Goal: Information Seeking & Learning: Learn about a topic

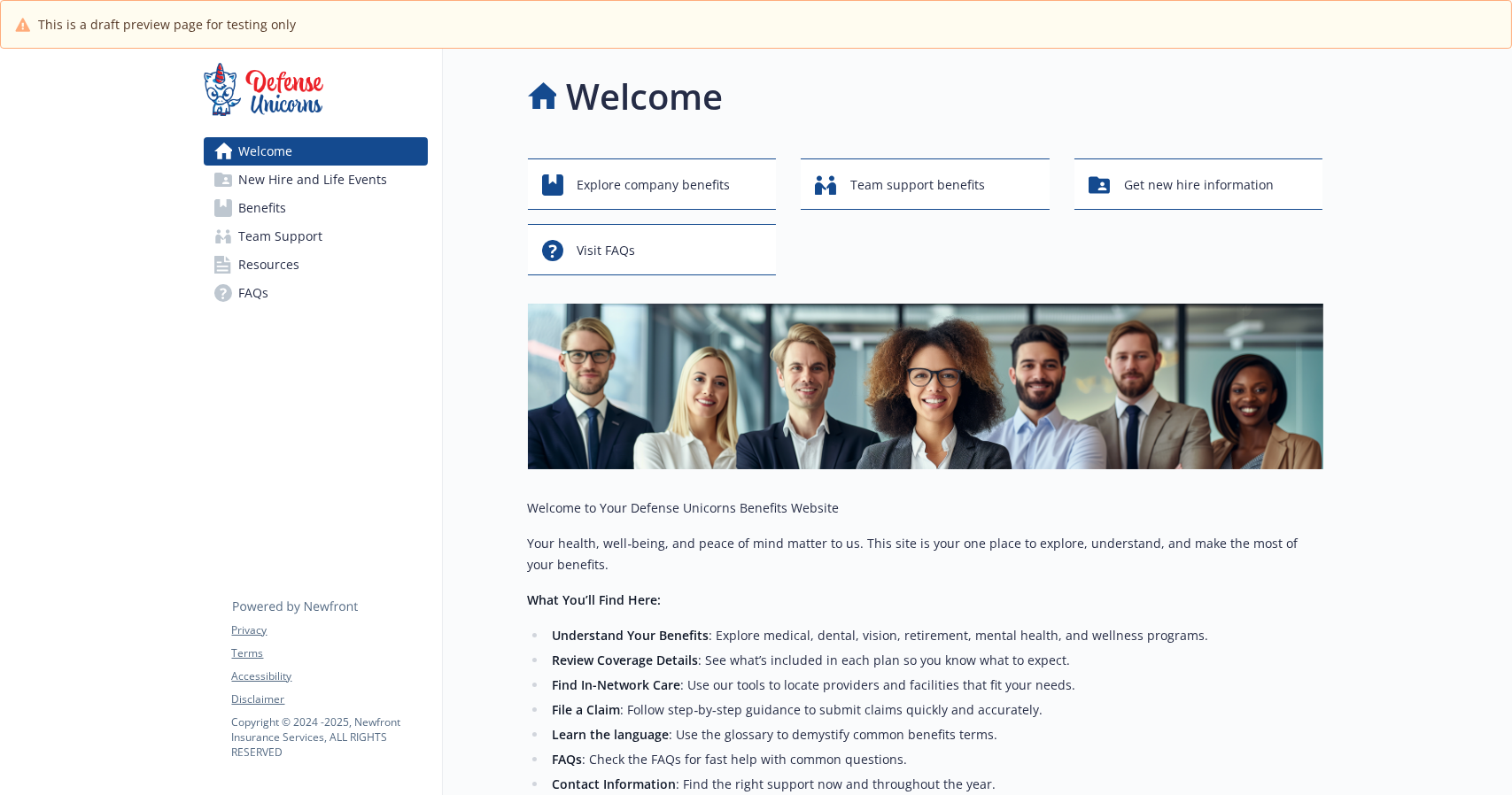
click at [308, 214] on link "Benefits" at bounding box center [315, 209] width 224 height 29
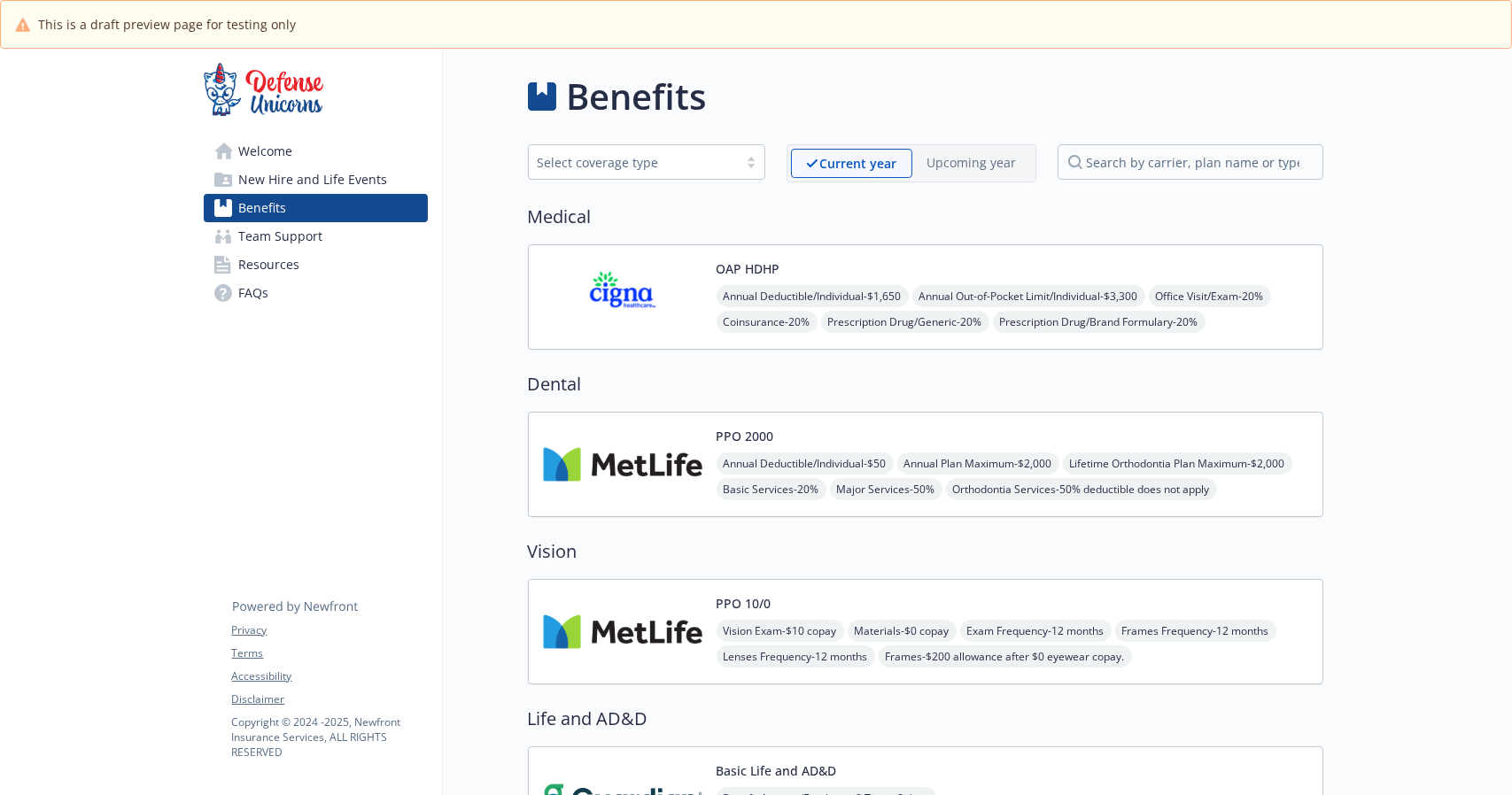
click at [607, 320] on img at bounding box center [622, 297] width 159 height 75
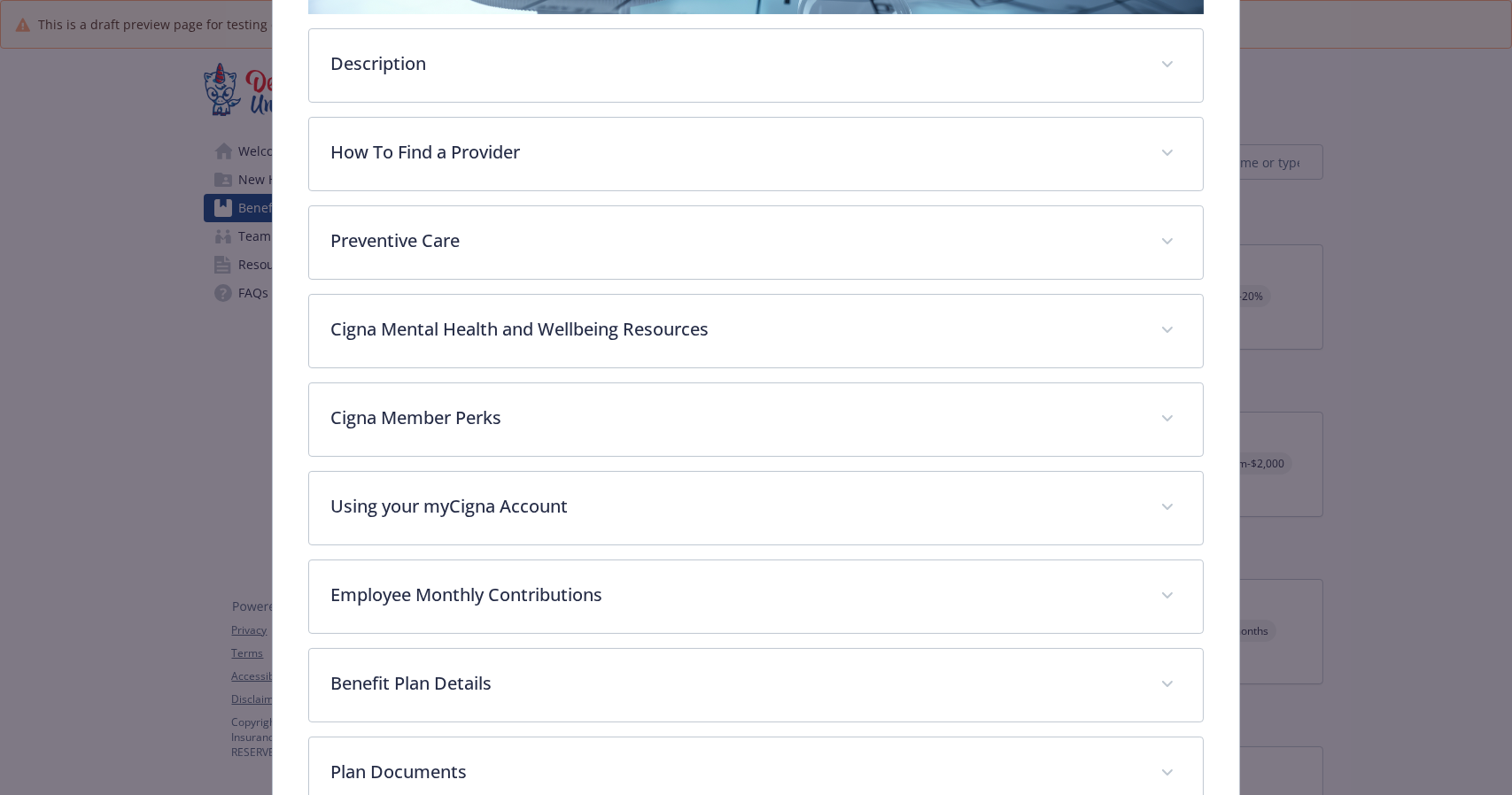
scroll to position [527, 0]
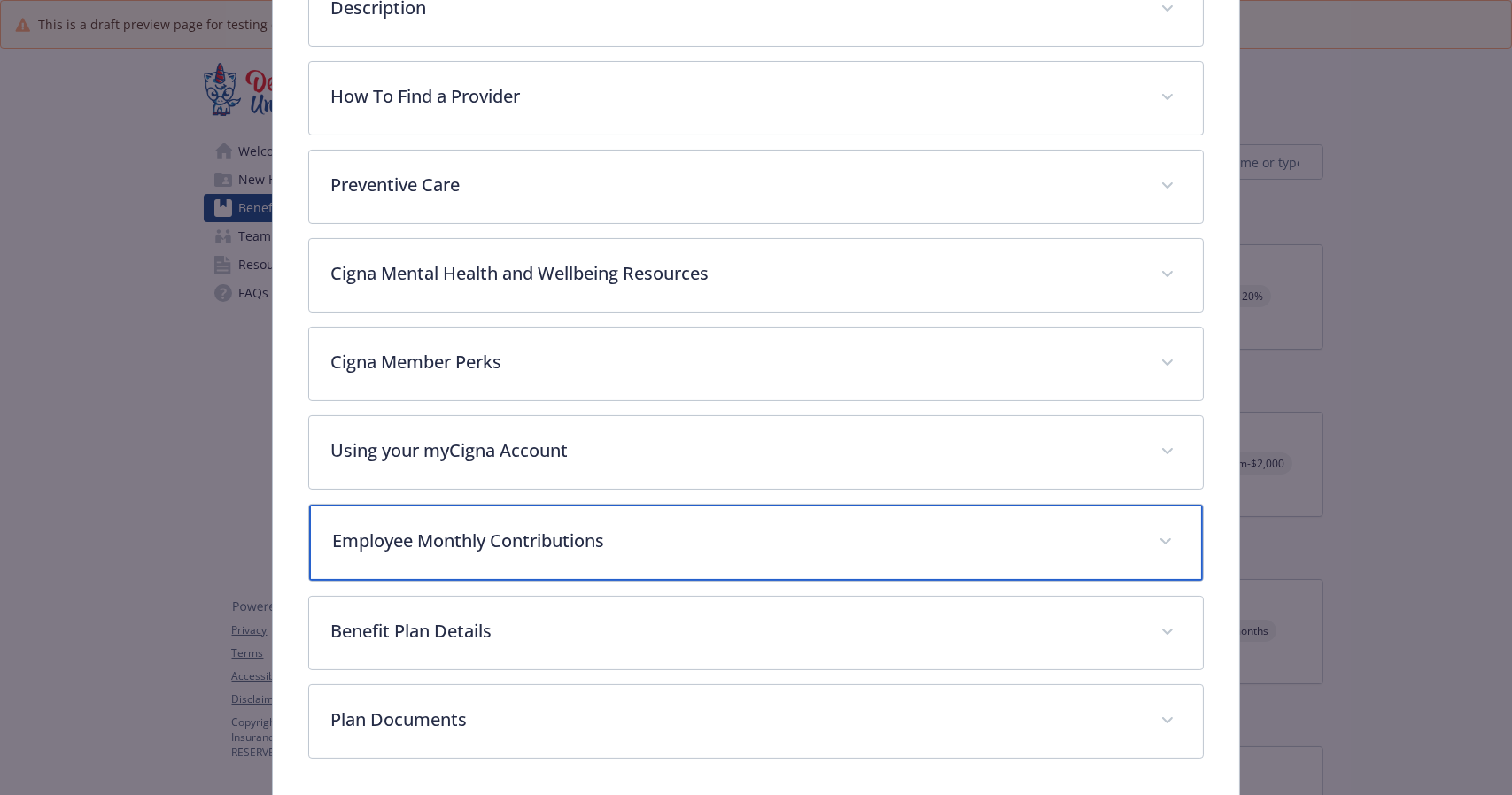
click at [674, 547] on p "Employee Monthly Contributions" at bounding box center [734, 541] width 805 height 27
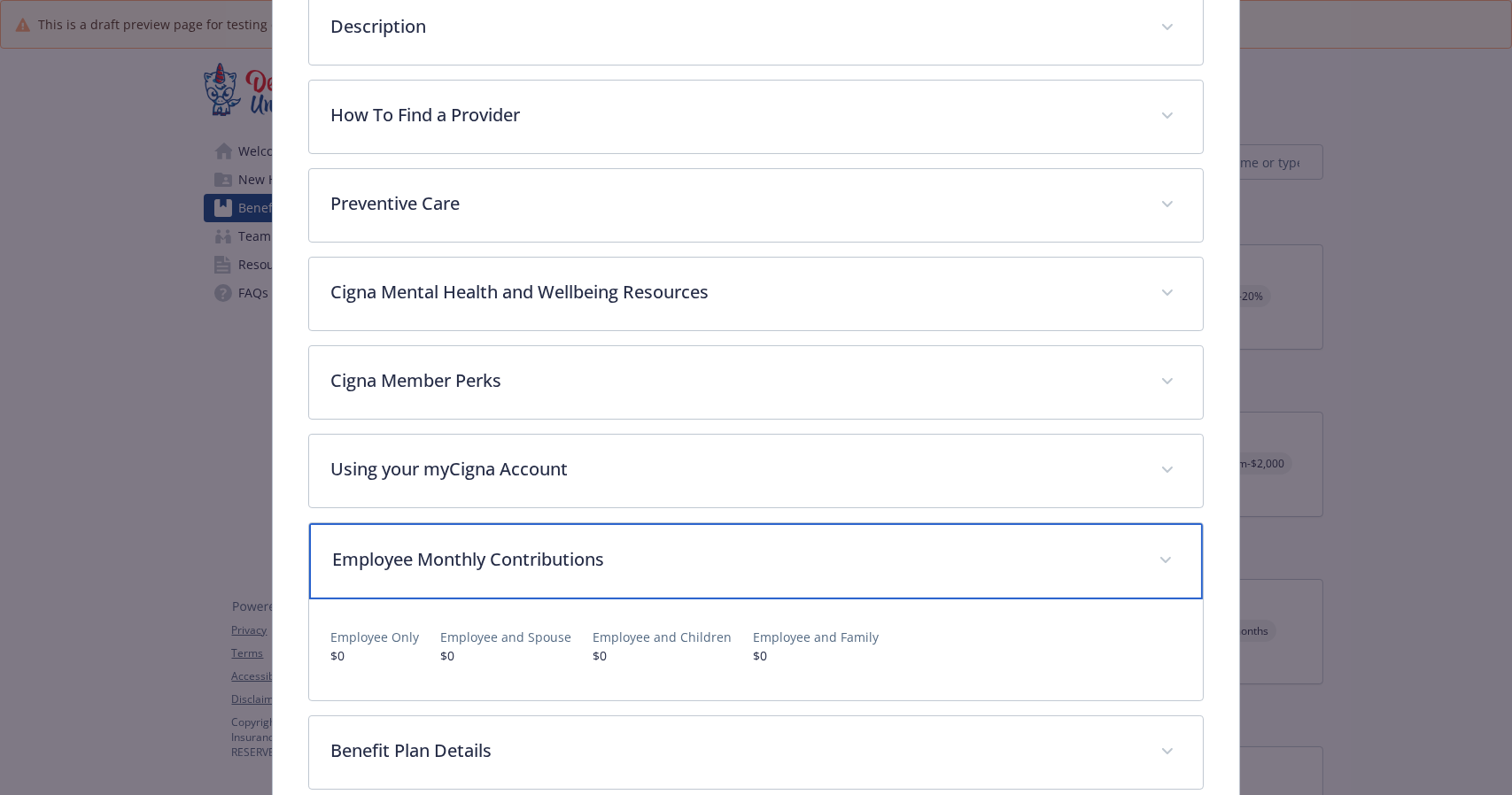
scroll to position [500, 0]
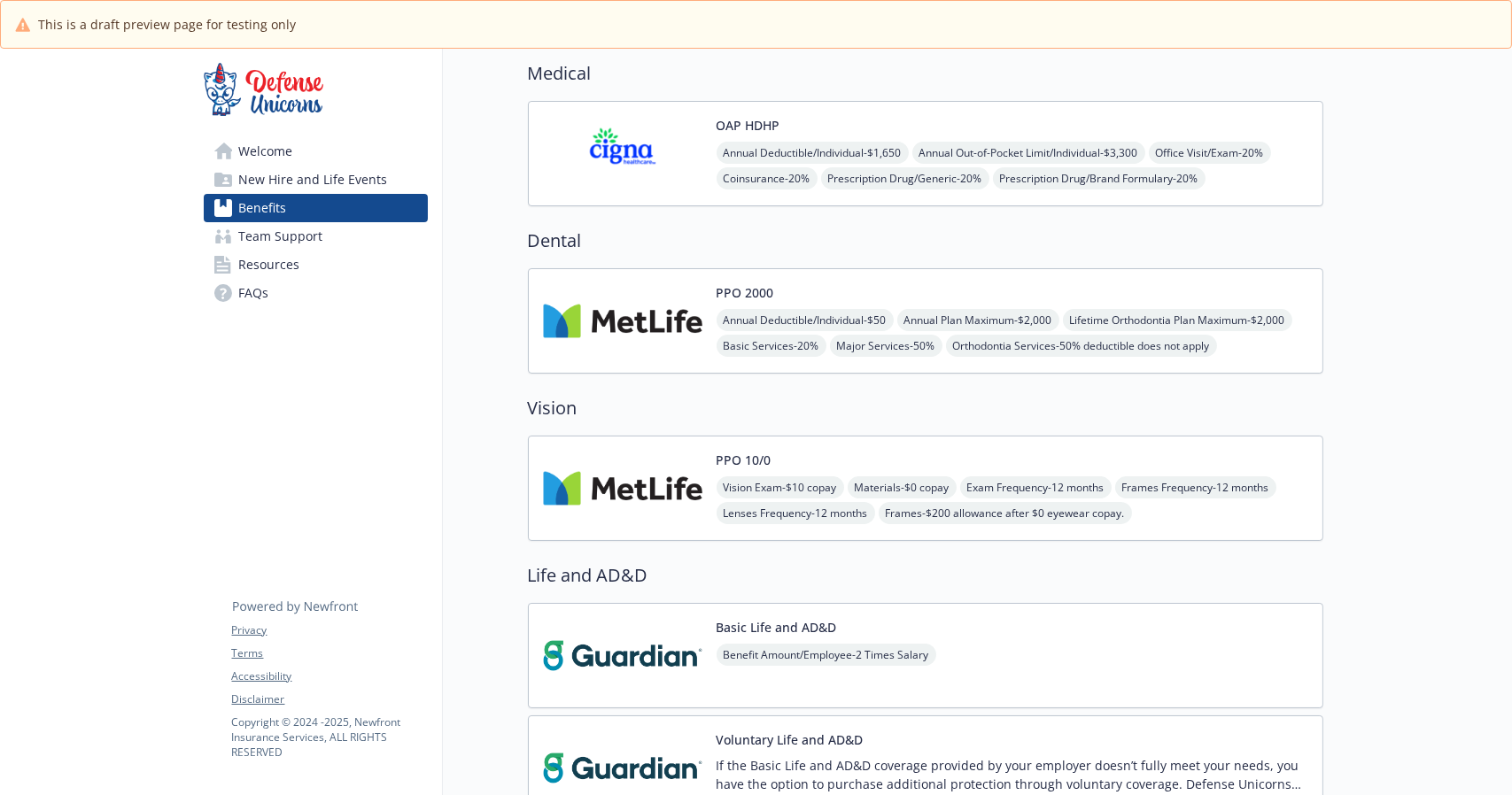
click at [620, 476] on img at bounding box center [622, 488] width 159 height 75
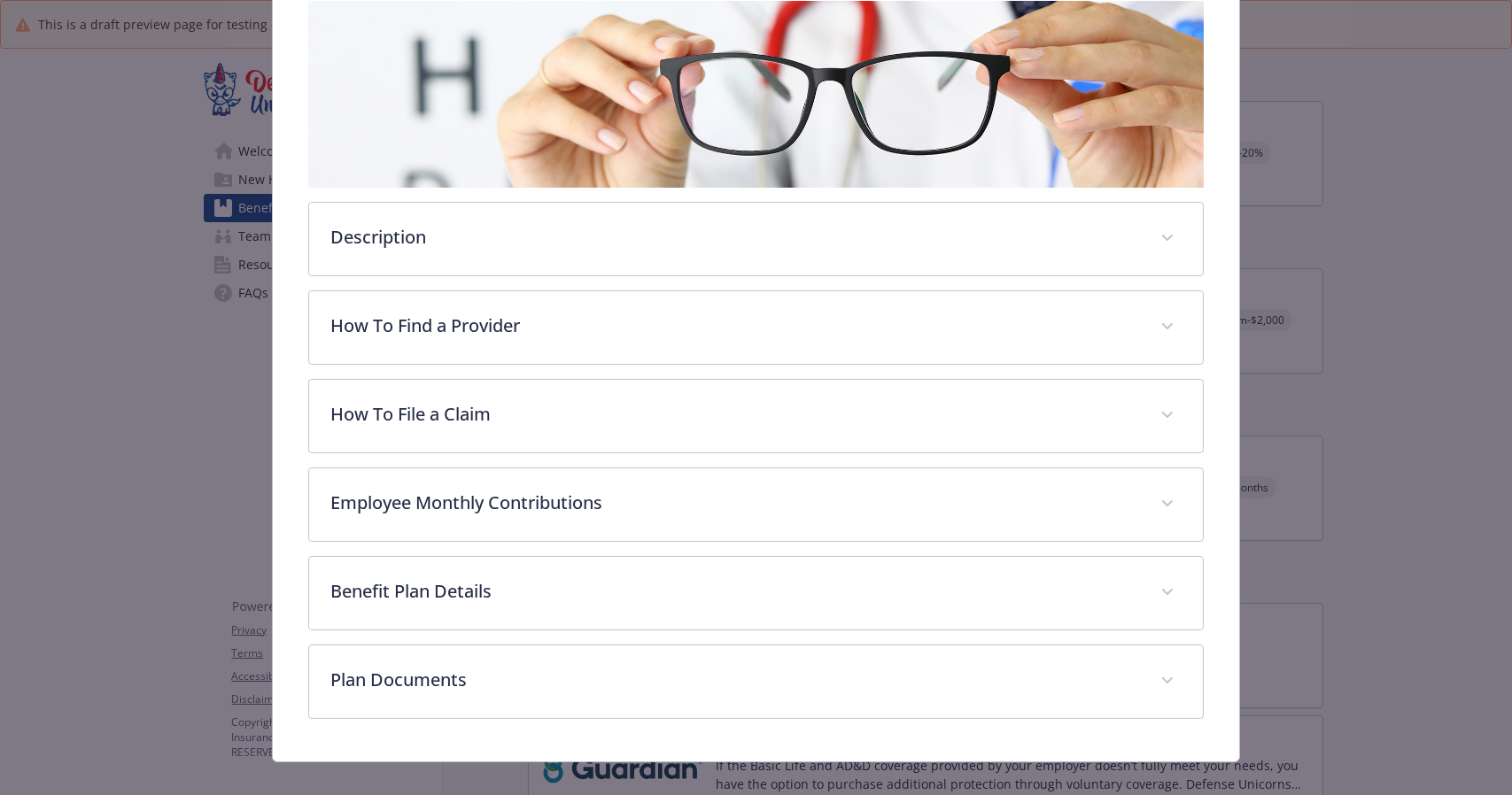
scroll to position [317, 0]
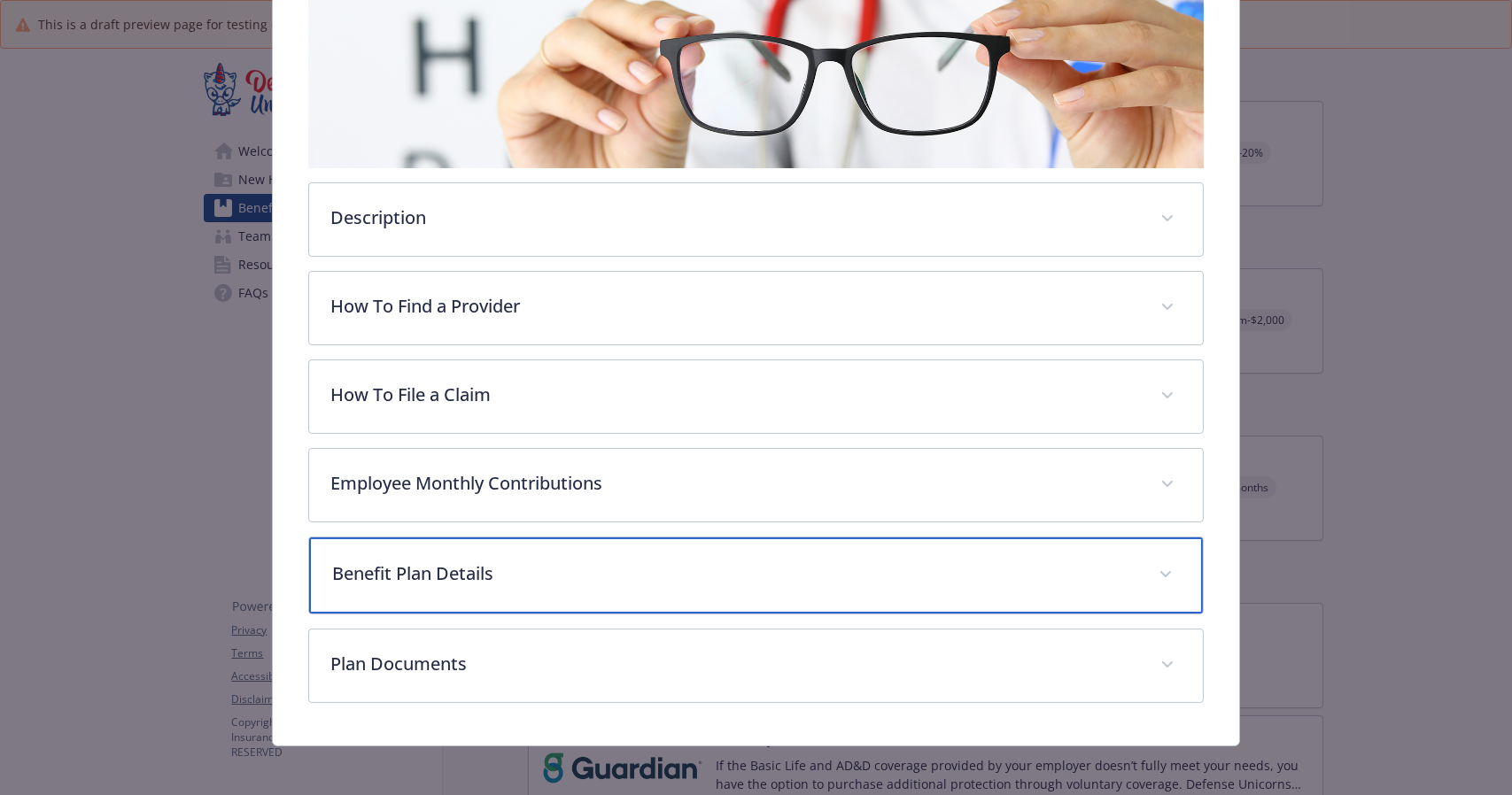
click at [567, 561] on p "Benefit Plan Details" at bounding box center [734, 574] width 805 height 27
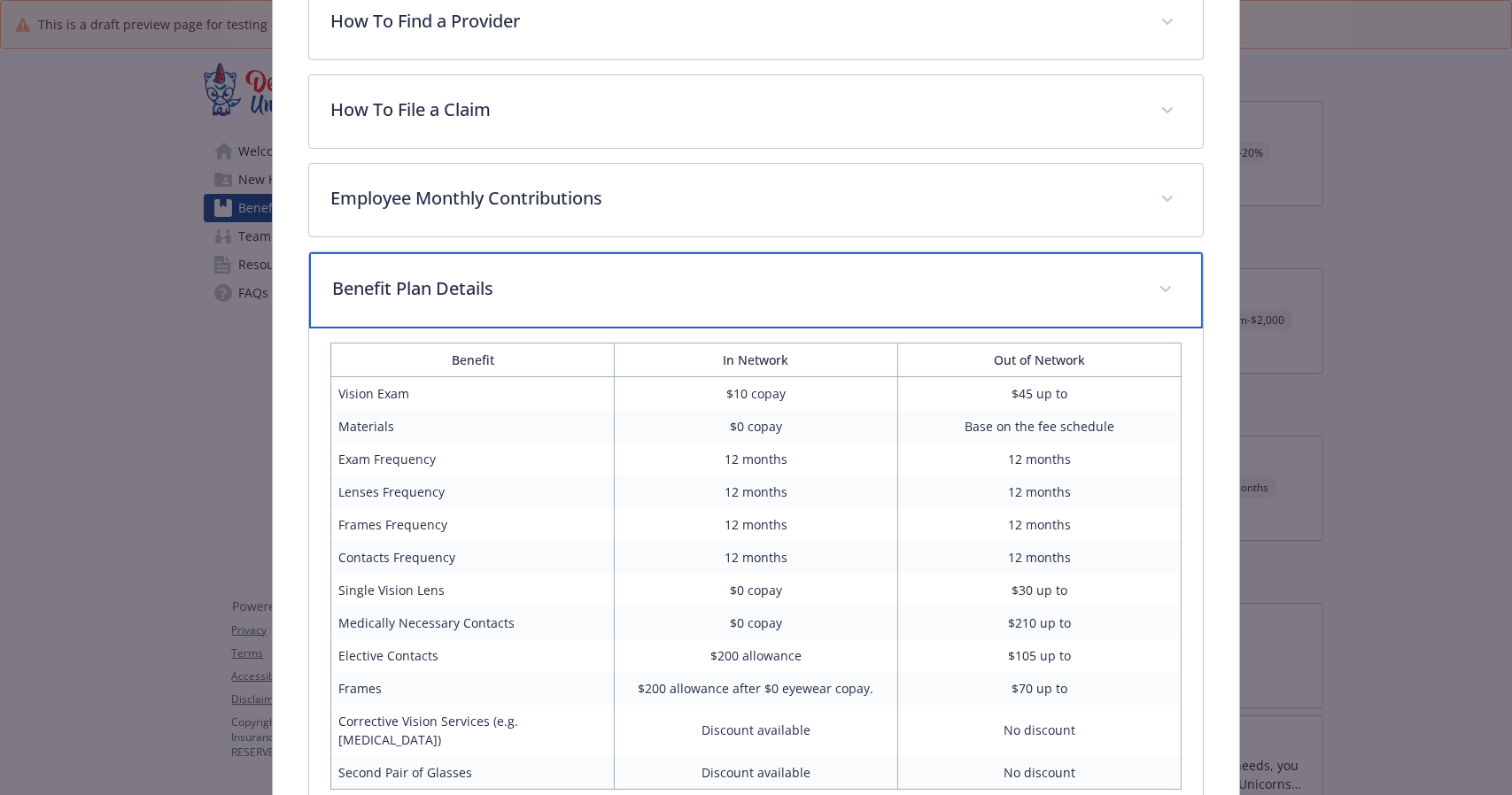
scroll to position [617, 0]
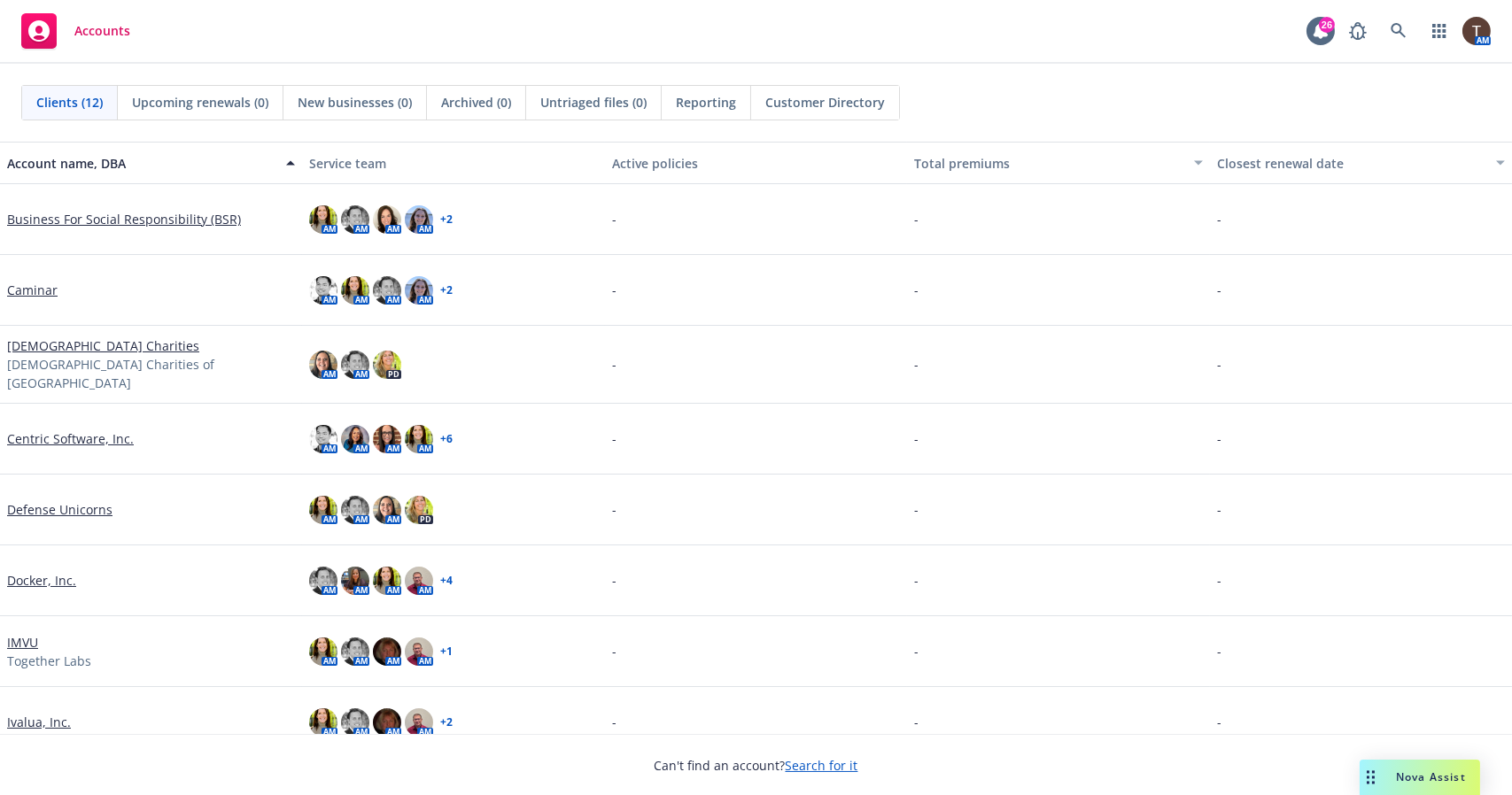
click at [83, 501] on link "Defense Unicorns" at bounding box center [59, 510] width 106 height 19
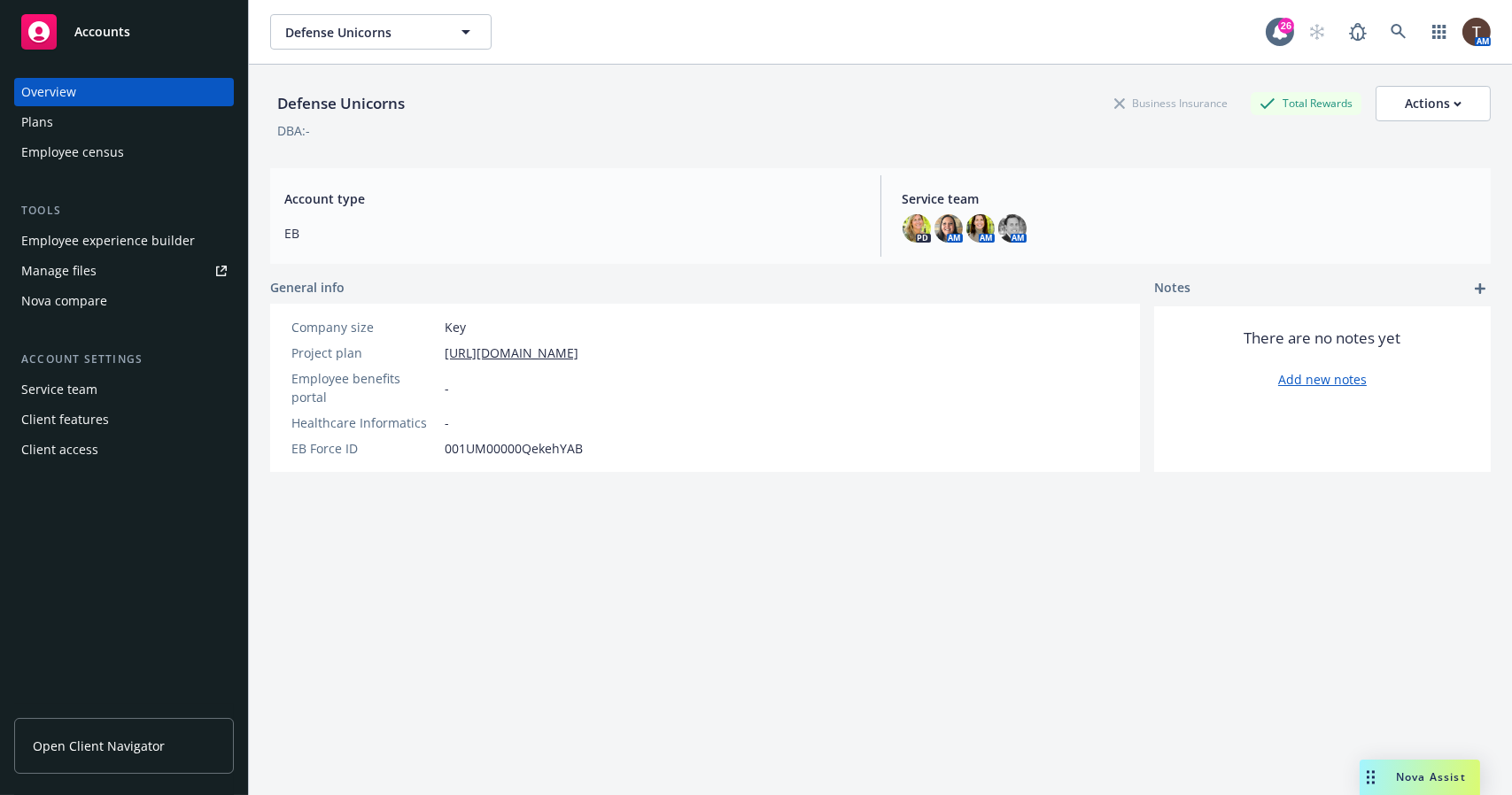
click at [163, 227] on div "Employee experience builder" at bounding box center [108, 241] width 173 height 29
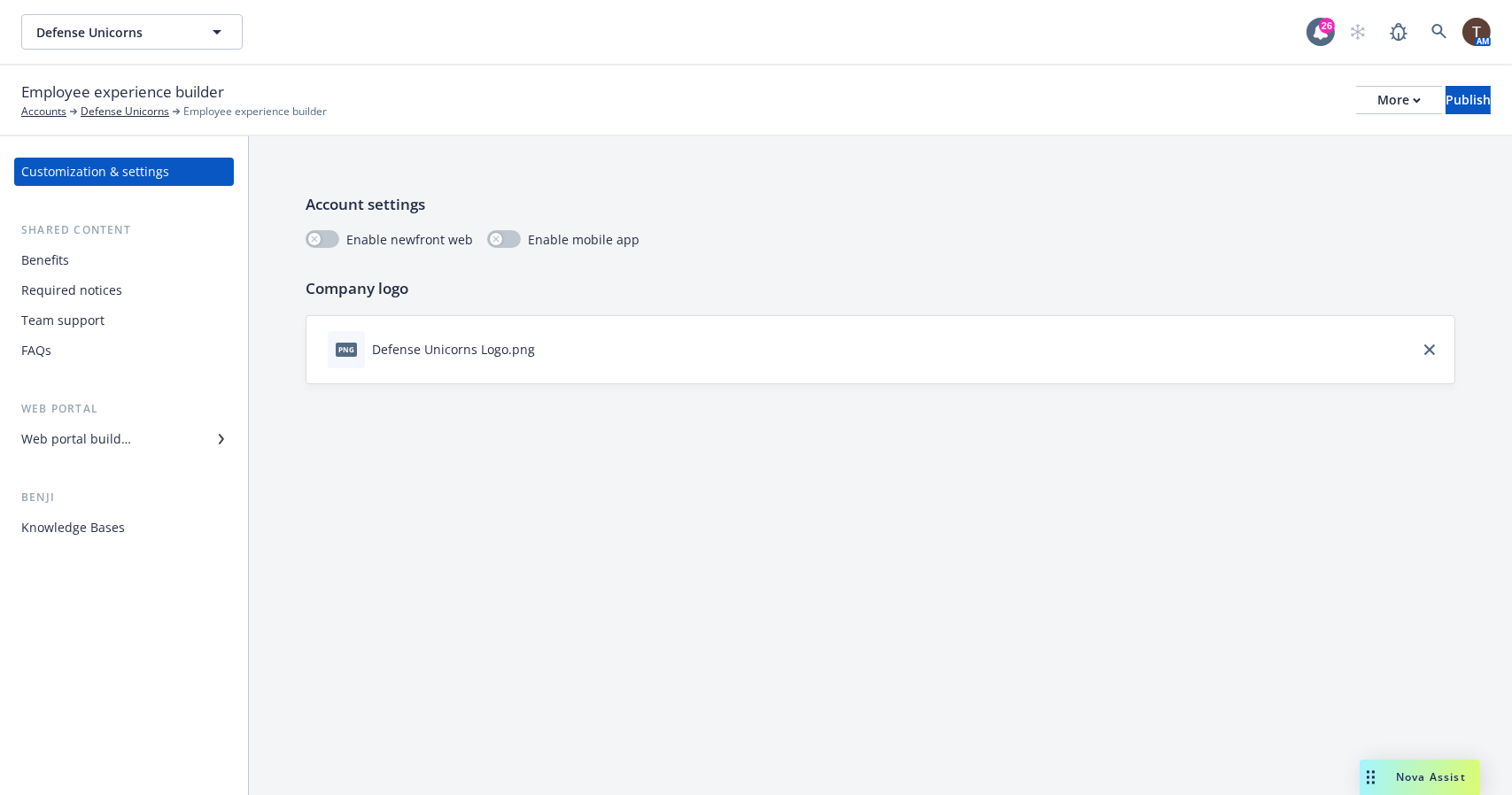
click at [77, 265] on div "Benefits" at bounding box center [124, 261] width 206 height 29
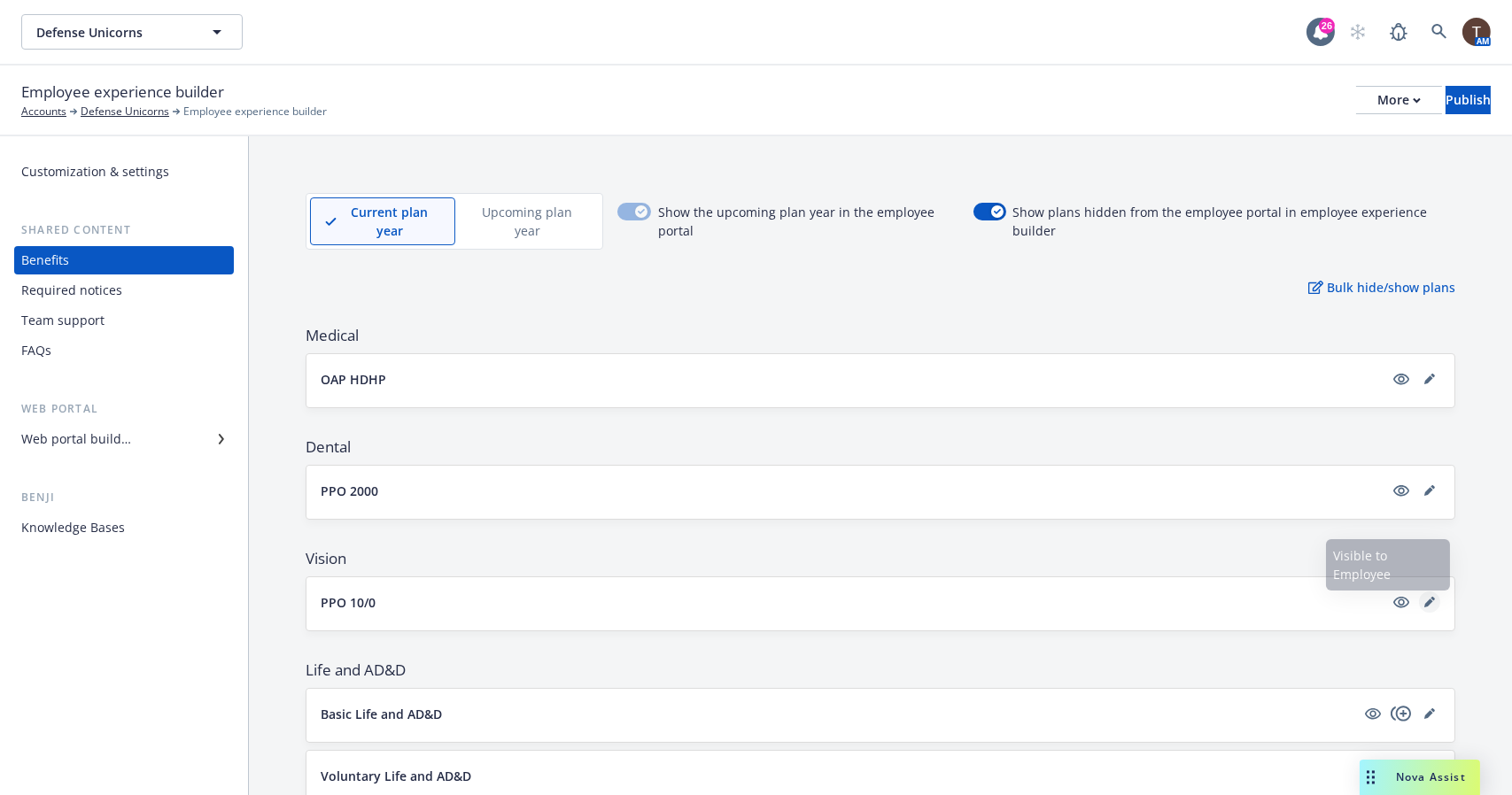
click at [1424, 604] on icon "editPencil" at bounding box center [1428, 603] width 9 height 9
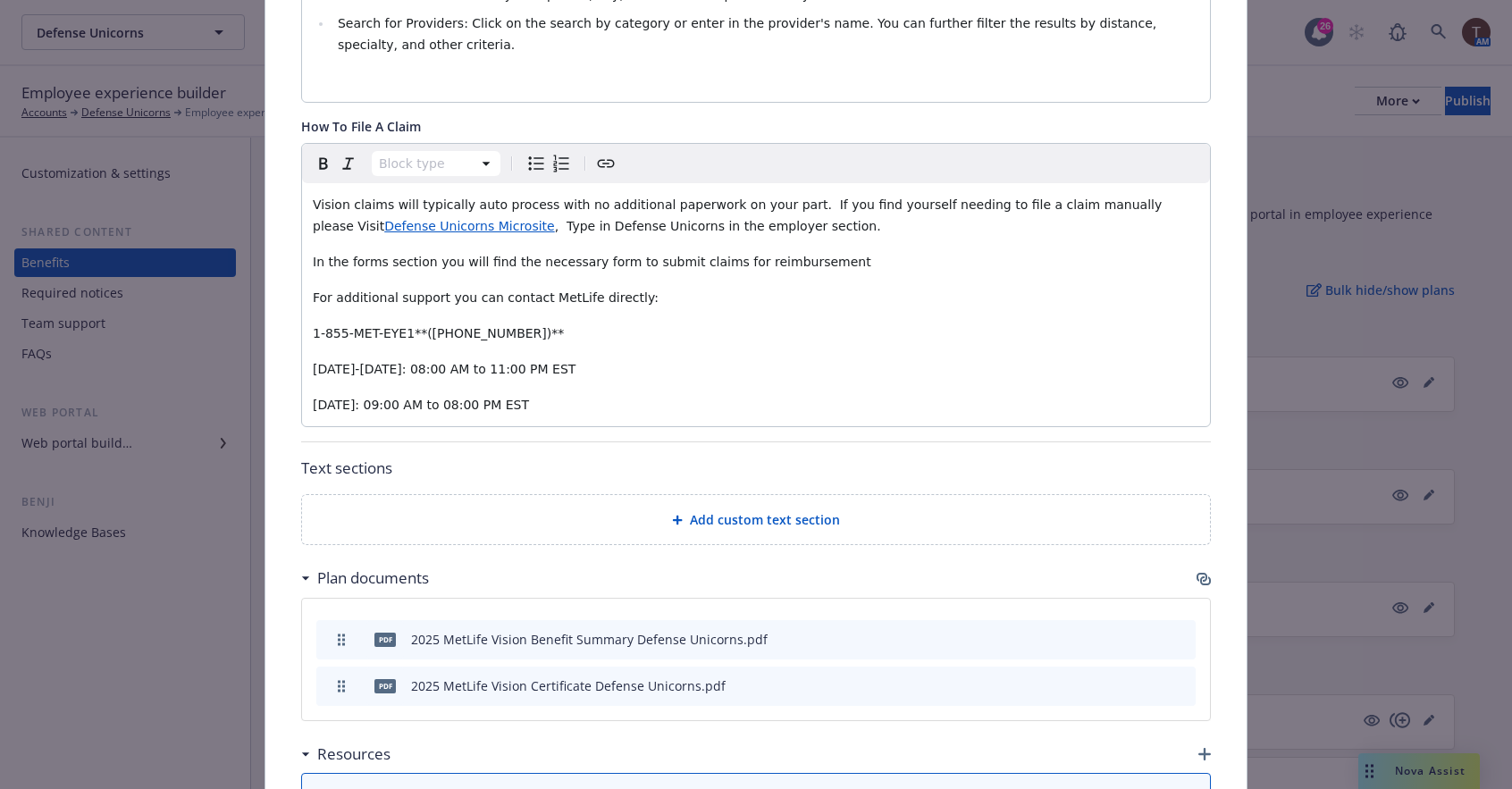
scroll to position [897, 0]
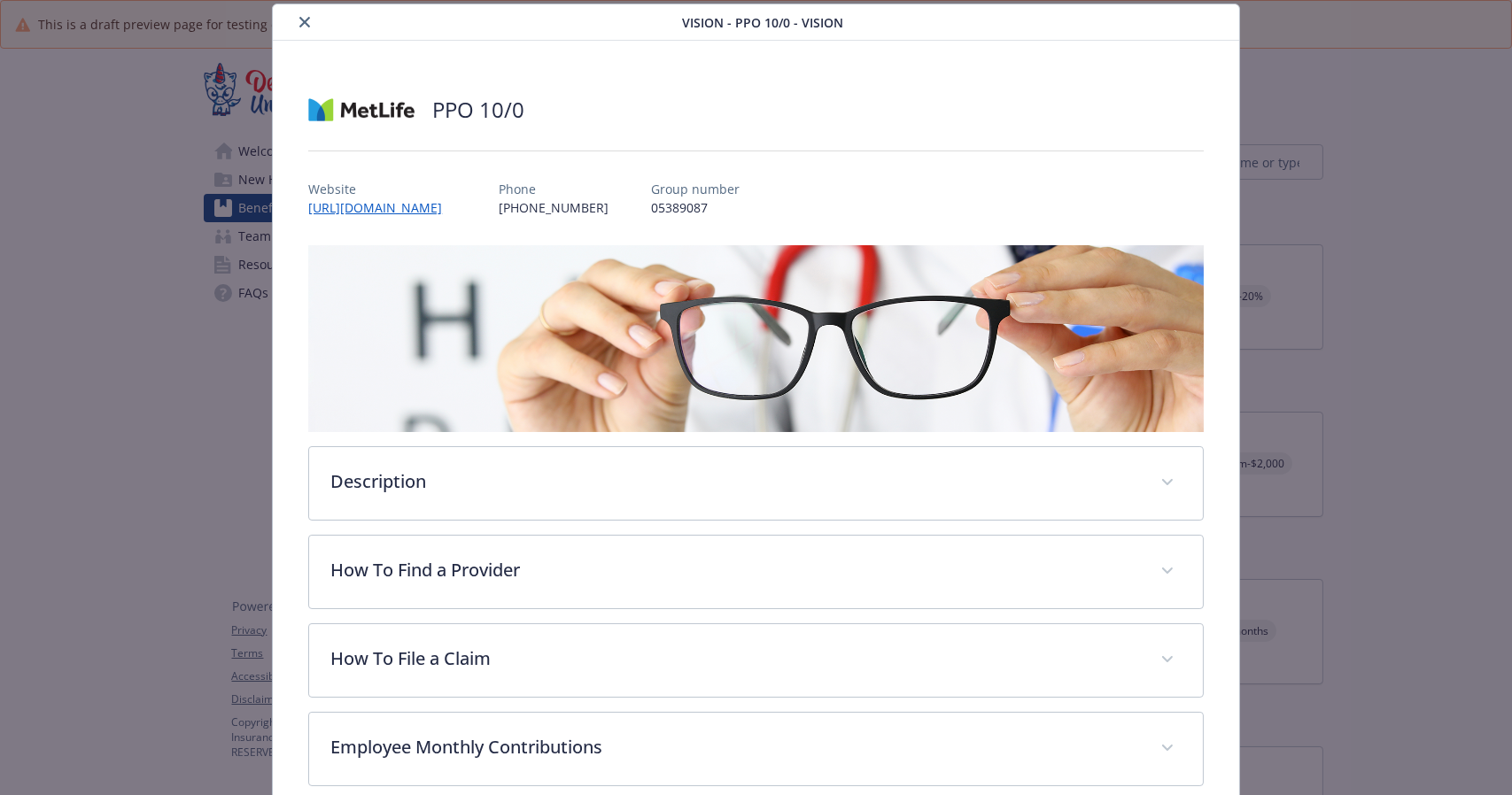
scroll to position [317, 0]
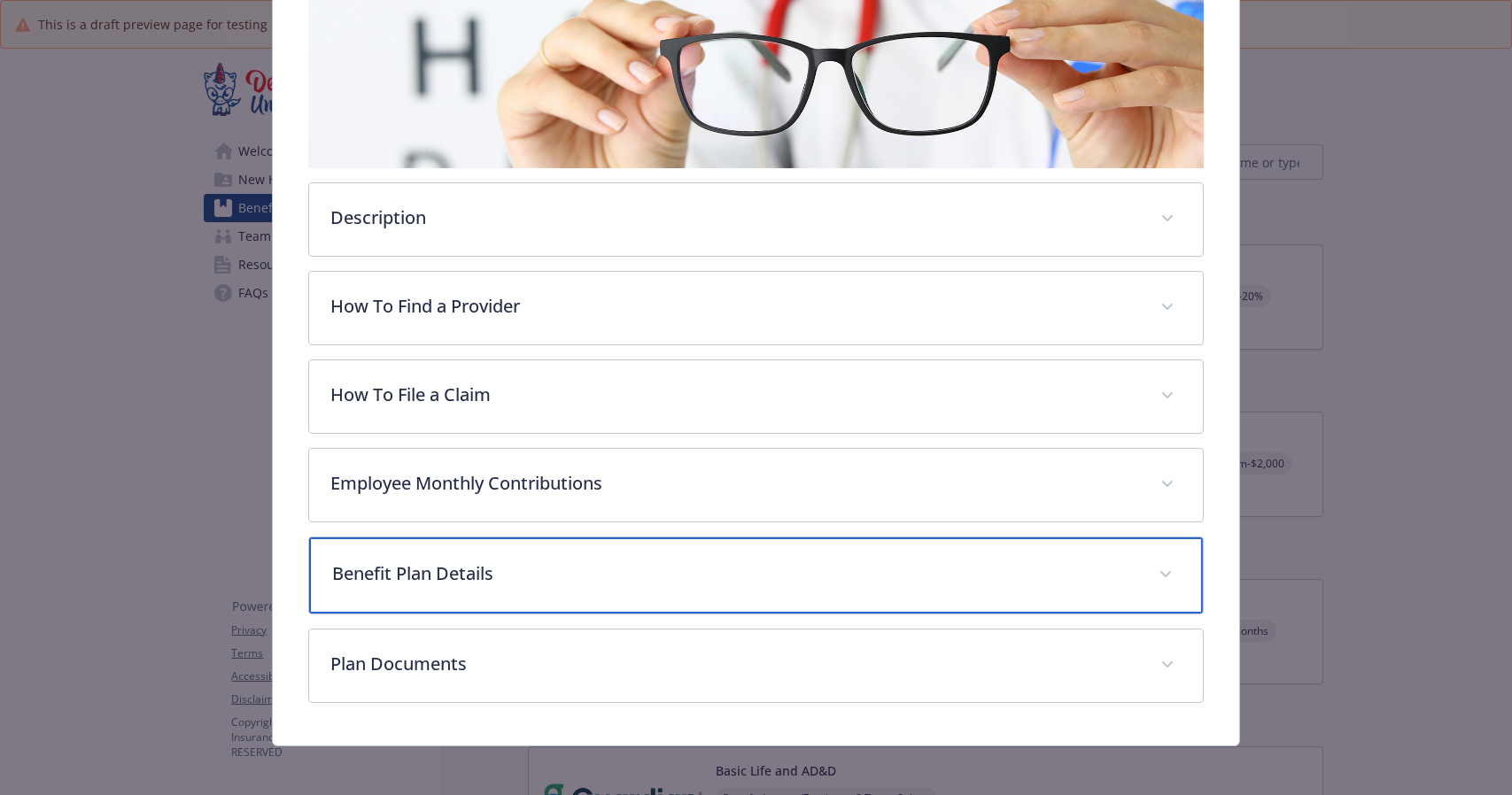
click at [587, 561] on p "Benefit Plan Details" at bounding box center [734, 574] width 805 height 27
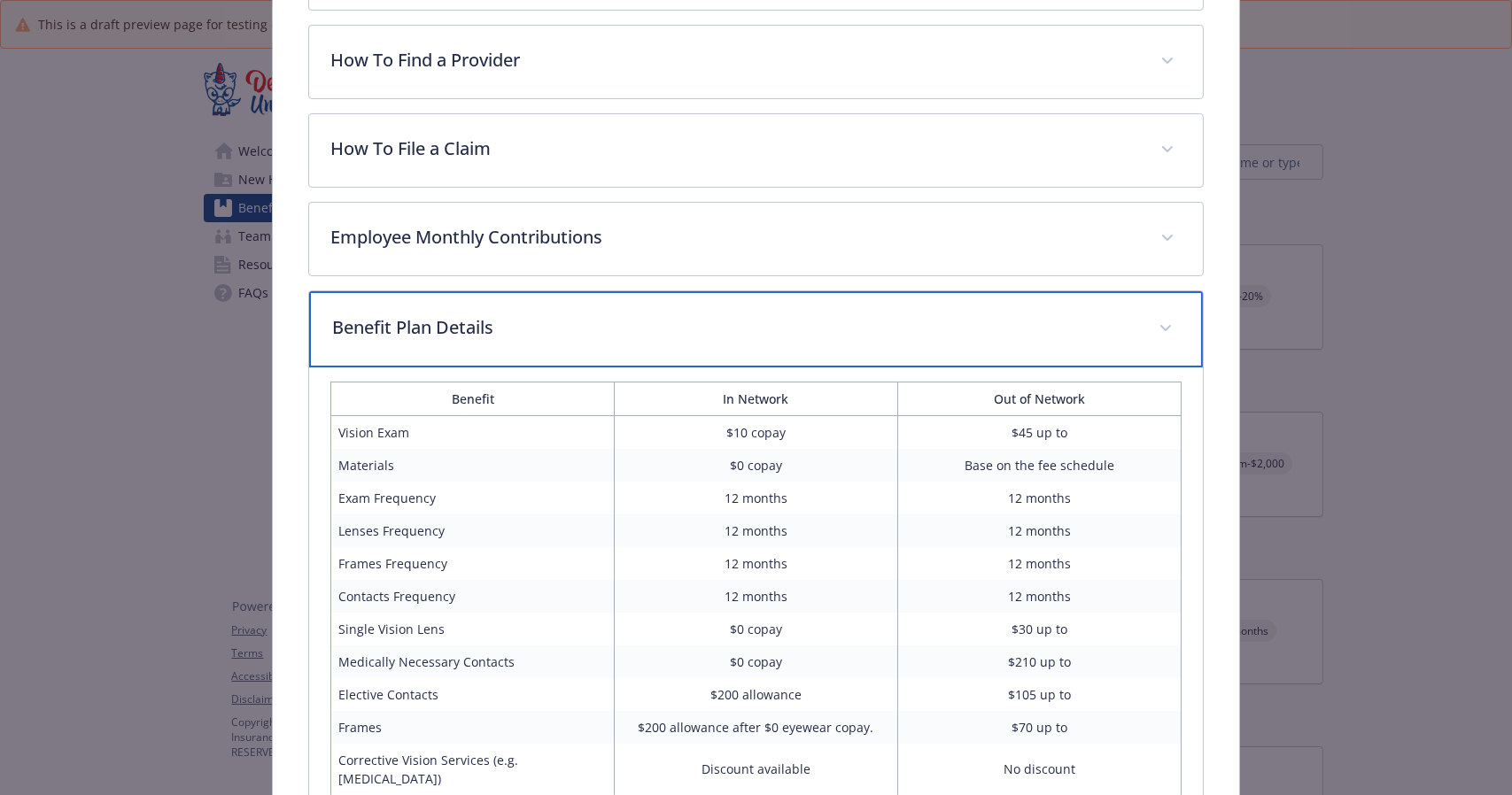
scroll to position [566, 0]
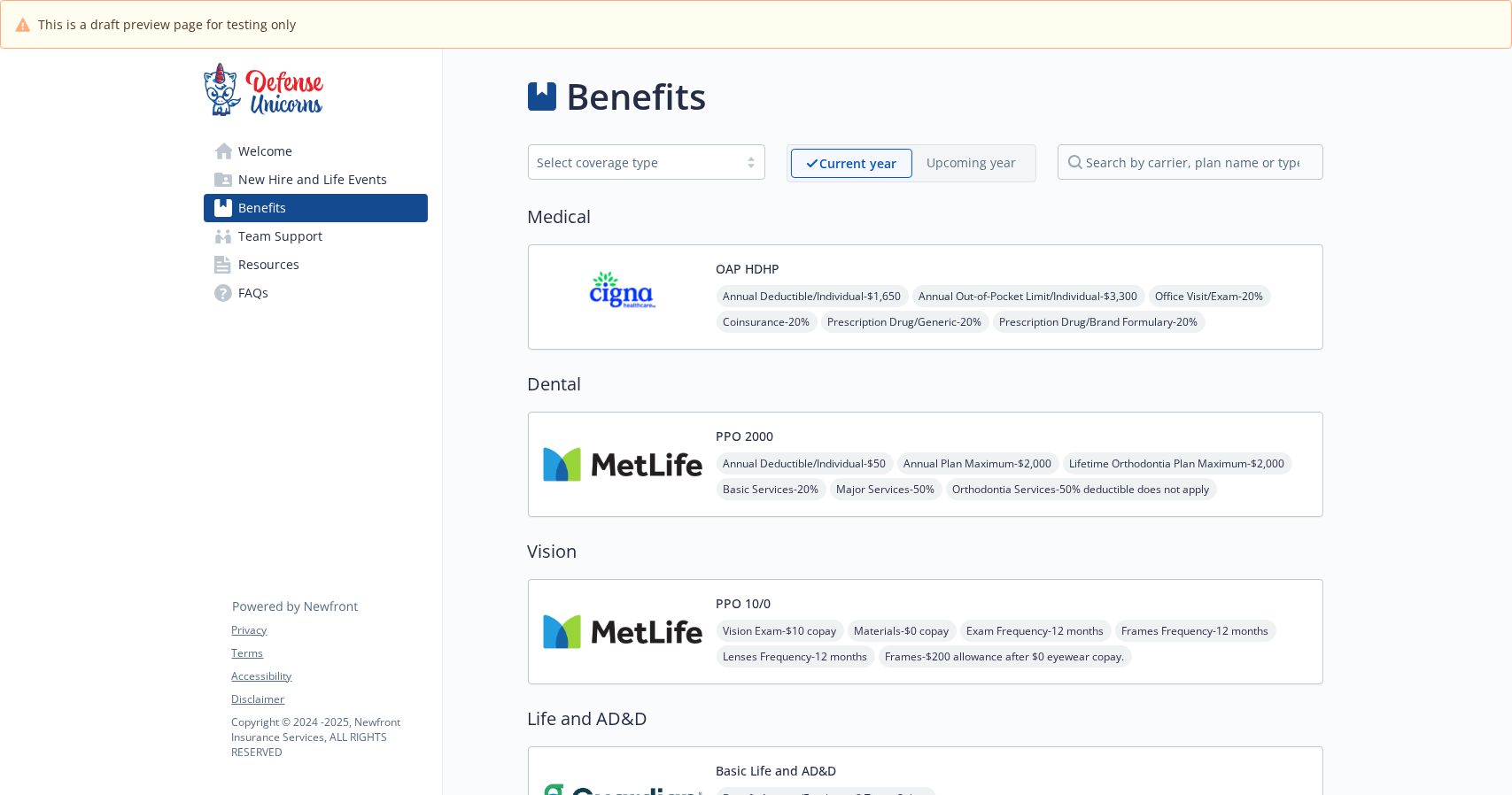
click at [670, 299] on img at bounding box center [622, 297] width 159 height 75
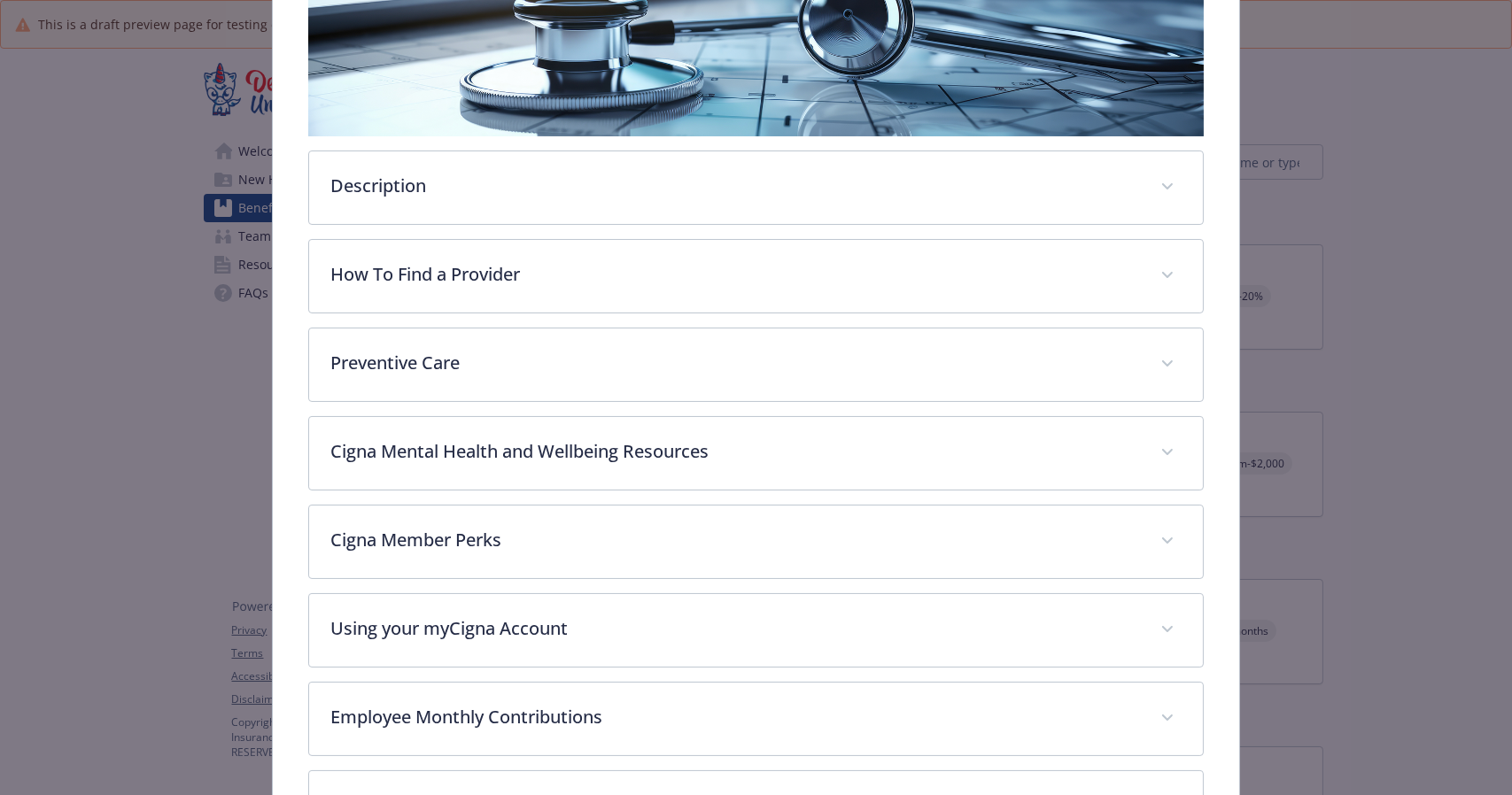
scroll to position [574, 0]
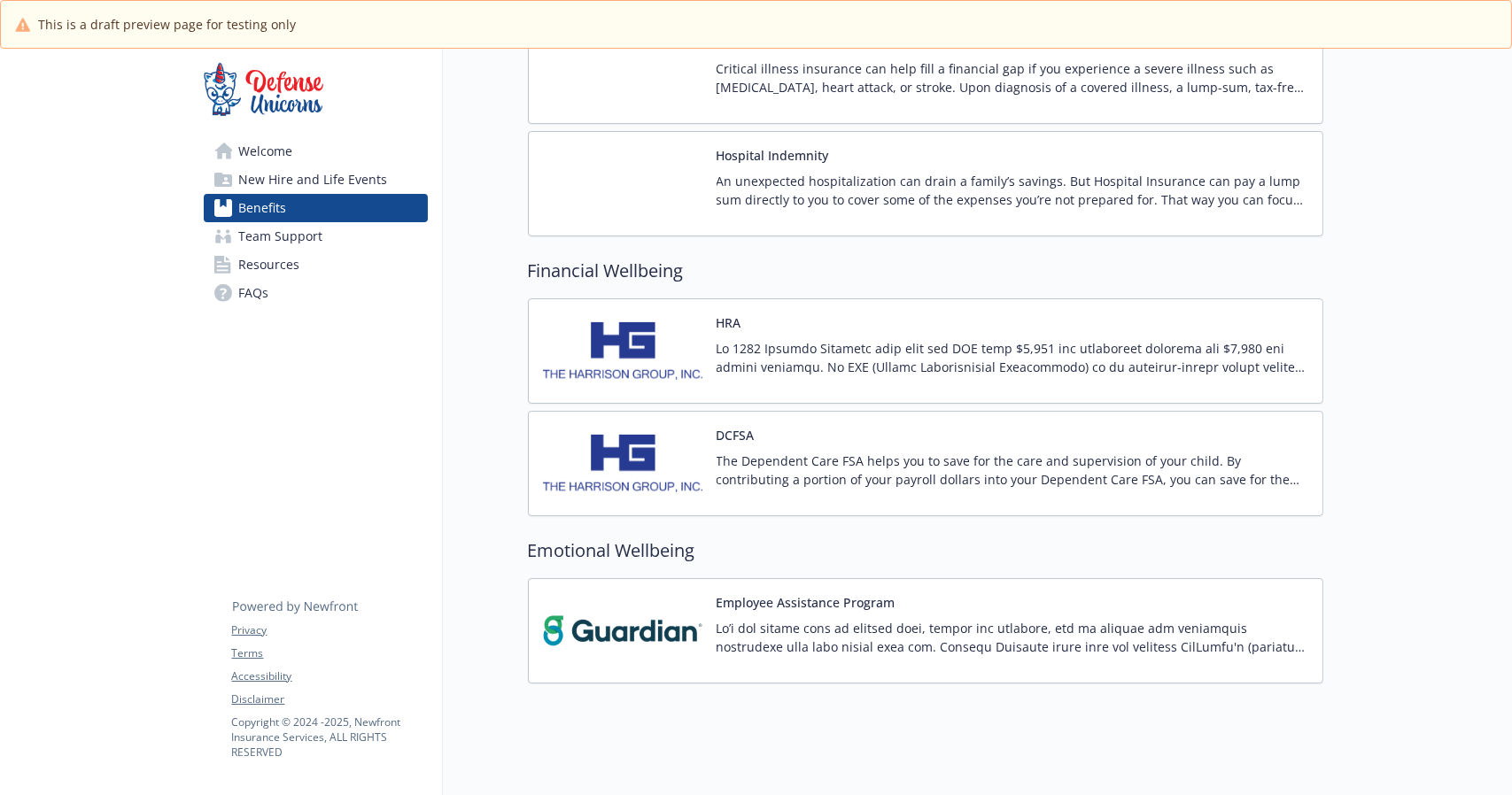
scroll to position [1538, 0]
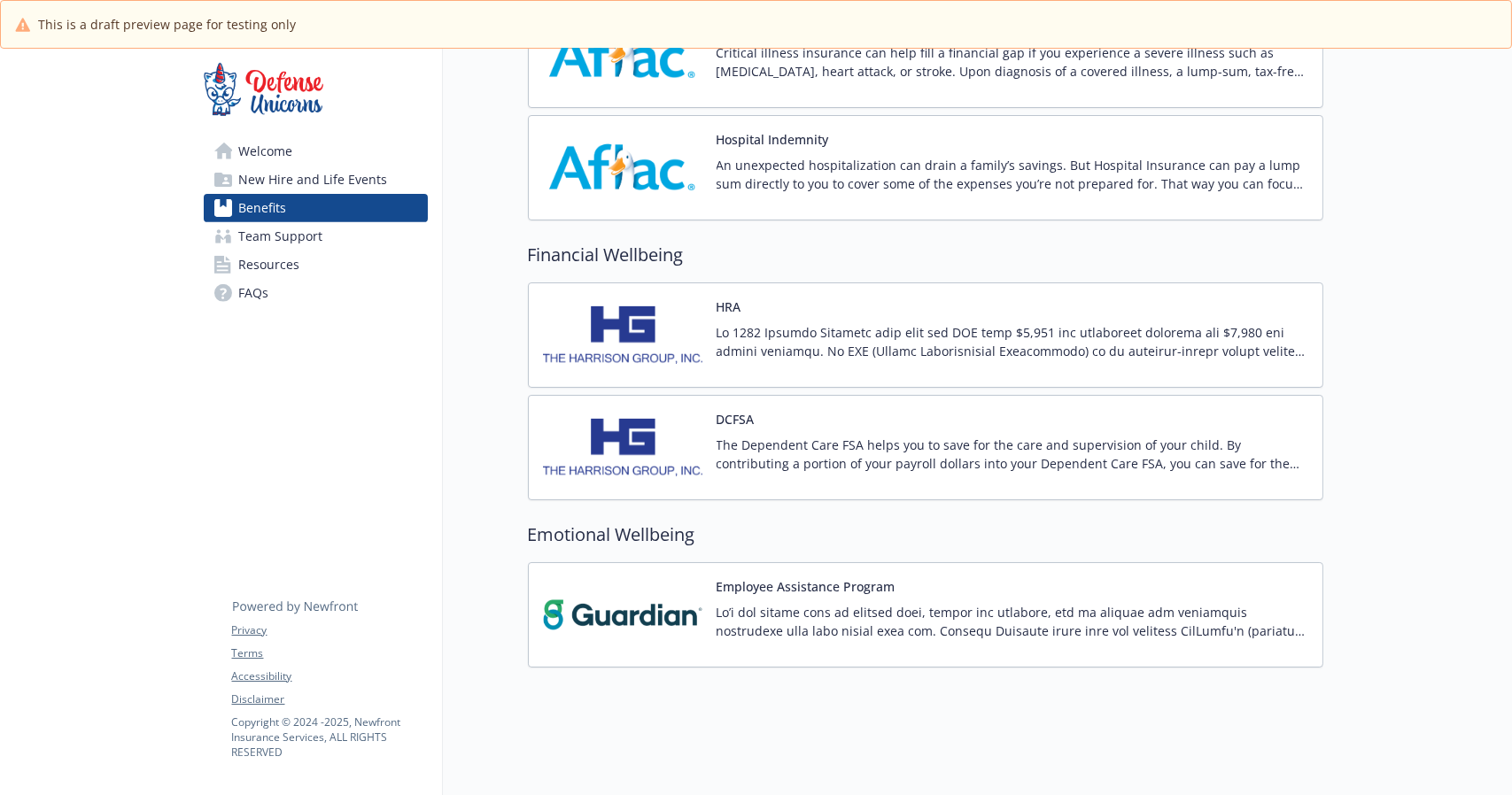
drag, startPoint x: 484, startPoint y: 485, endPoint x: 814, endPoint y: 322, distance: 368.1
click at [814, 324] on p at bounding box center [1012, 342] width 591 height 37
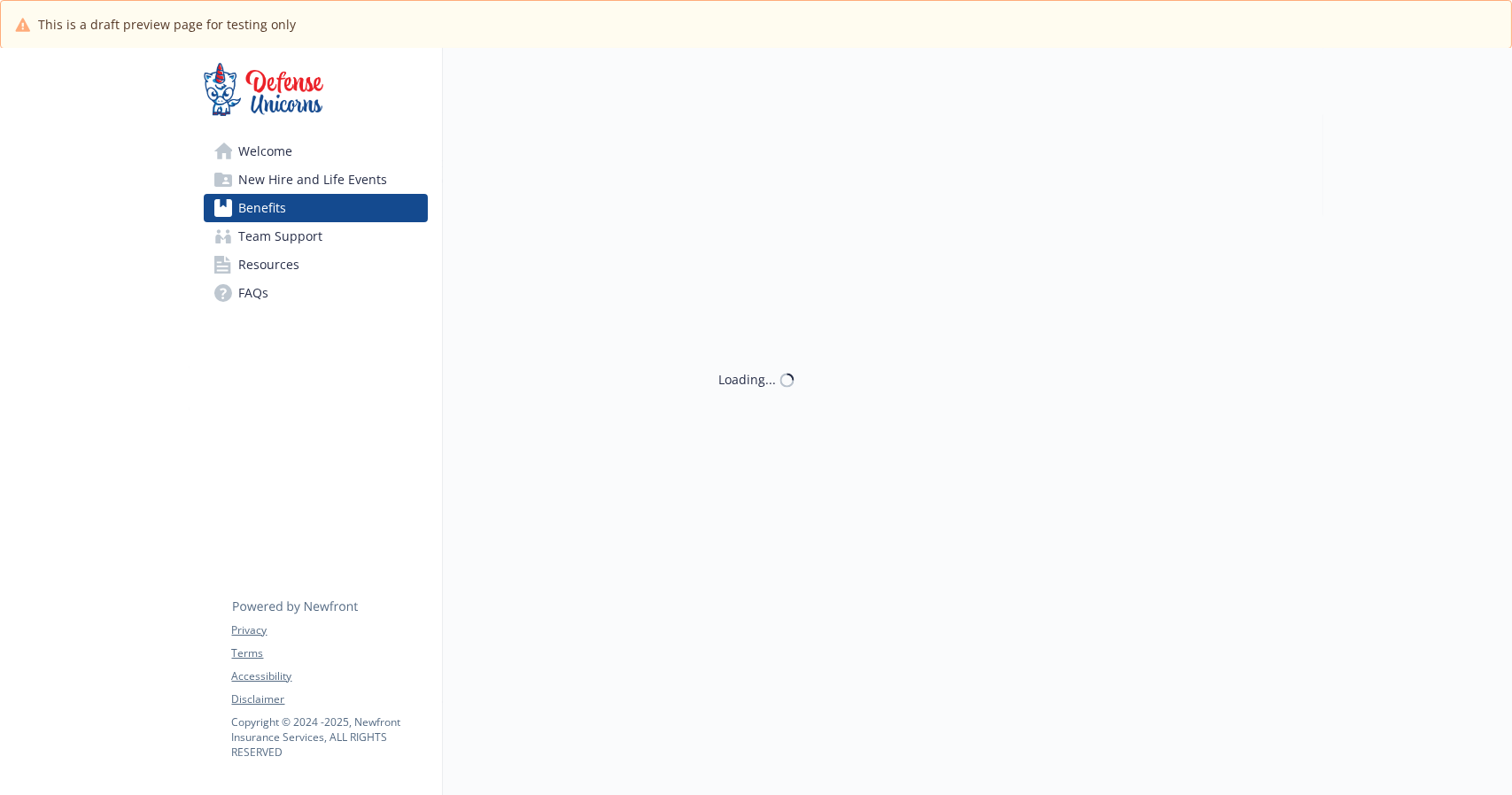
scroll to position [1538, 0]
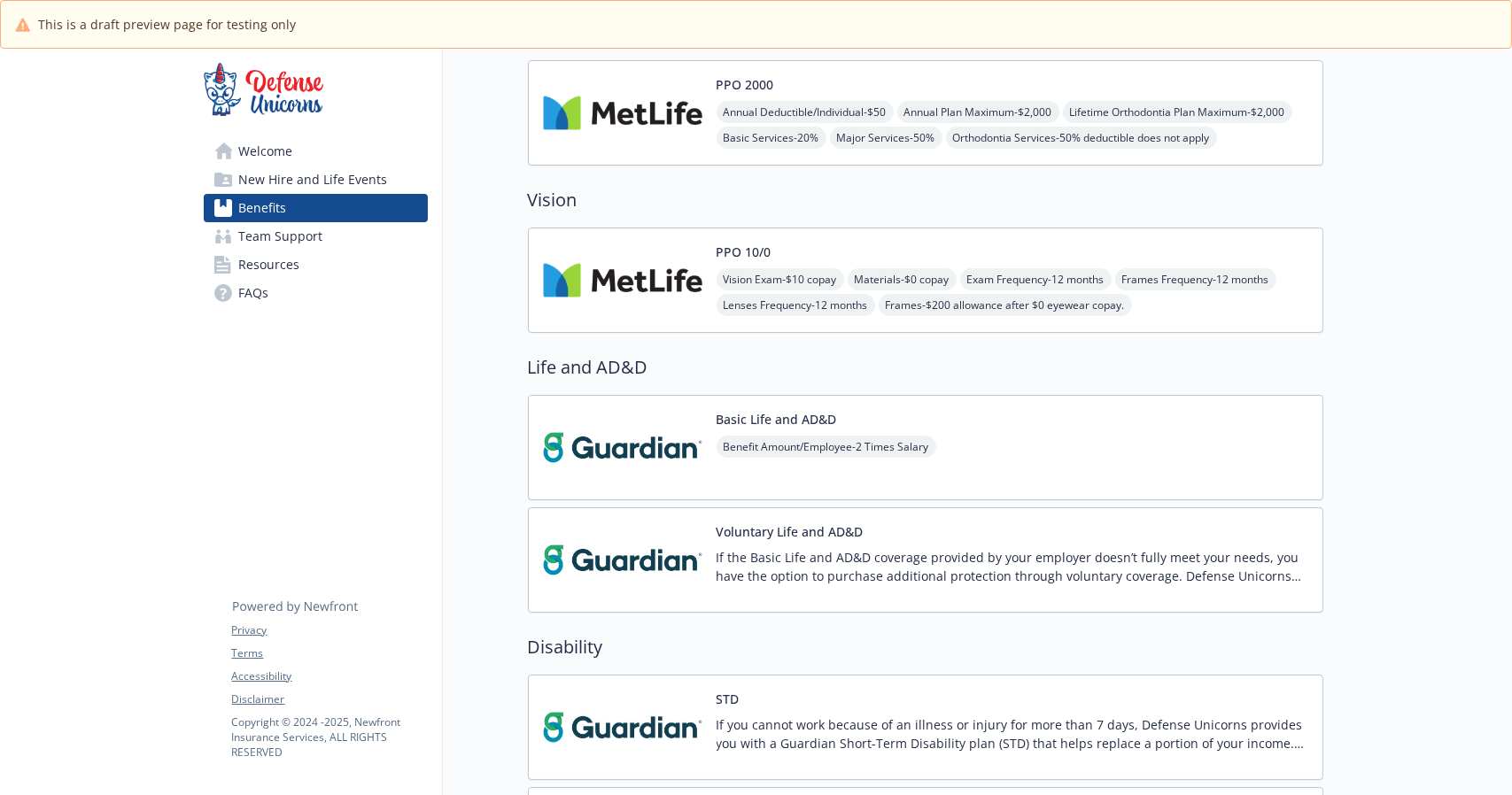
scroll to position [350, 0]
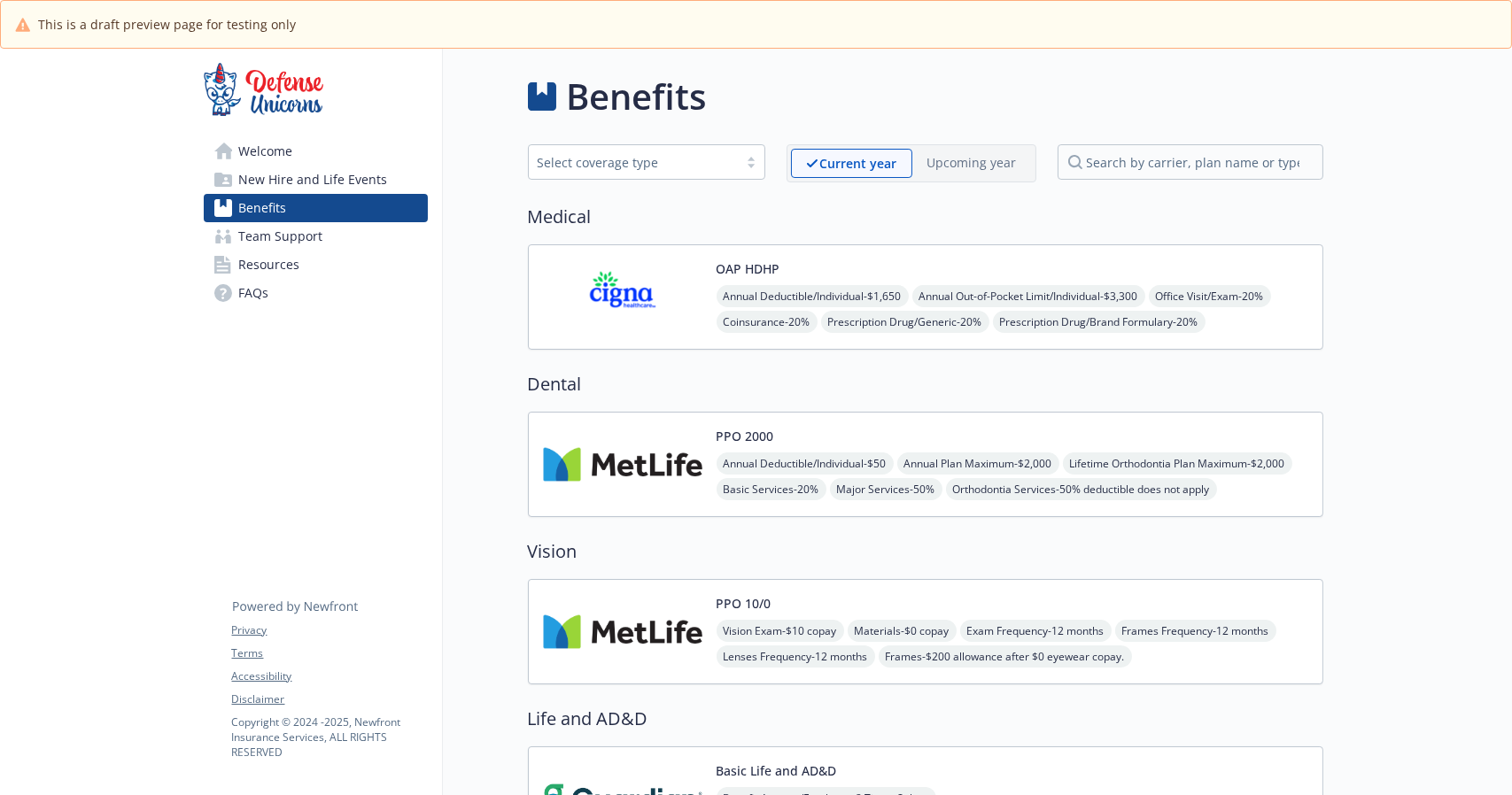
click at [640, 599] on img at bounding box center [622, 631] width 159 height 75
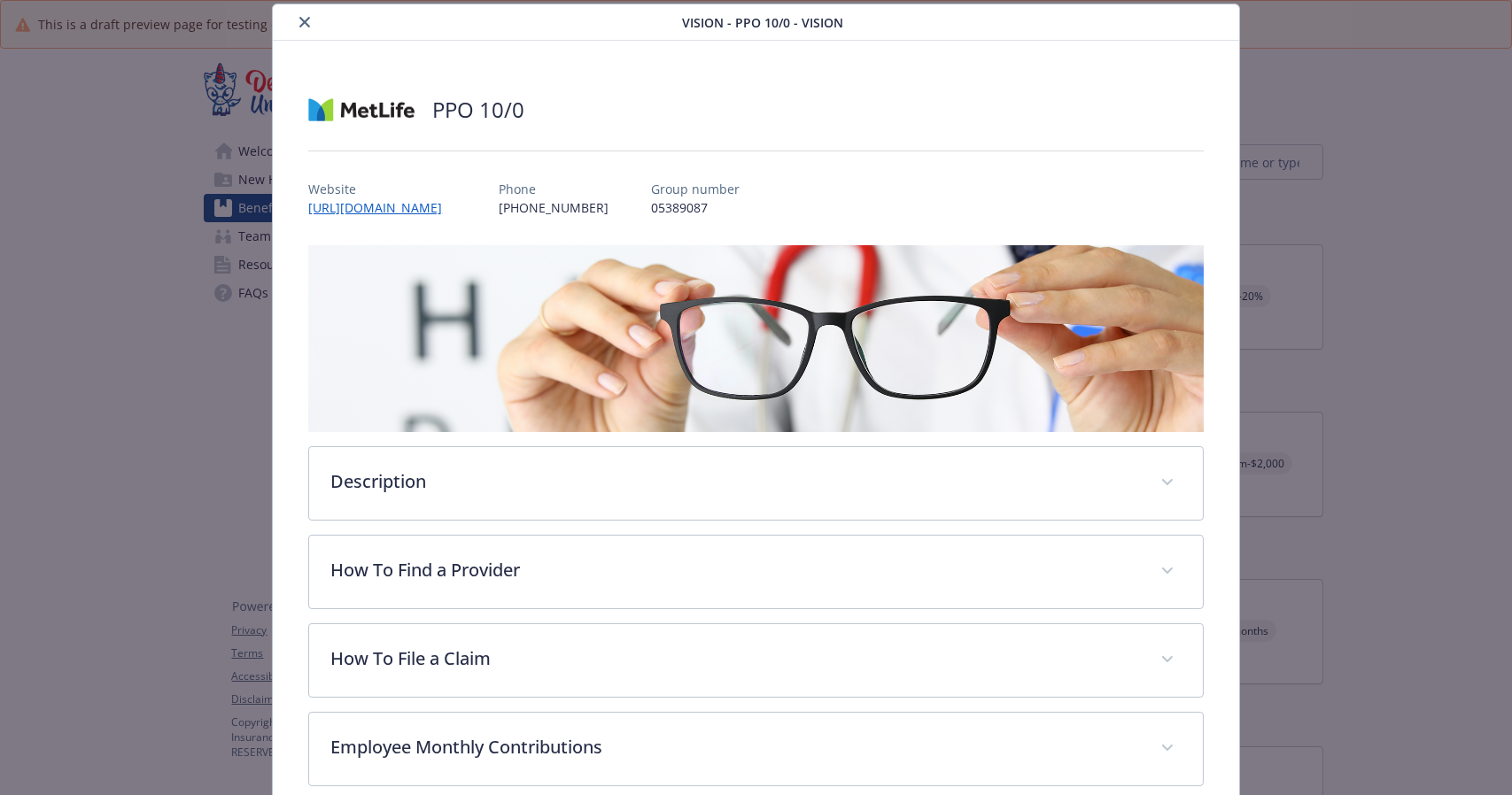
scroll to position [317, 0]
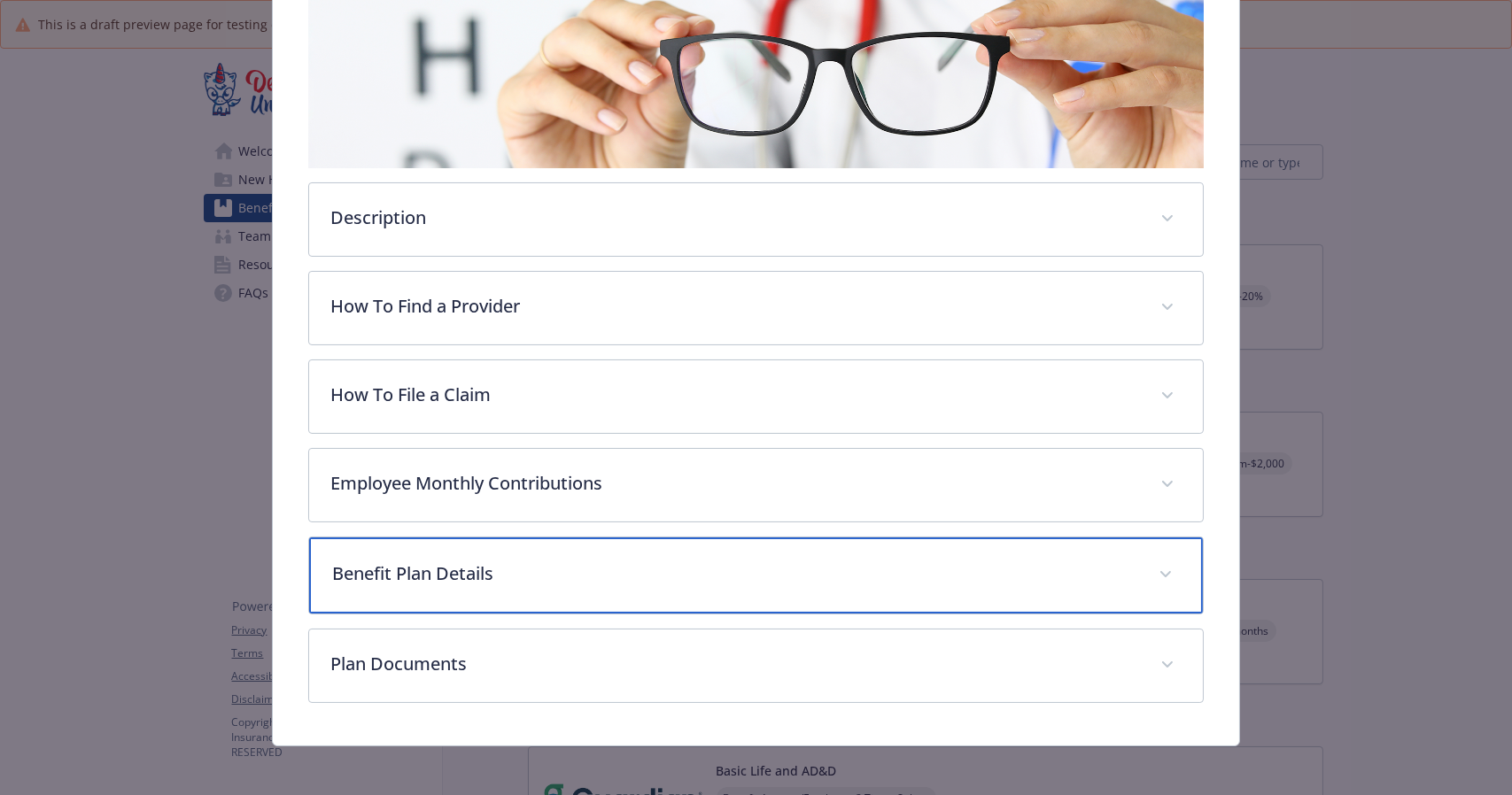
click at [595, 550] on div "Benefit Plan Details" at bounding box center [756, 576] width 893 height 76
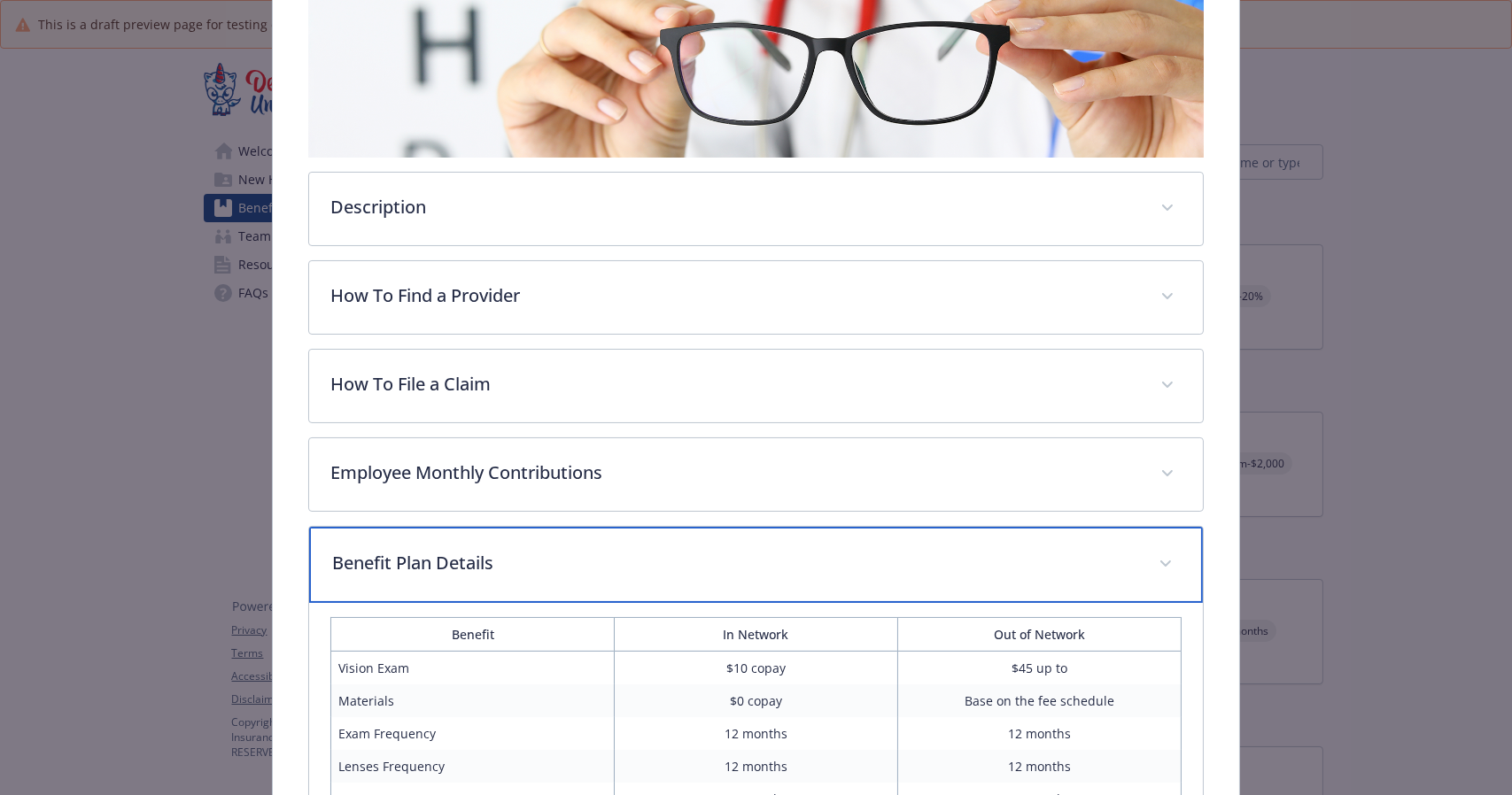
scroll to position [329, 0]
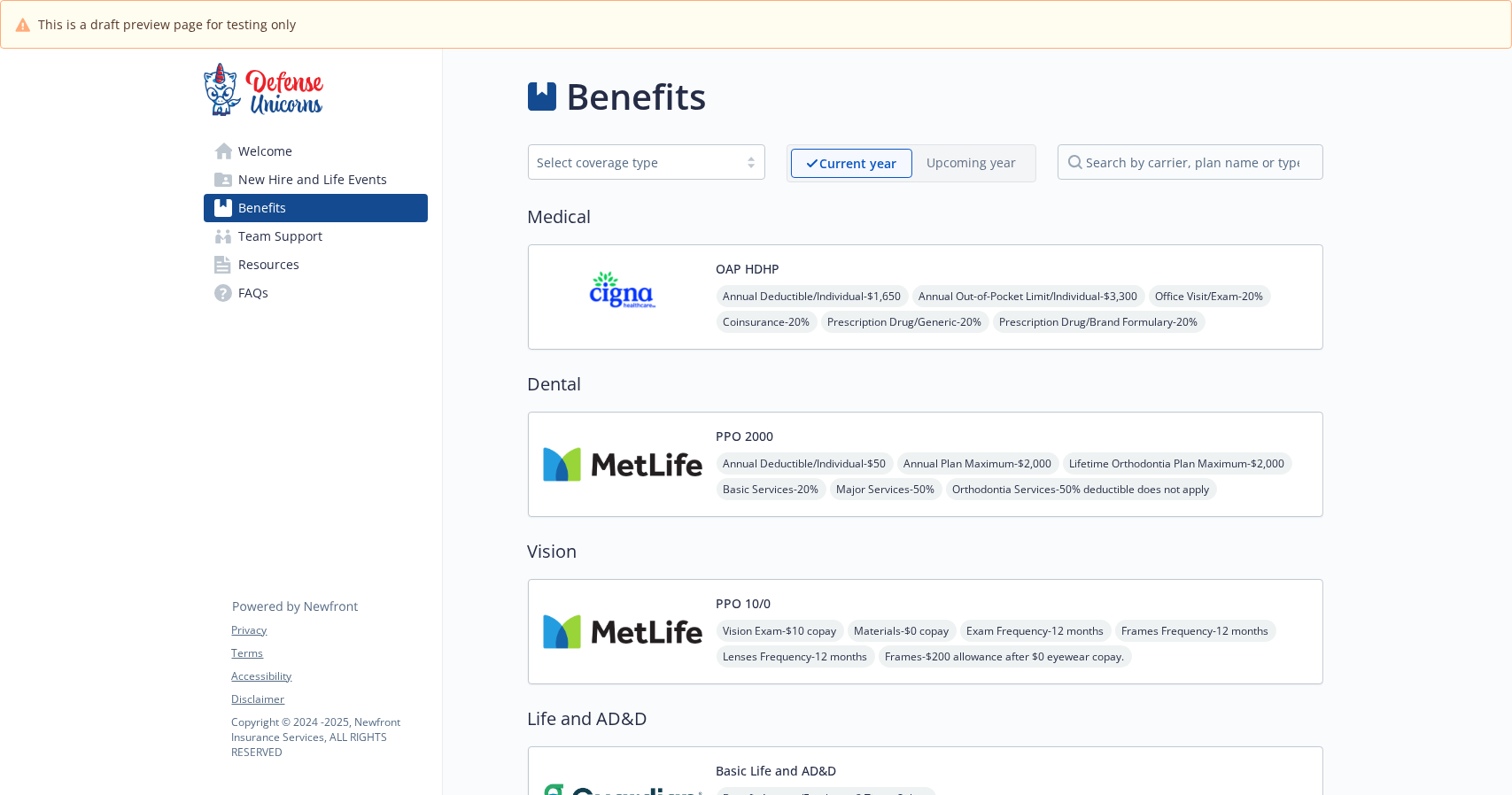
click at [308, 284] on link "FAQs" at bounding box center [315, 293] width 224 height 29
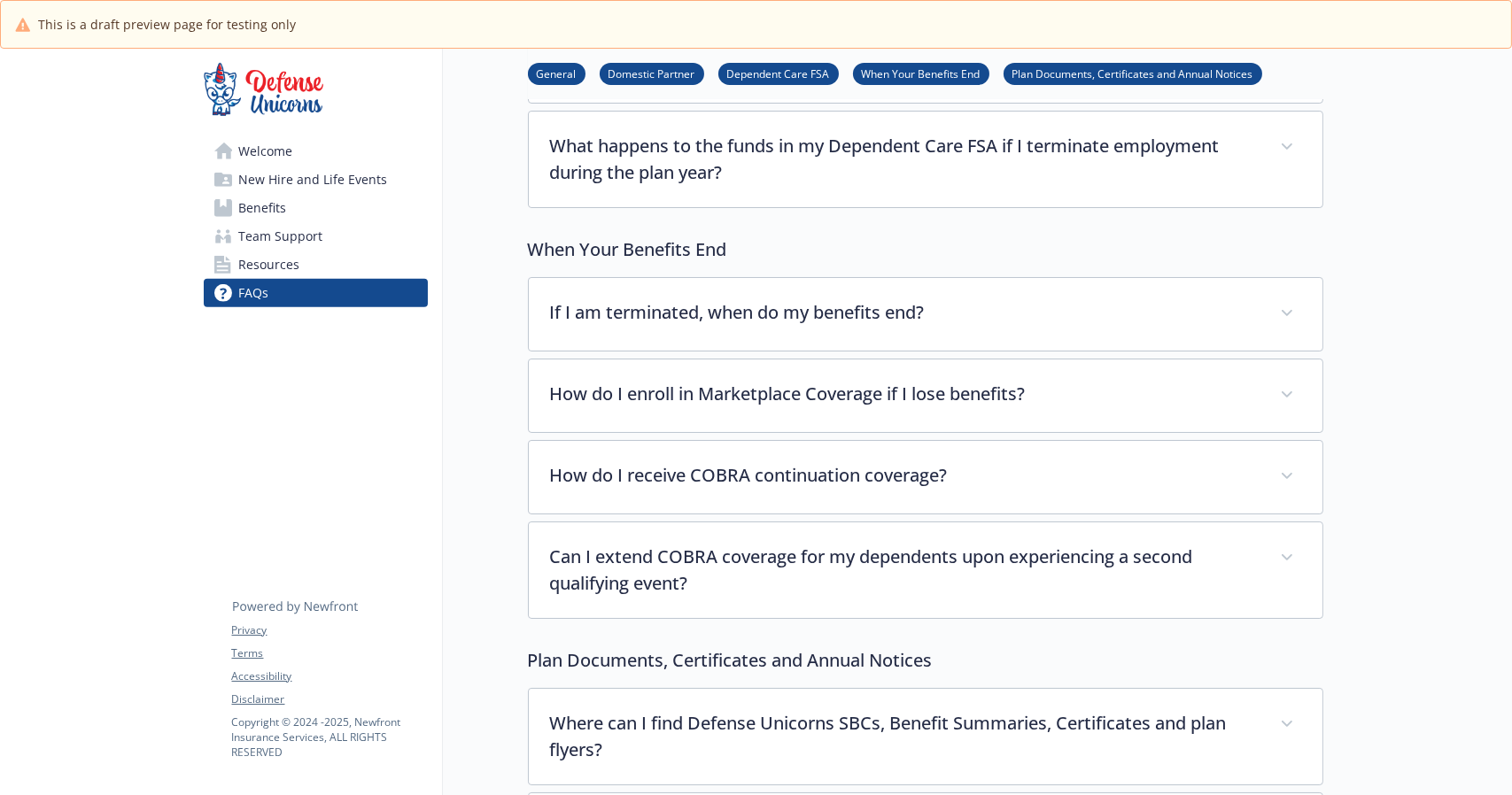
scroll to position [1623, 0]
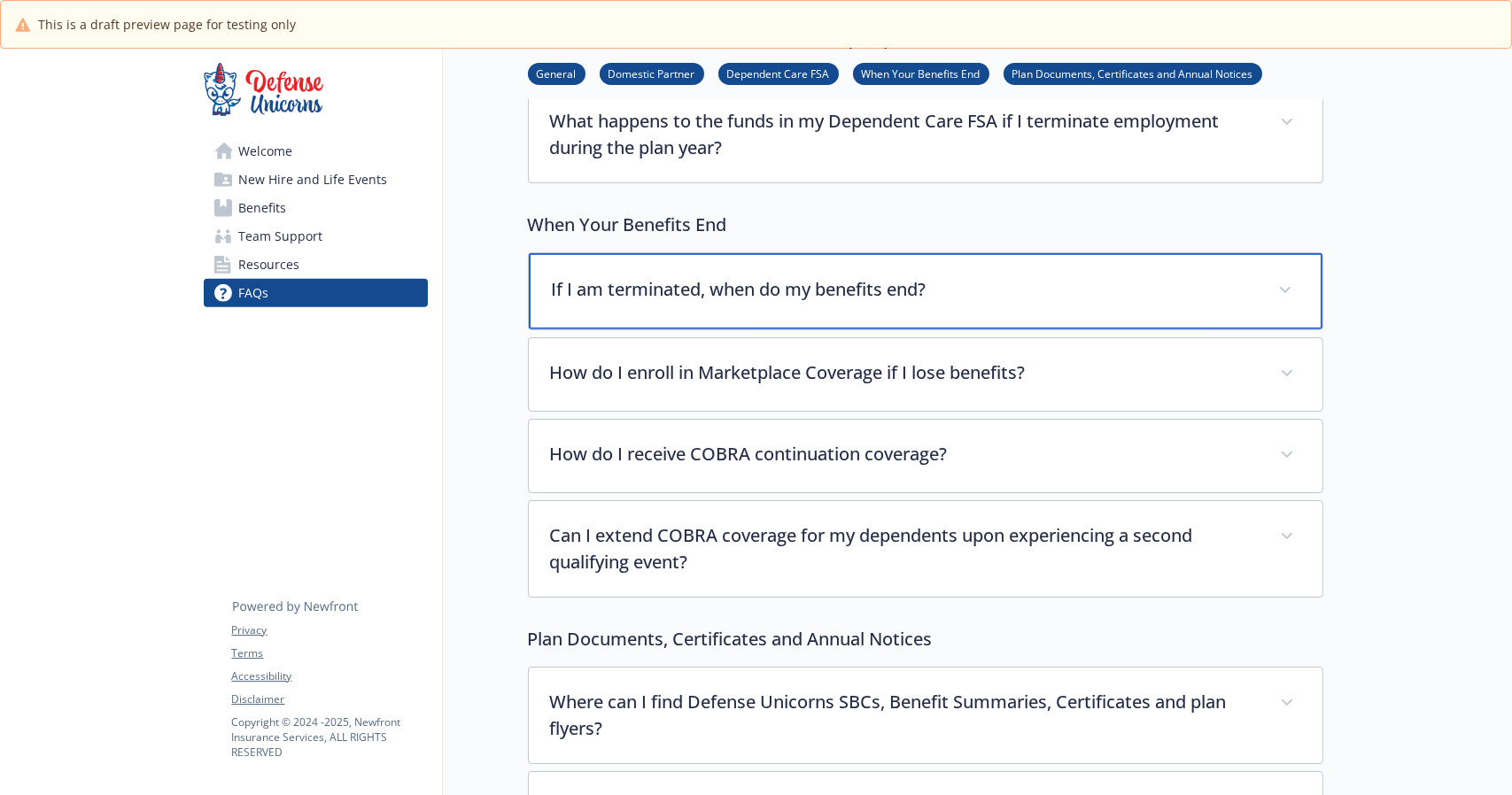
click at [587, 276] on p "If I am terminated, when do my benefits end?" at bounding box center [905, 289] width 705 height 27
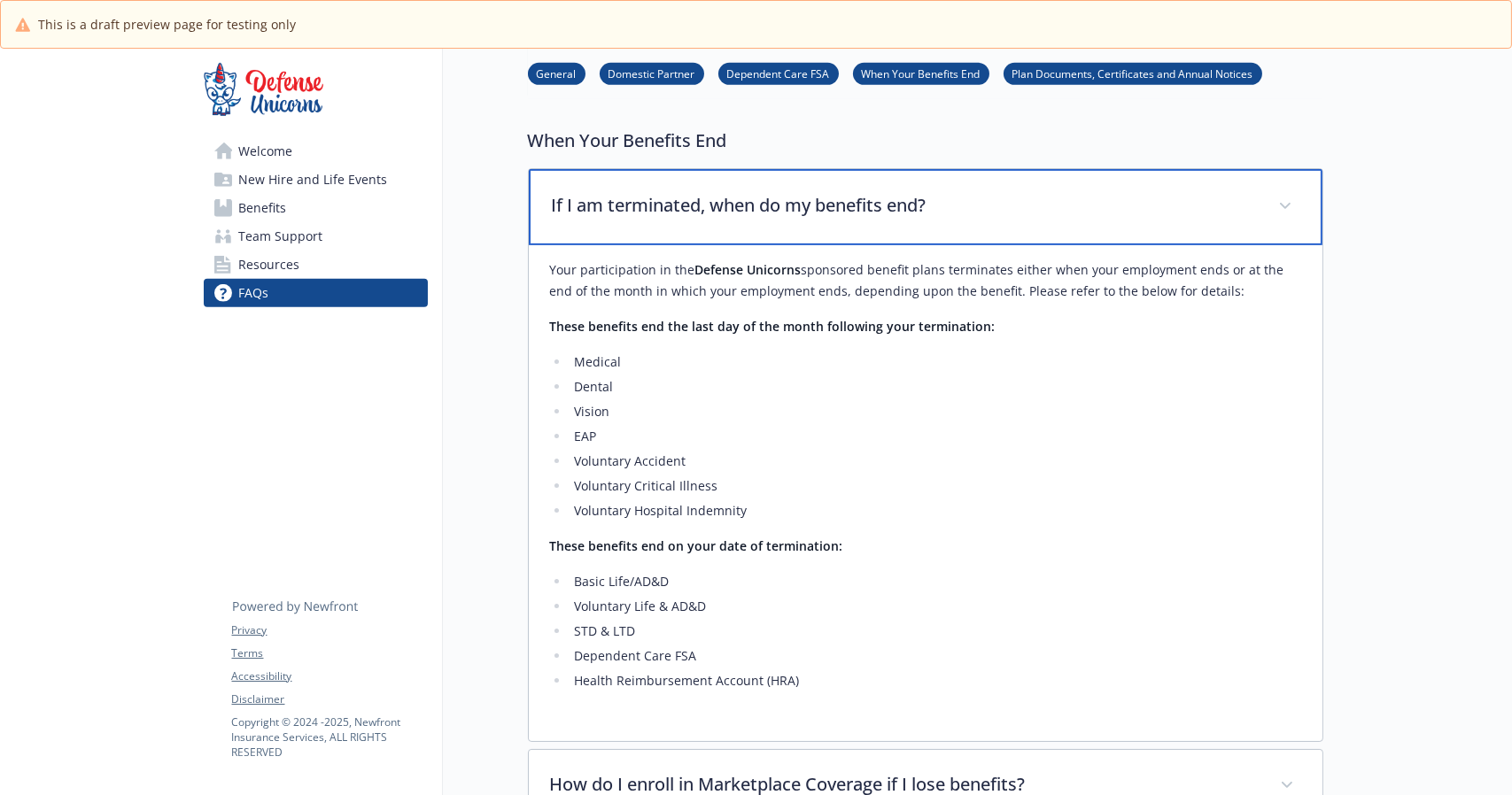
scroll to position [1708, 0]
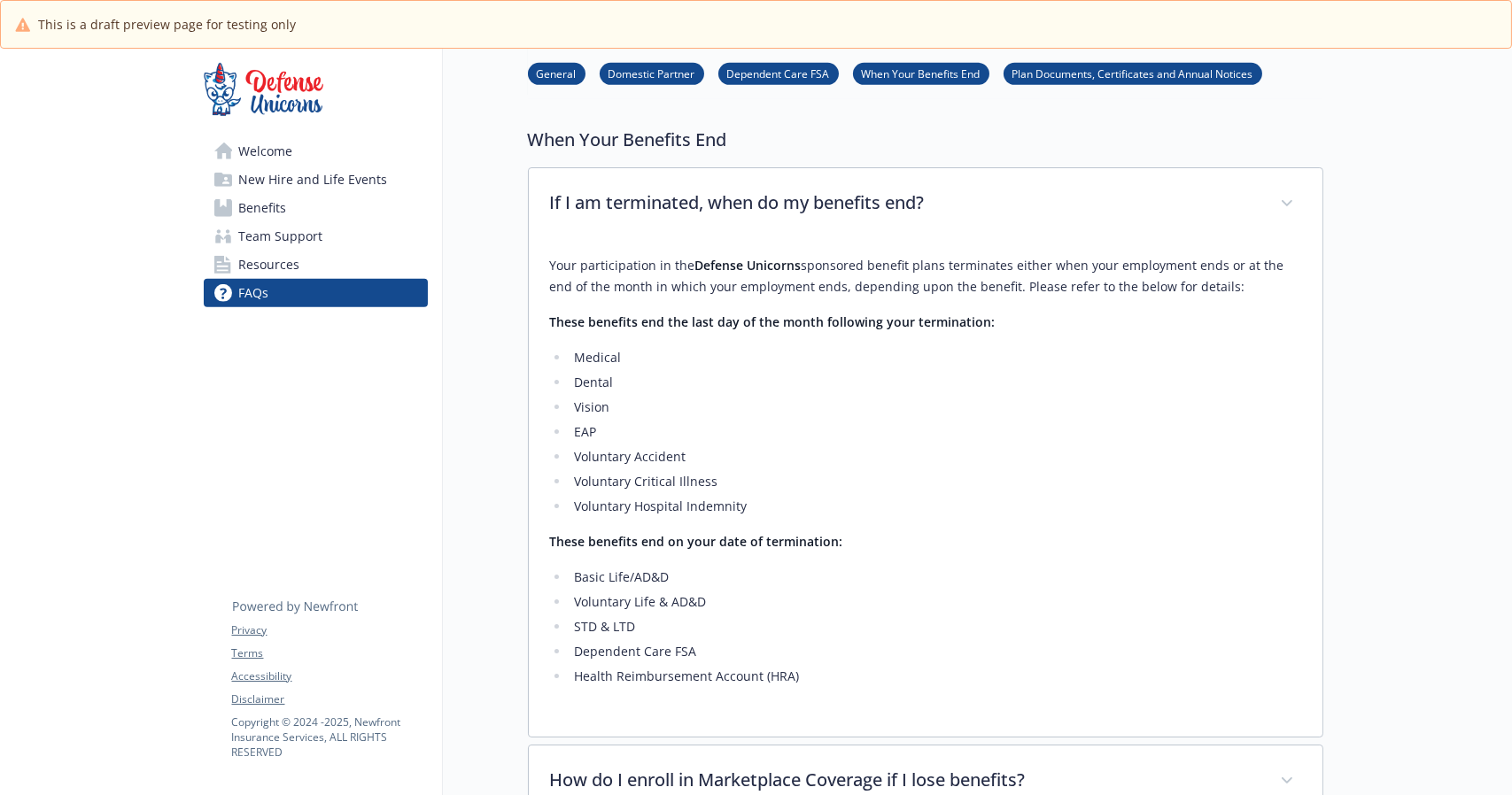
click at [297, 214] on link "Benefits" at bounding box center [315, 209] width 224 height 29
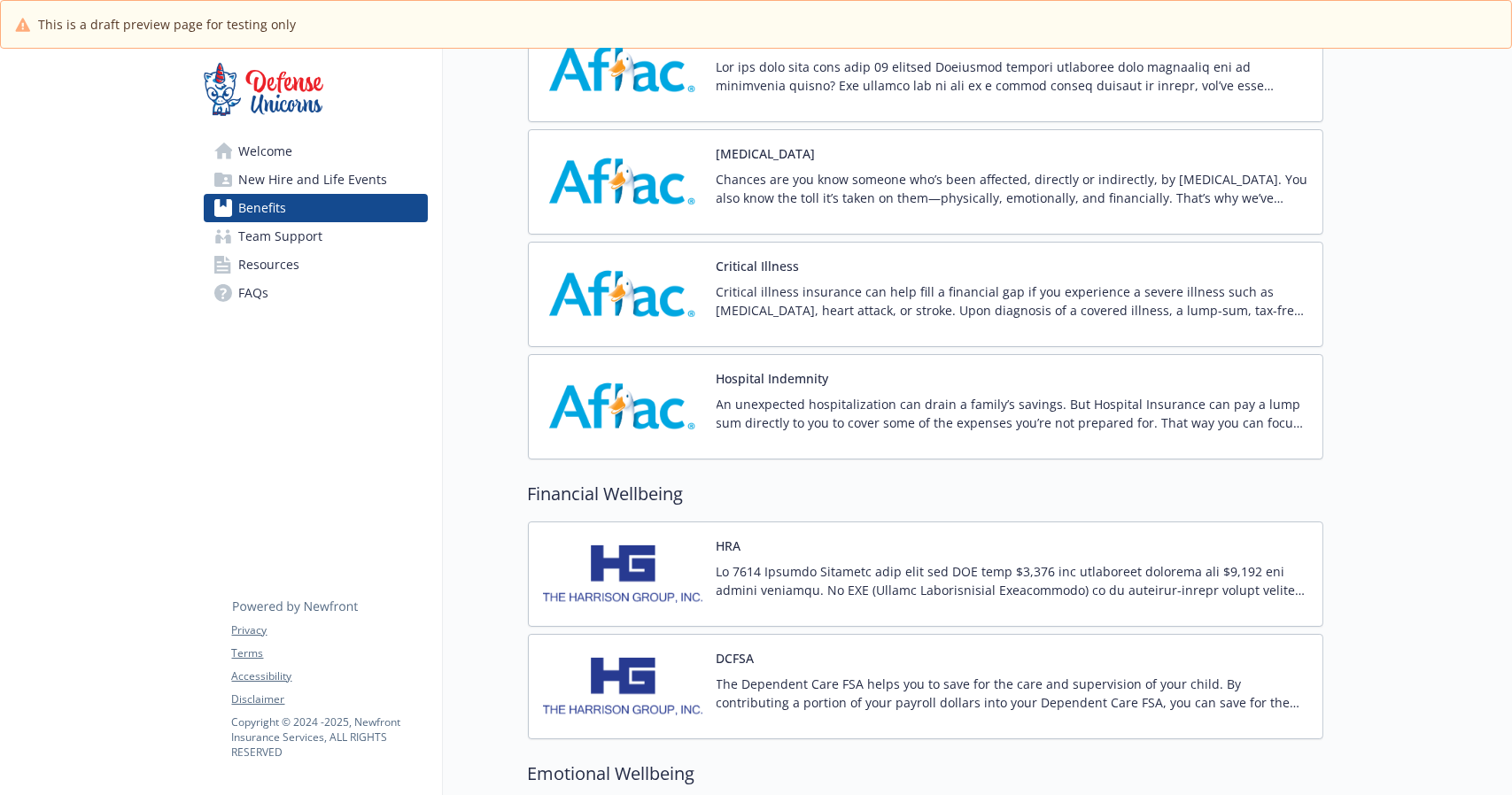
click at [723, 172] on p "Chances are you know someone who’s been affected, directly or indirectly, by [M…" at bounding box center [1012, 189] width 591 height 37
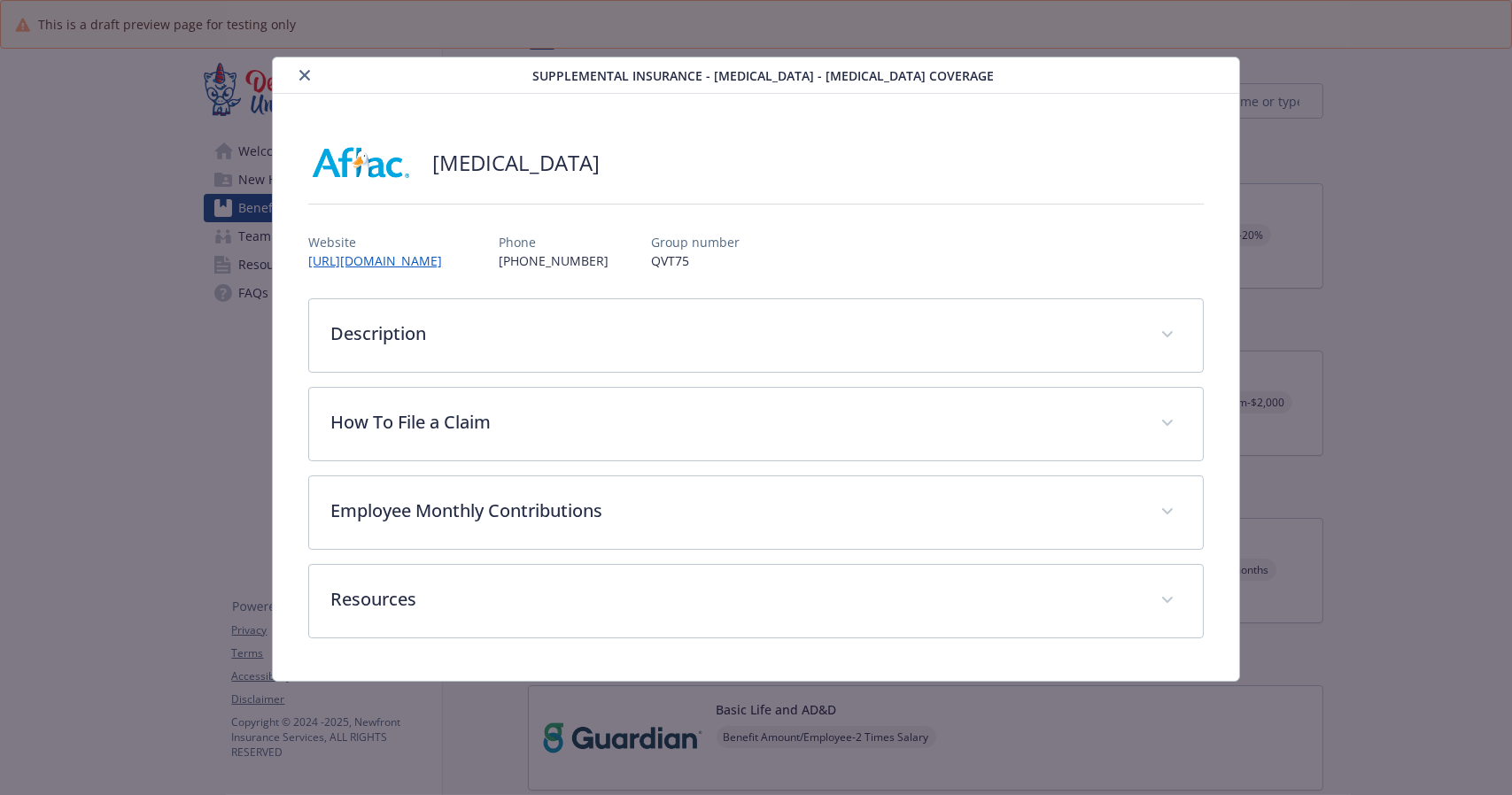
scroll to position [1289, 0]
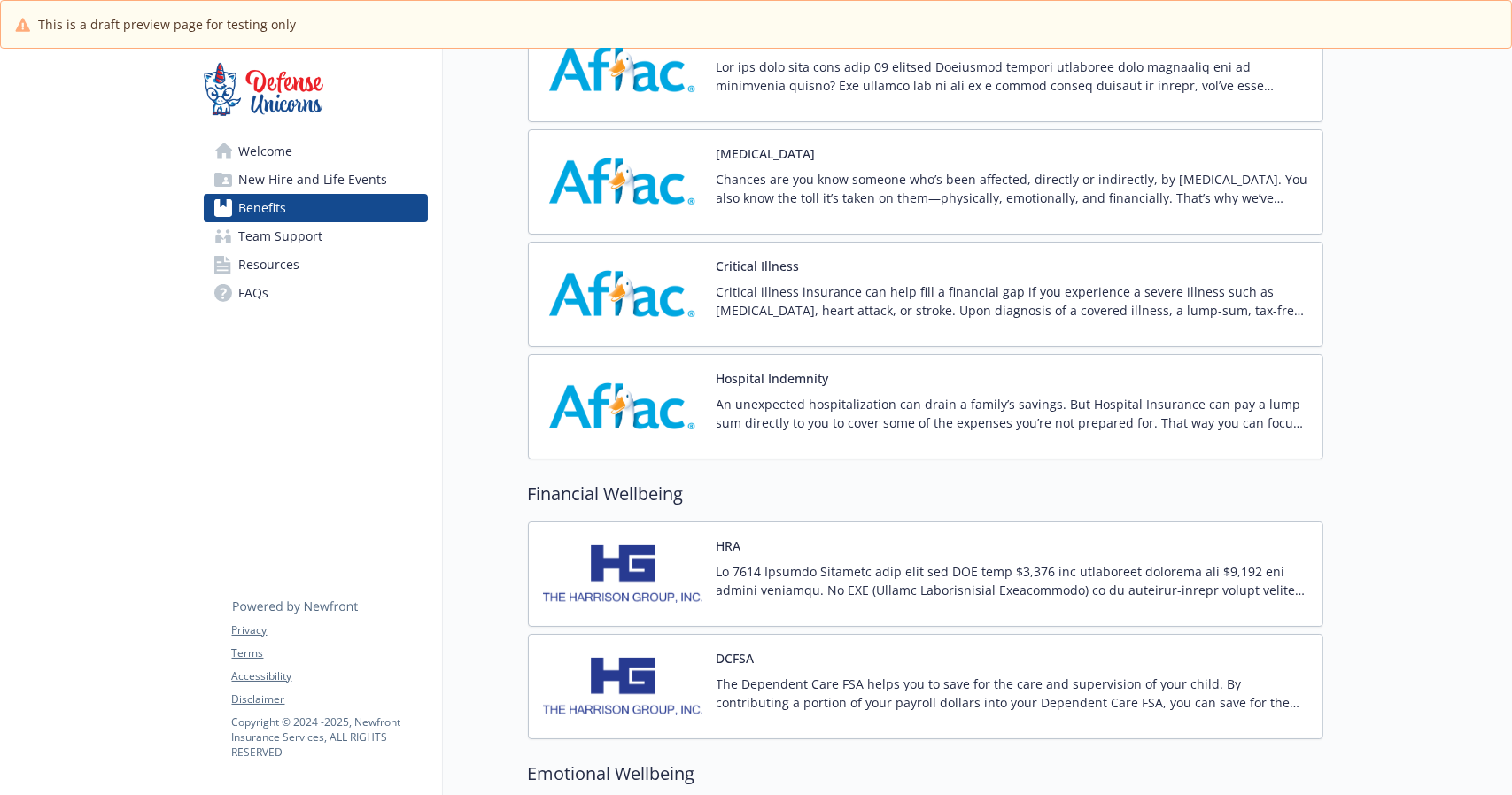
click at [702, 89] on img at bounding box center [622, 69] width 159 height 75
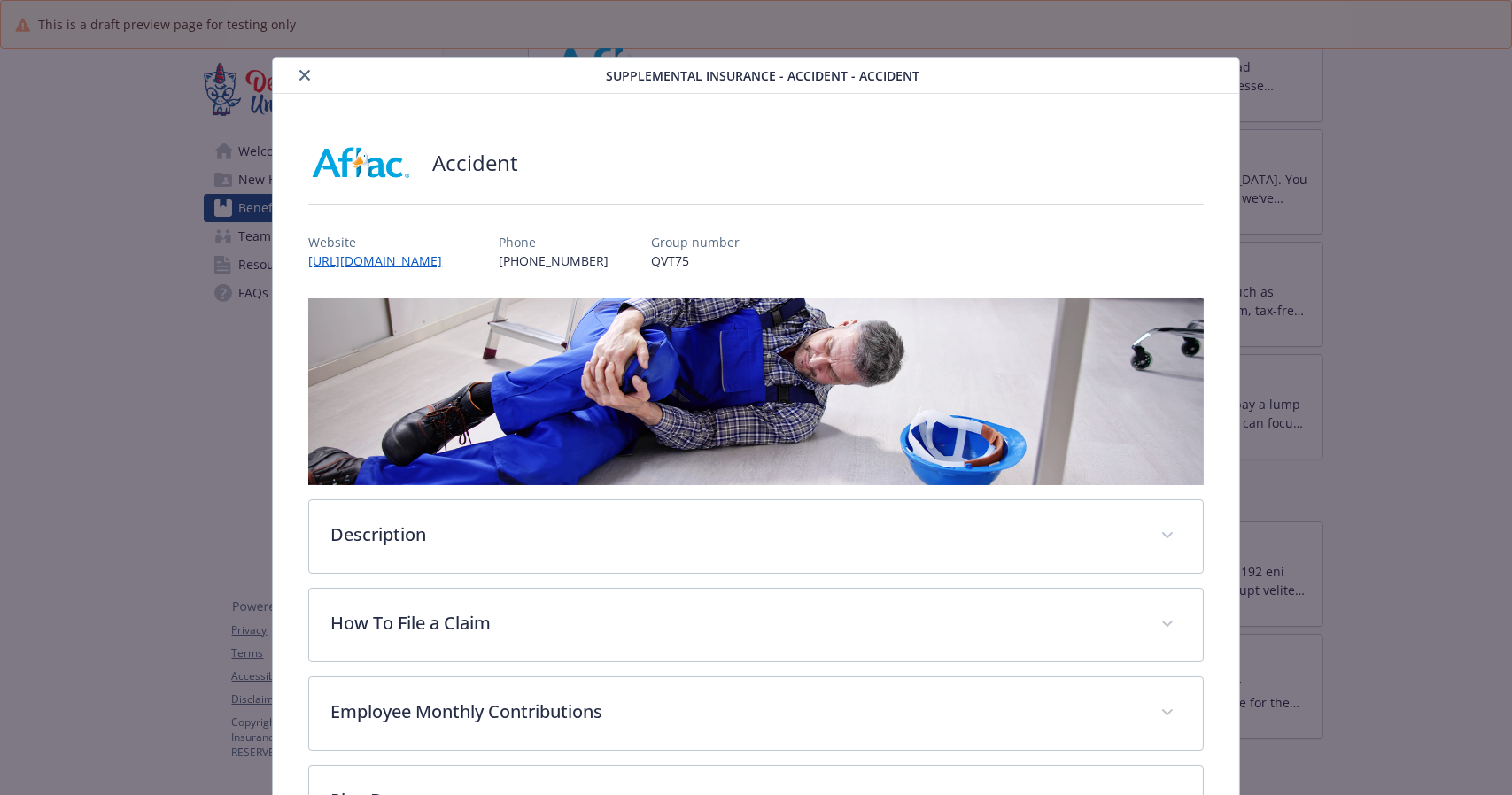
scroll to position [141, 0]
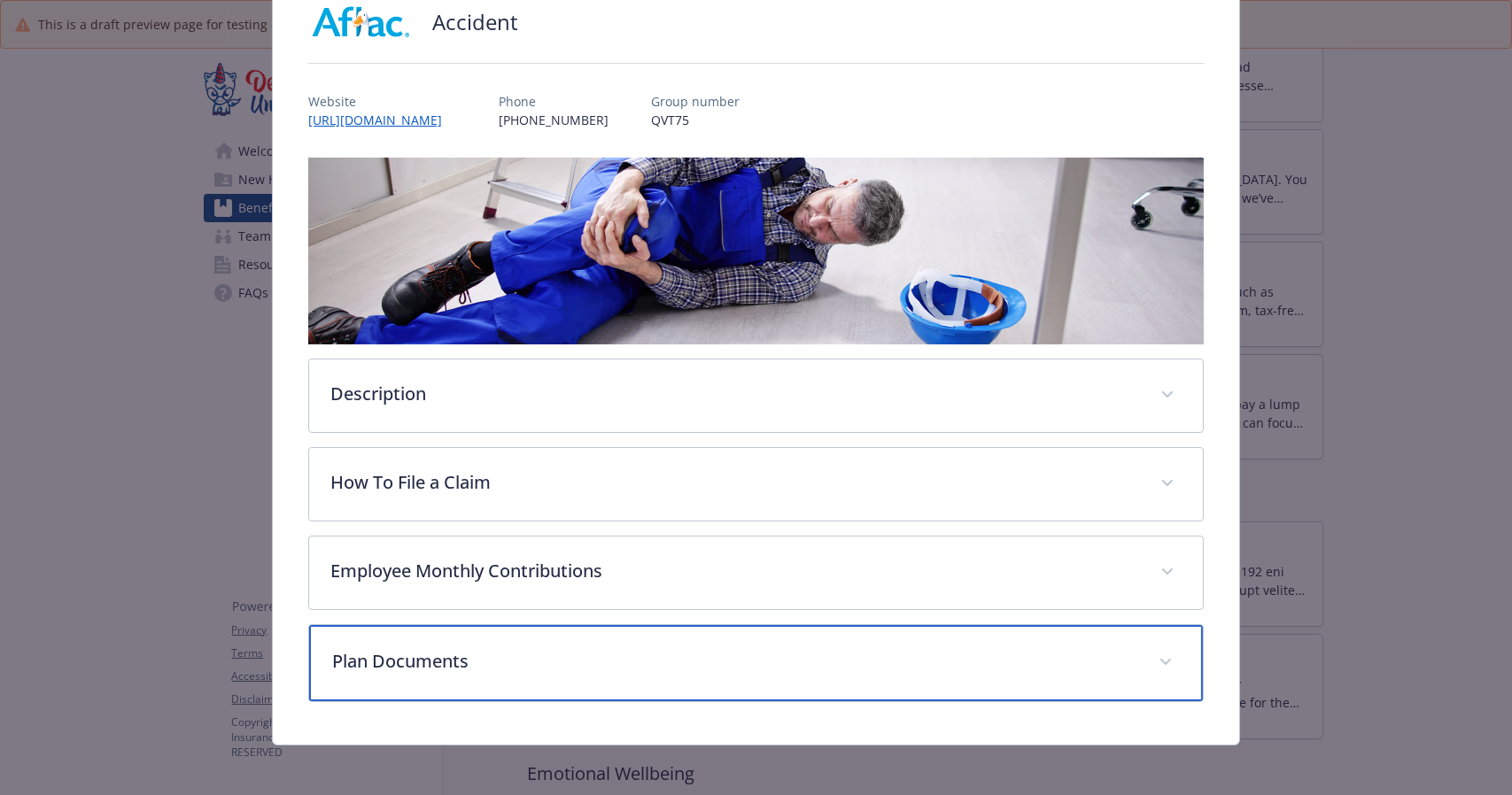
click at [487, 666] on p "Plan Documents" at bounding box center [734, 662] width 805 height 27
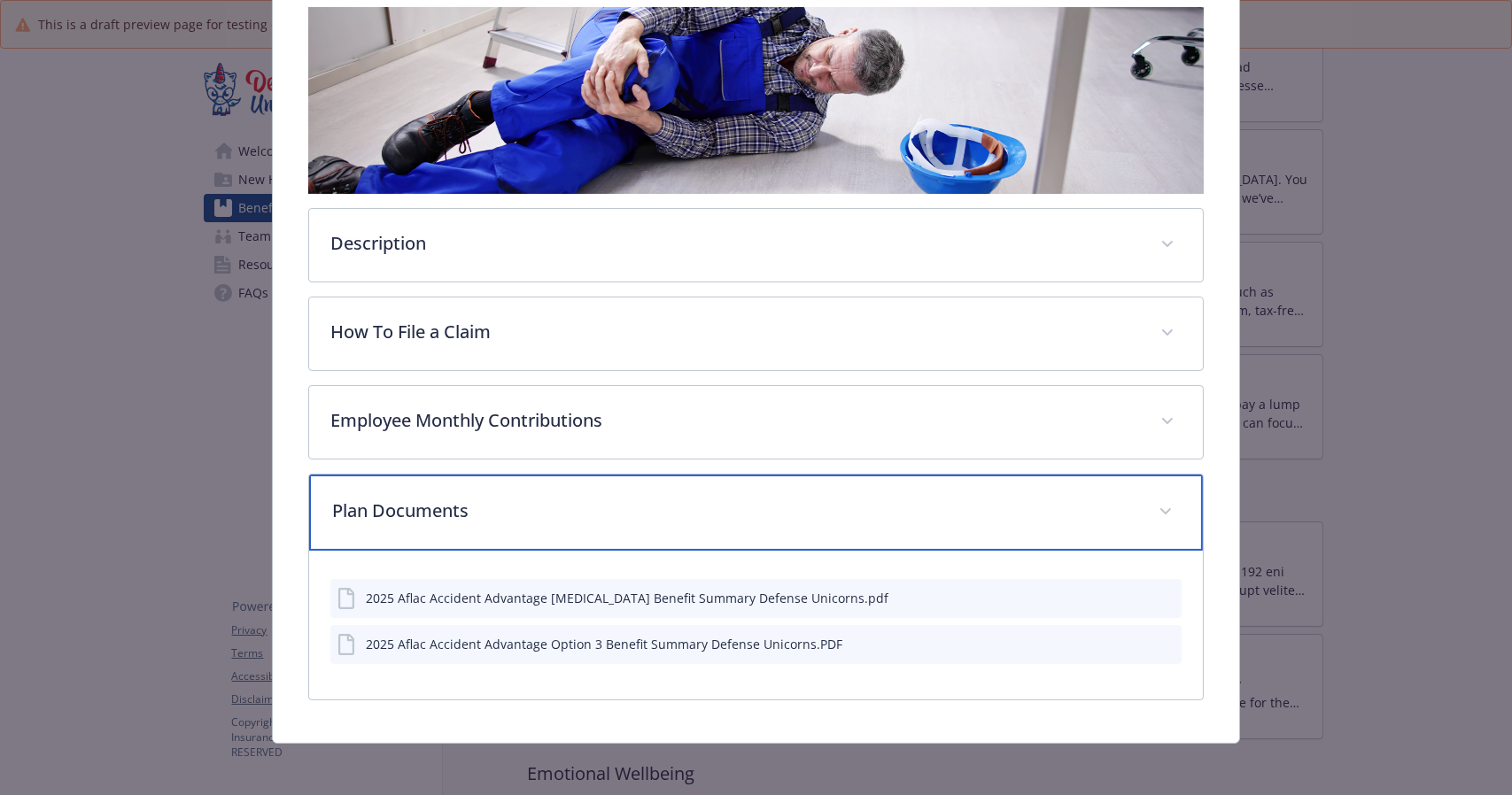
scroll to position [292, 0]
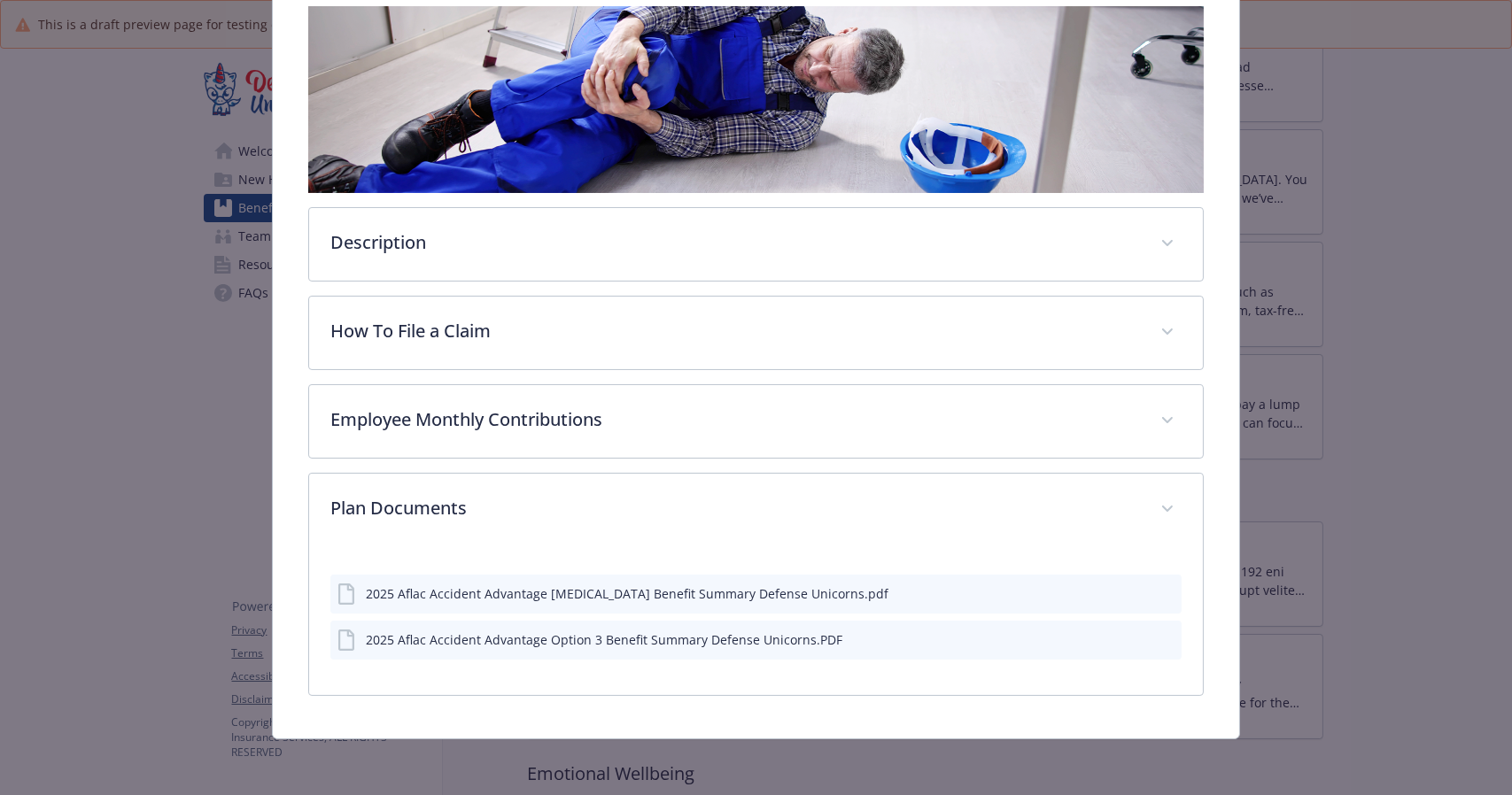
click at [1159, 636] on icon "preview file" at bounding box center [1164, 638] width 16 height 12
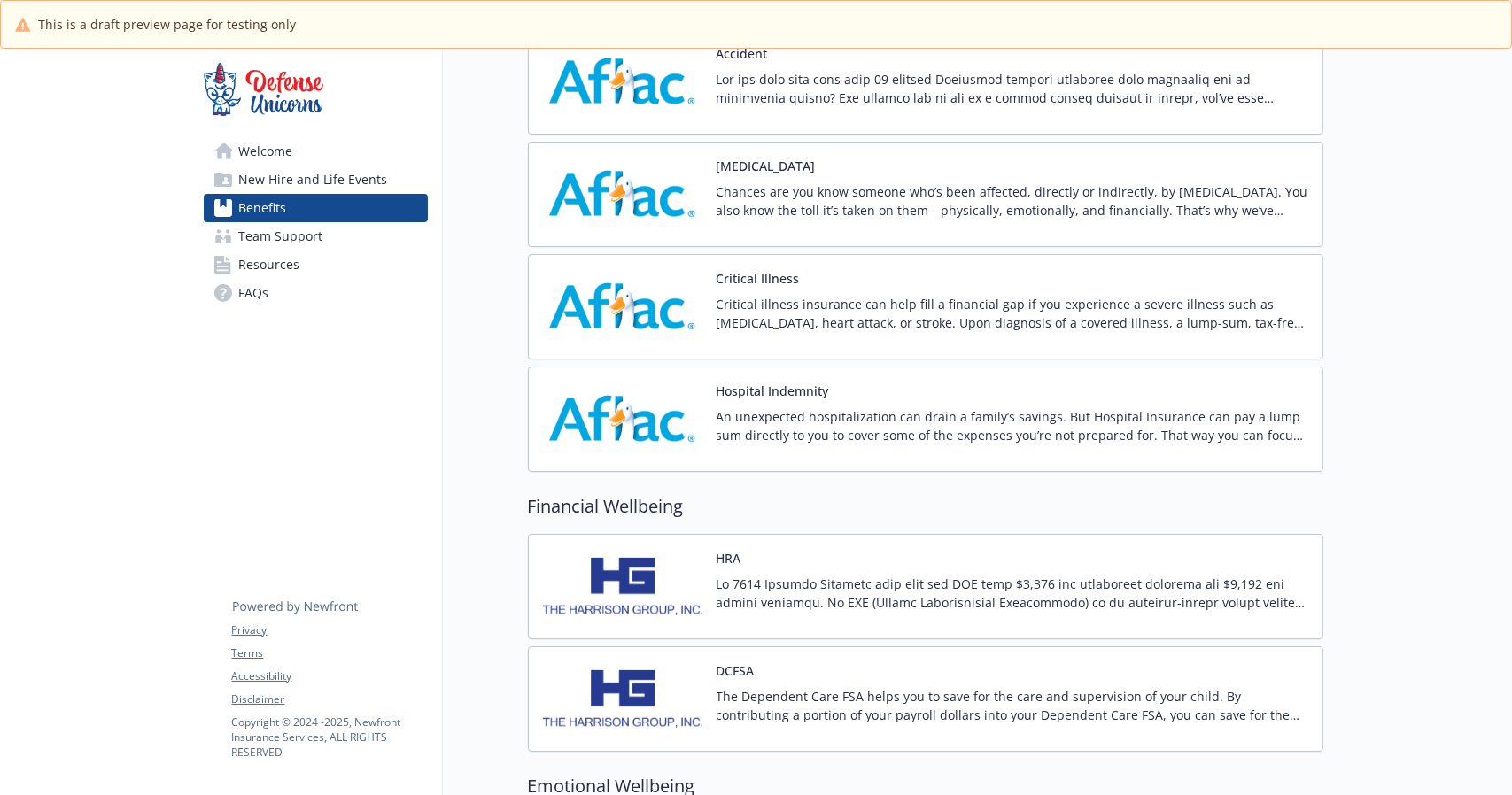
scroll to position [1298, 0]
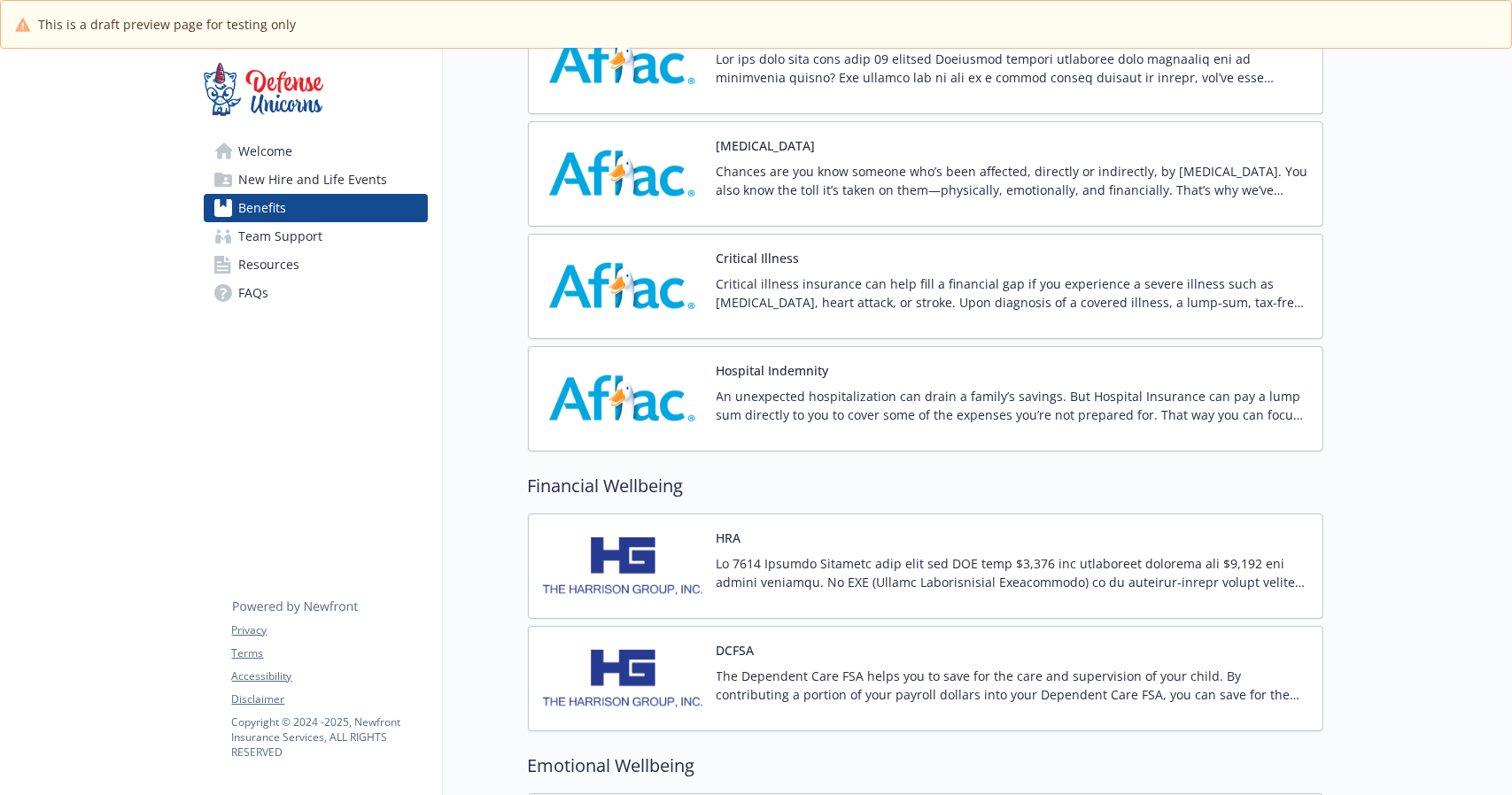
click at [319, 254] on link "Resources" at bounding box center [315, 265] width 224 height 29
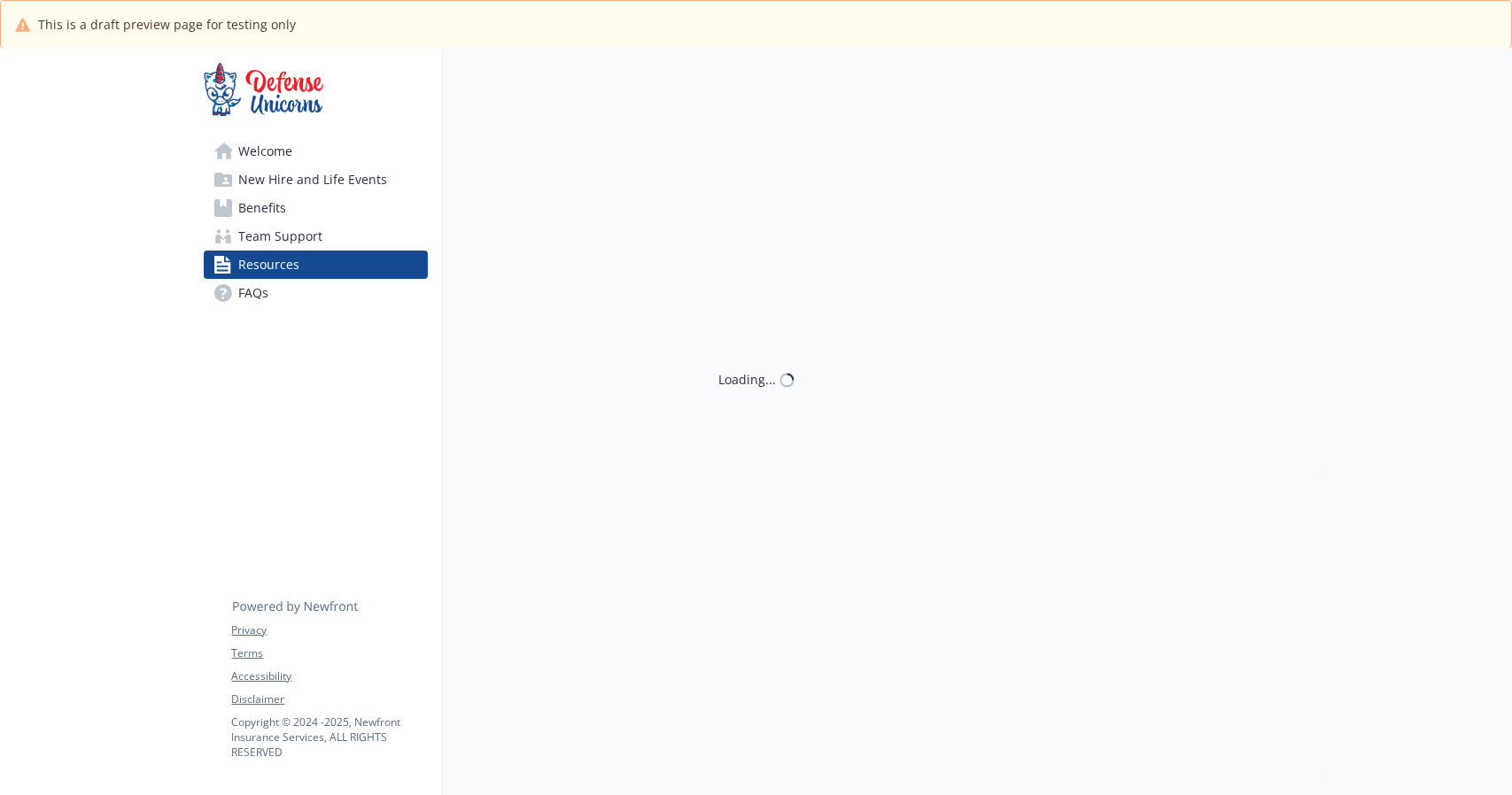
scroll to position [1298, 0]
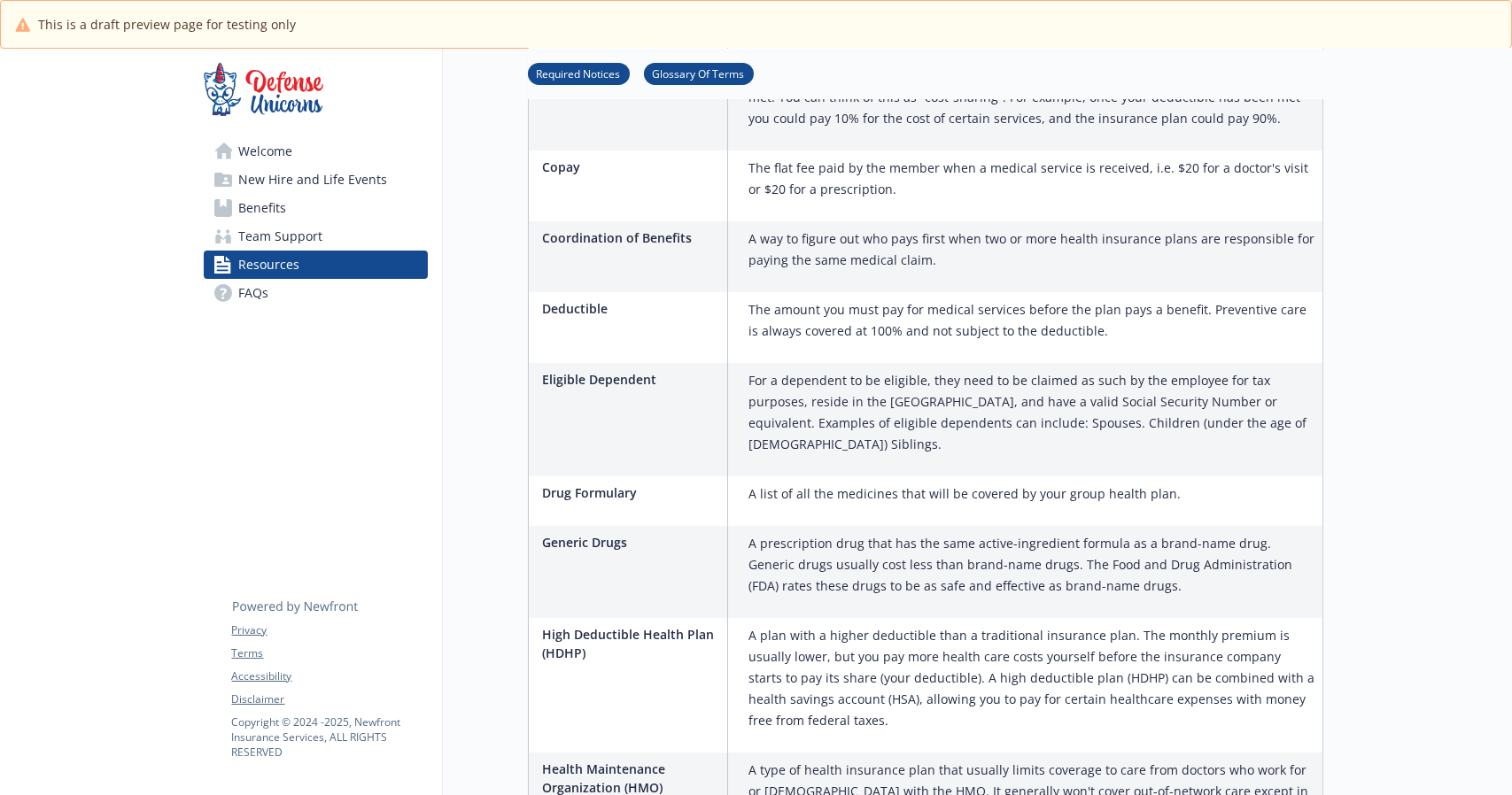
click at [305, 275] on link "Resources" at bounding box center [315, 265] width 224 height 29
click at [273, 284] on link "FAQs" at bounding box center [315, 293] width 224 height 29
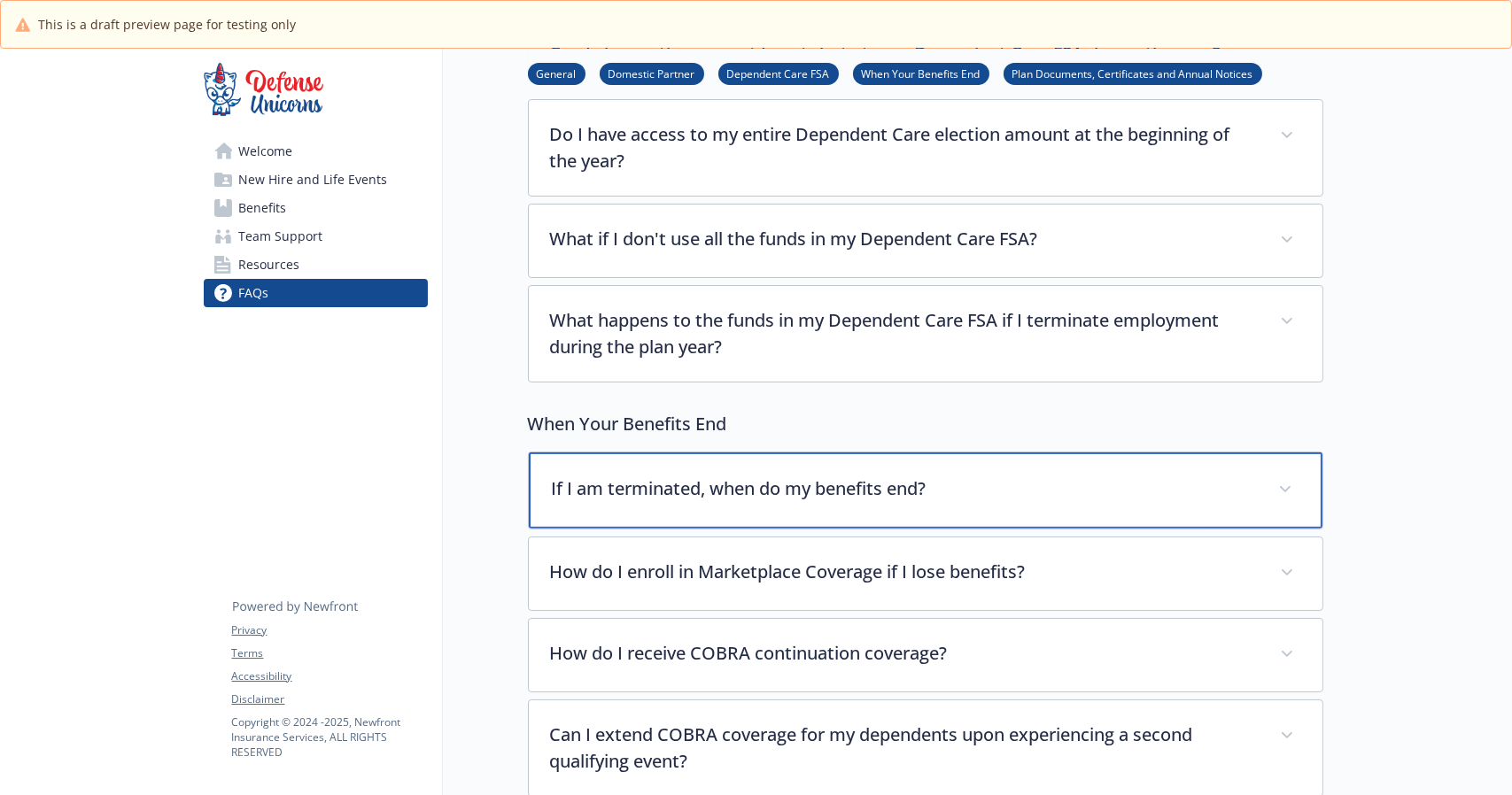
click at [735, 470] on div "If I am terminated, when do my benefits end?" at bounding box center [925, 490] width 794 height 76
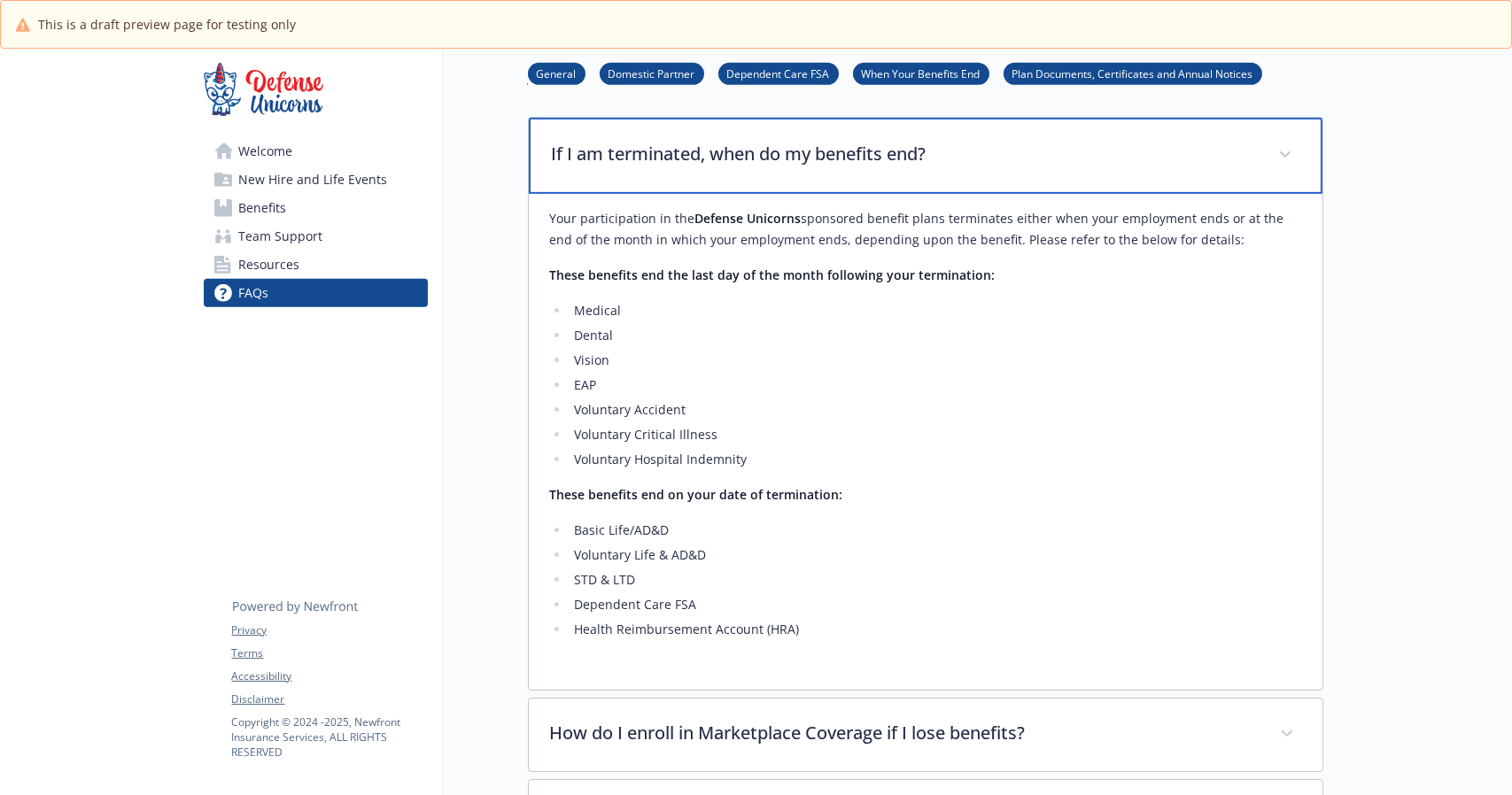
scroll to position [1760, 0]
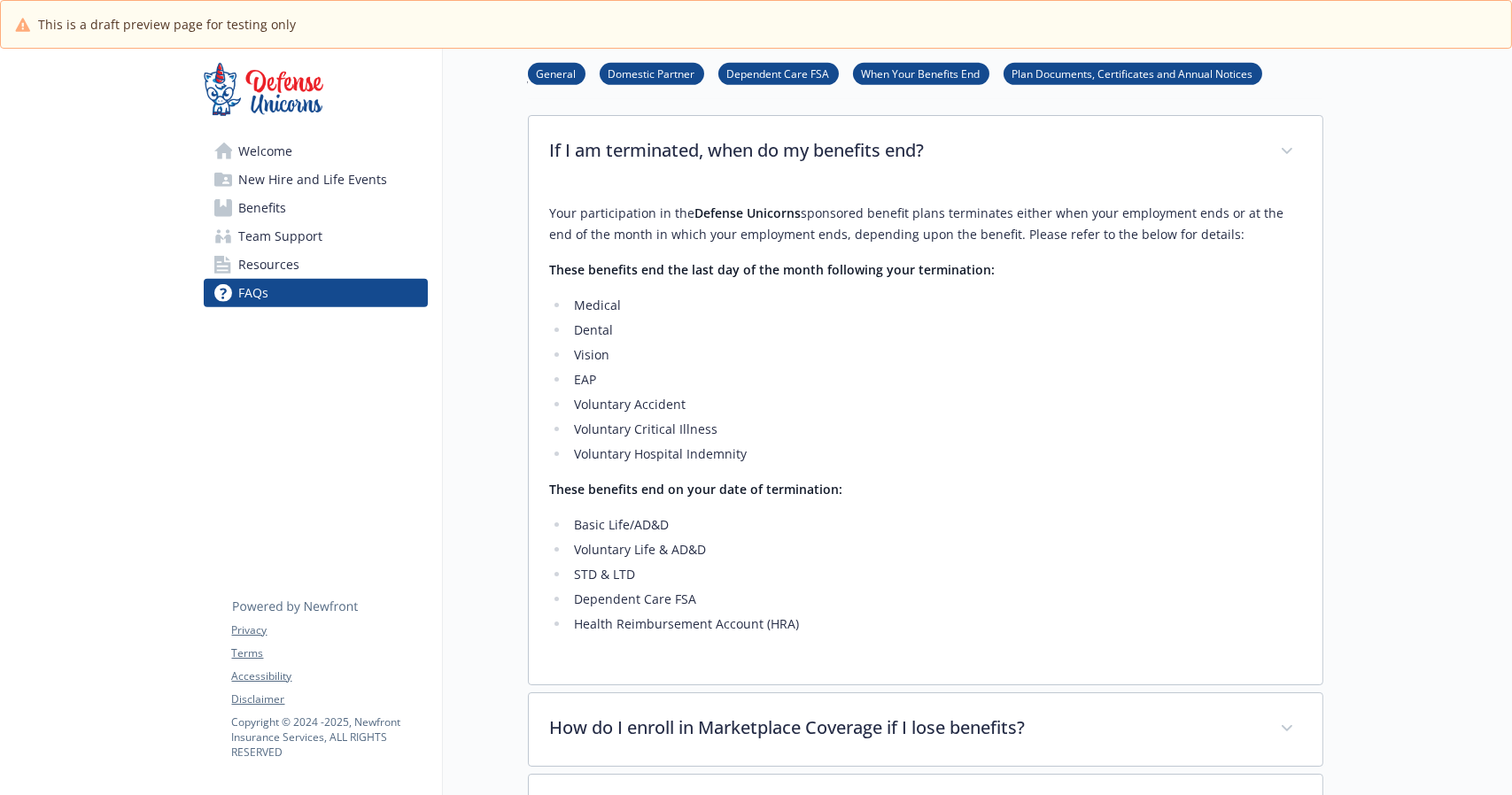
click at [310, 266] on link "Resources" at bounding box center [315, 265] width 224 height 29
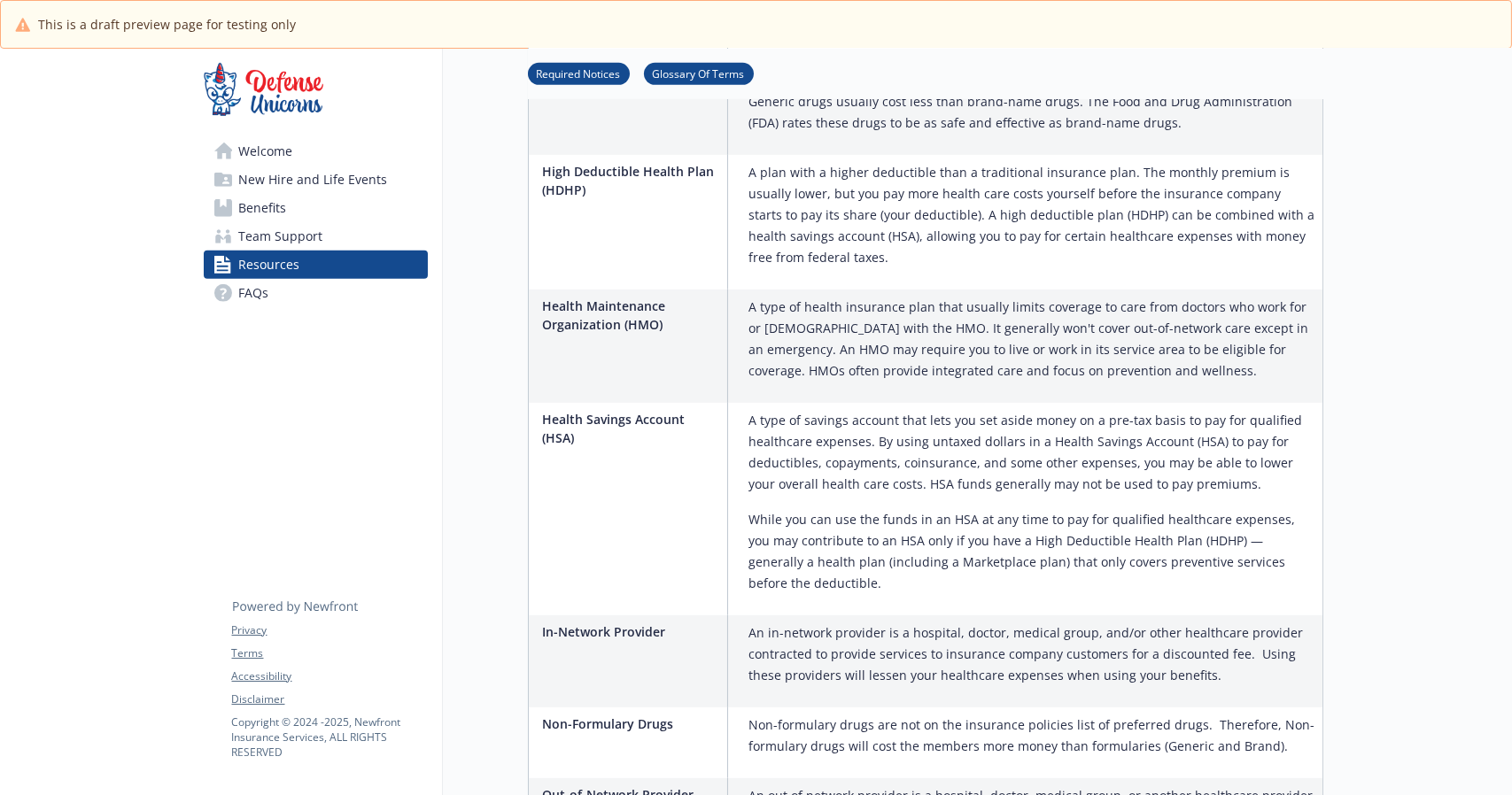
click at [282, 213] on span "Benefits" at bounding box center [263, 209] width 48 height 29
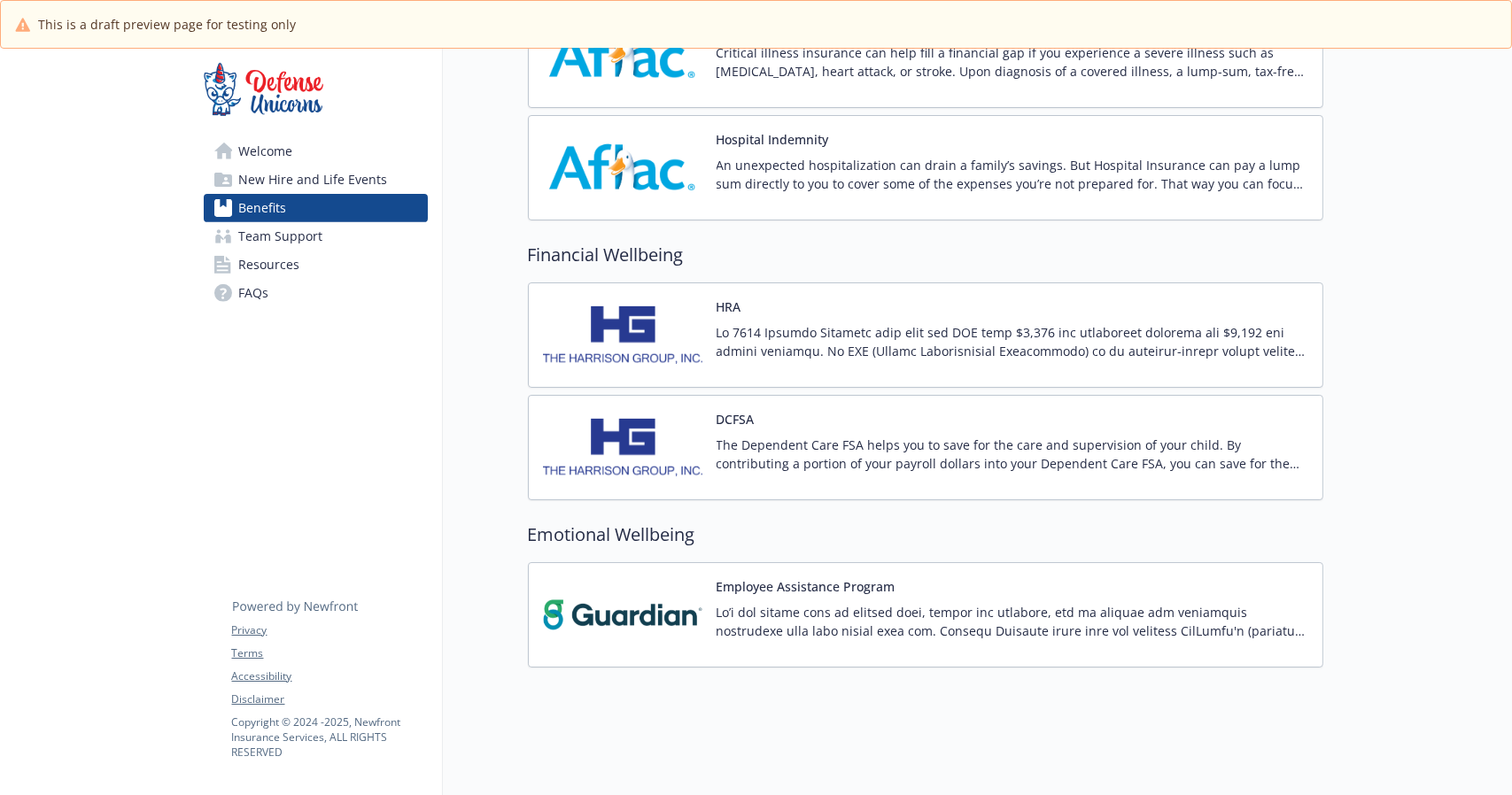
scroll to position [1538, 0]
click at [737, 336] on p at bounding box center [1012, 342] width 591 height 37
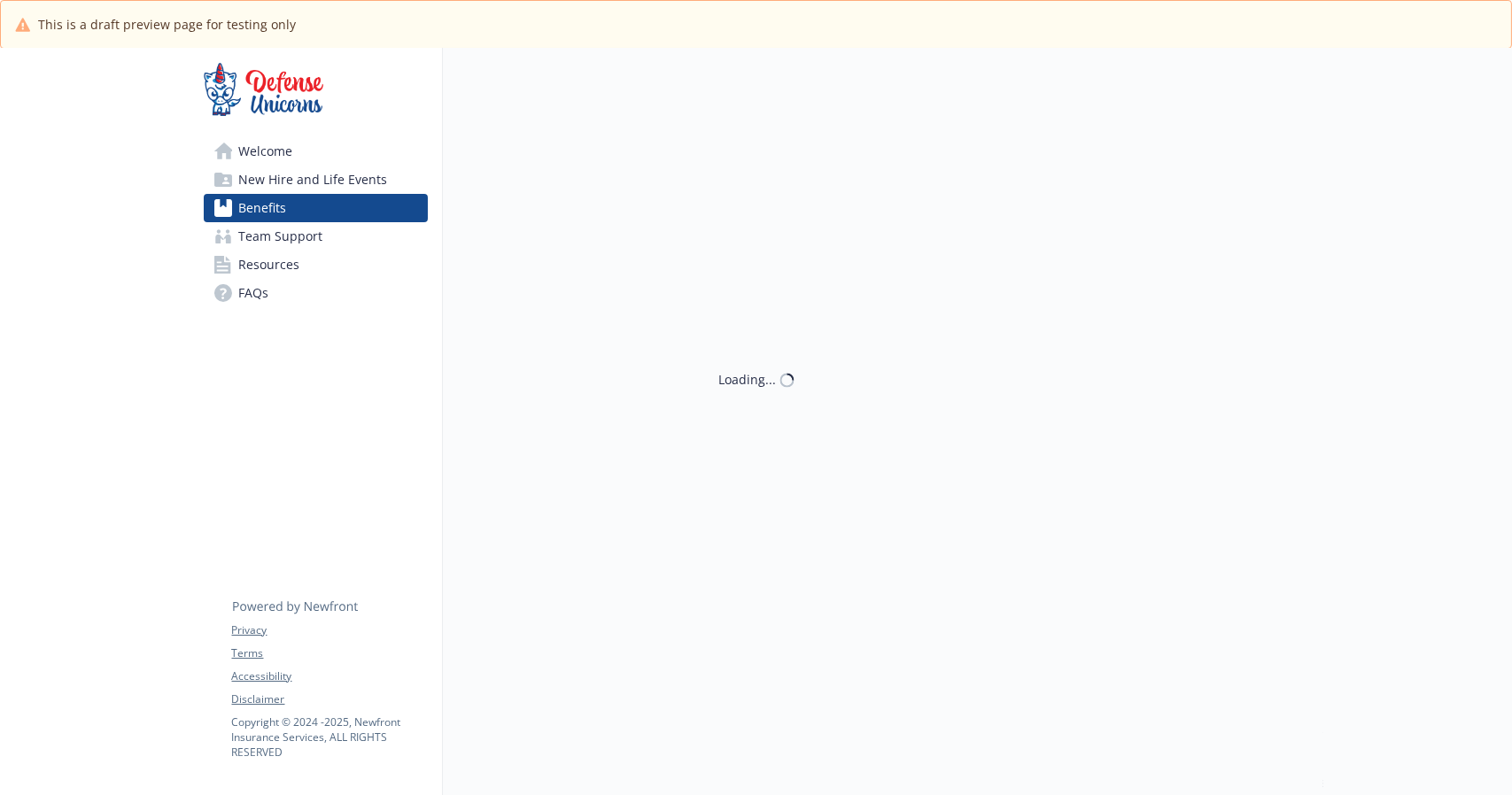
scroll to position [1538, 0]
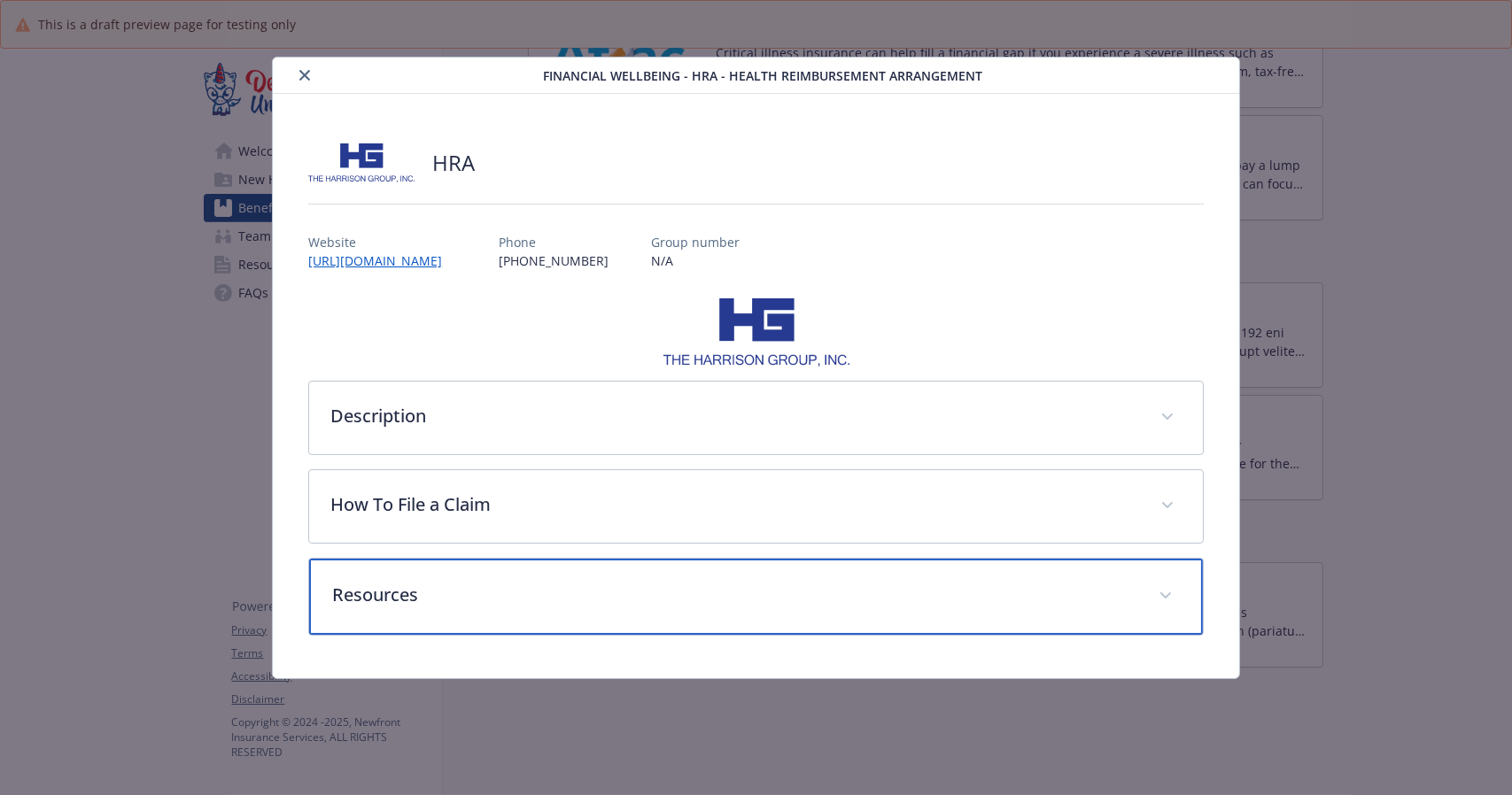
click at [639, 588] on p "Resources" at bounding box center [734, 595] width 805 height 27
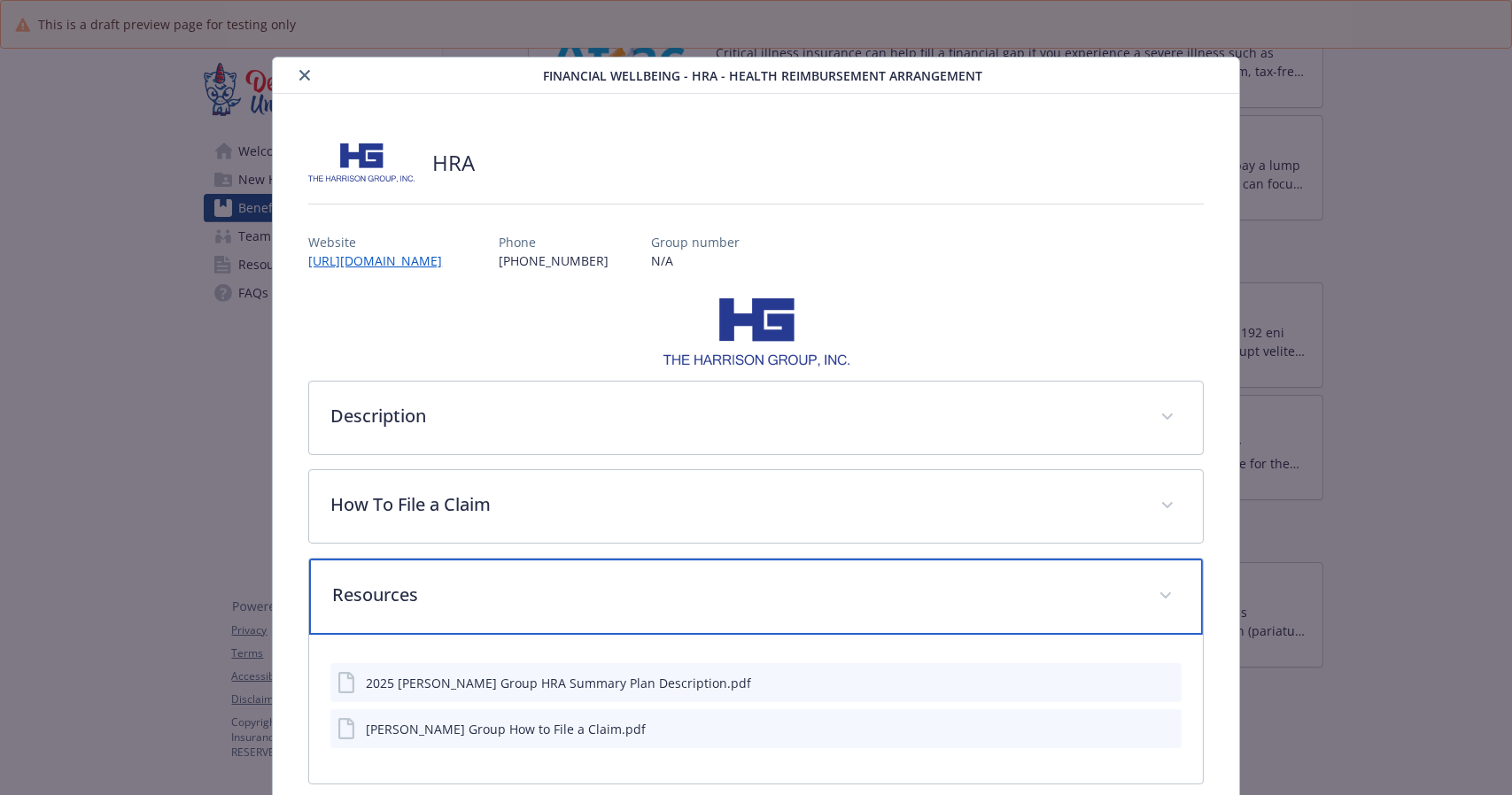
scroll to position [88, 0]
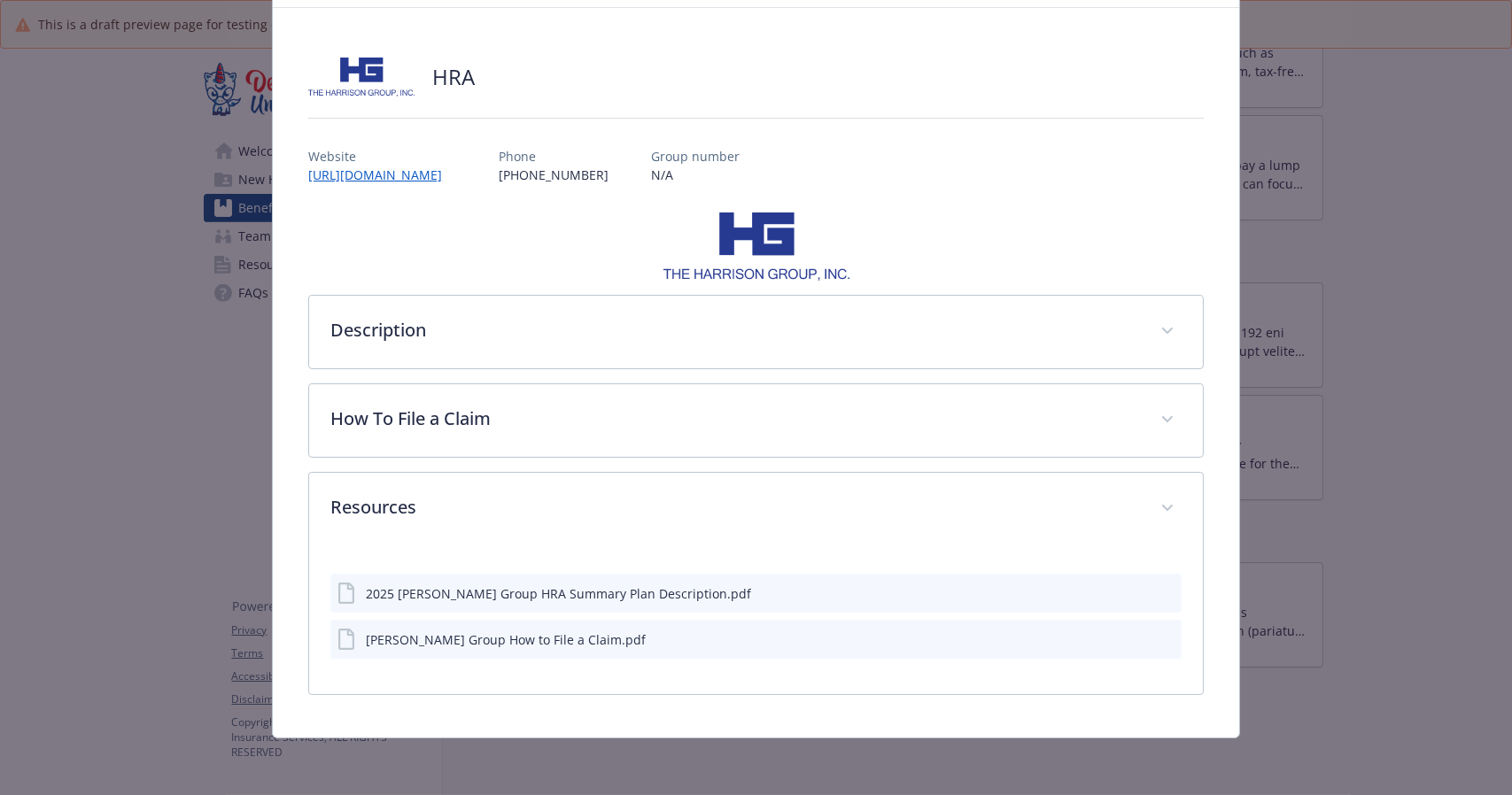
click at [1157, 591] on icon "preview file" at bounding box center [1164, 592] width 16 height 12
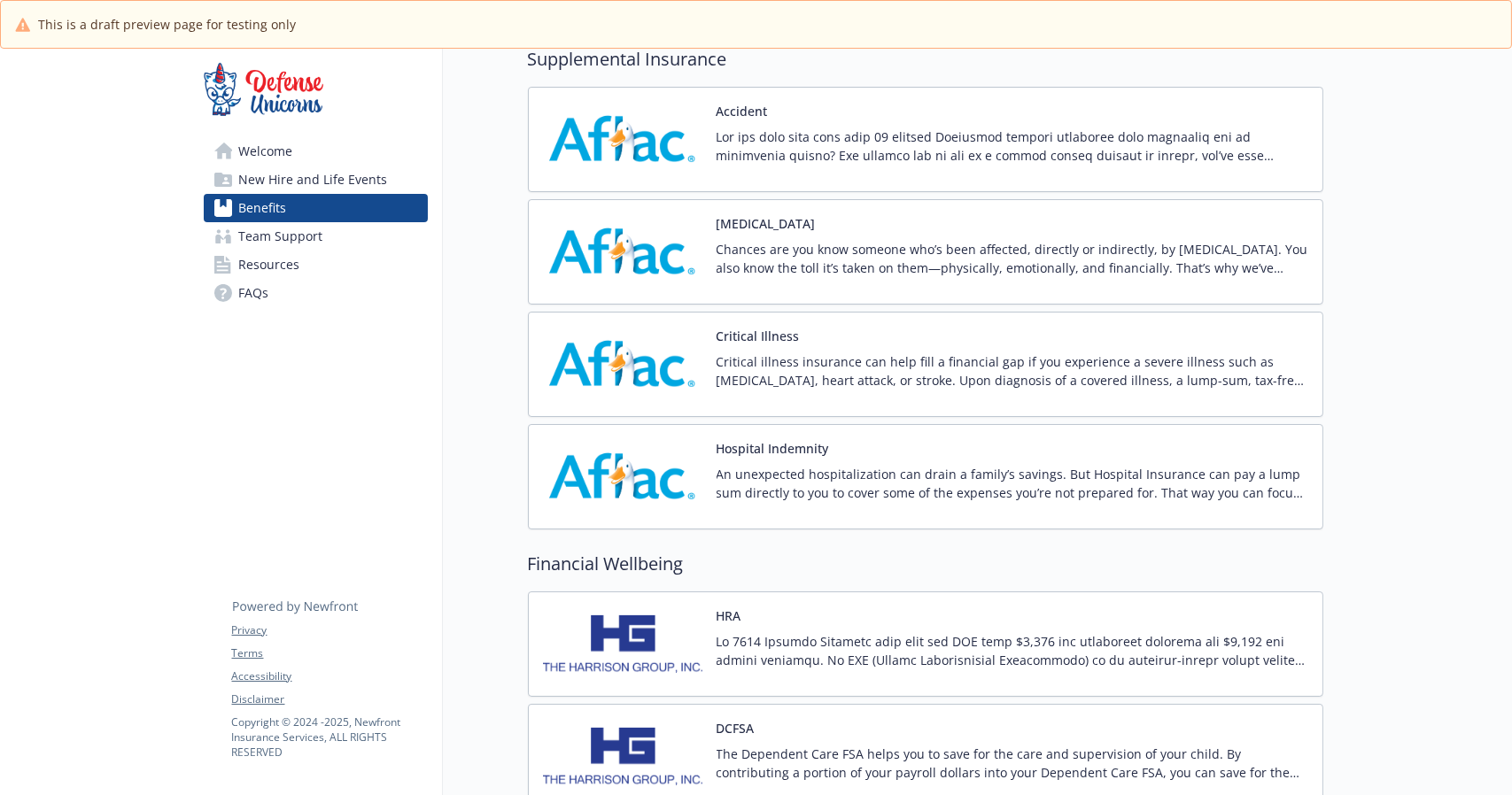
click at [760, 167] on div at bounding box center [1012, 152] width 591 height 50
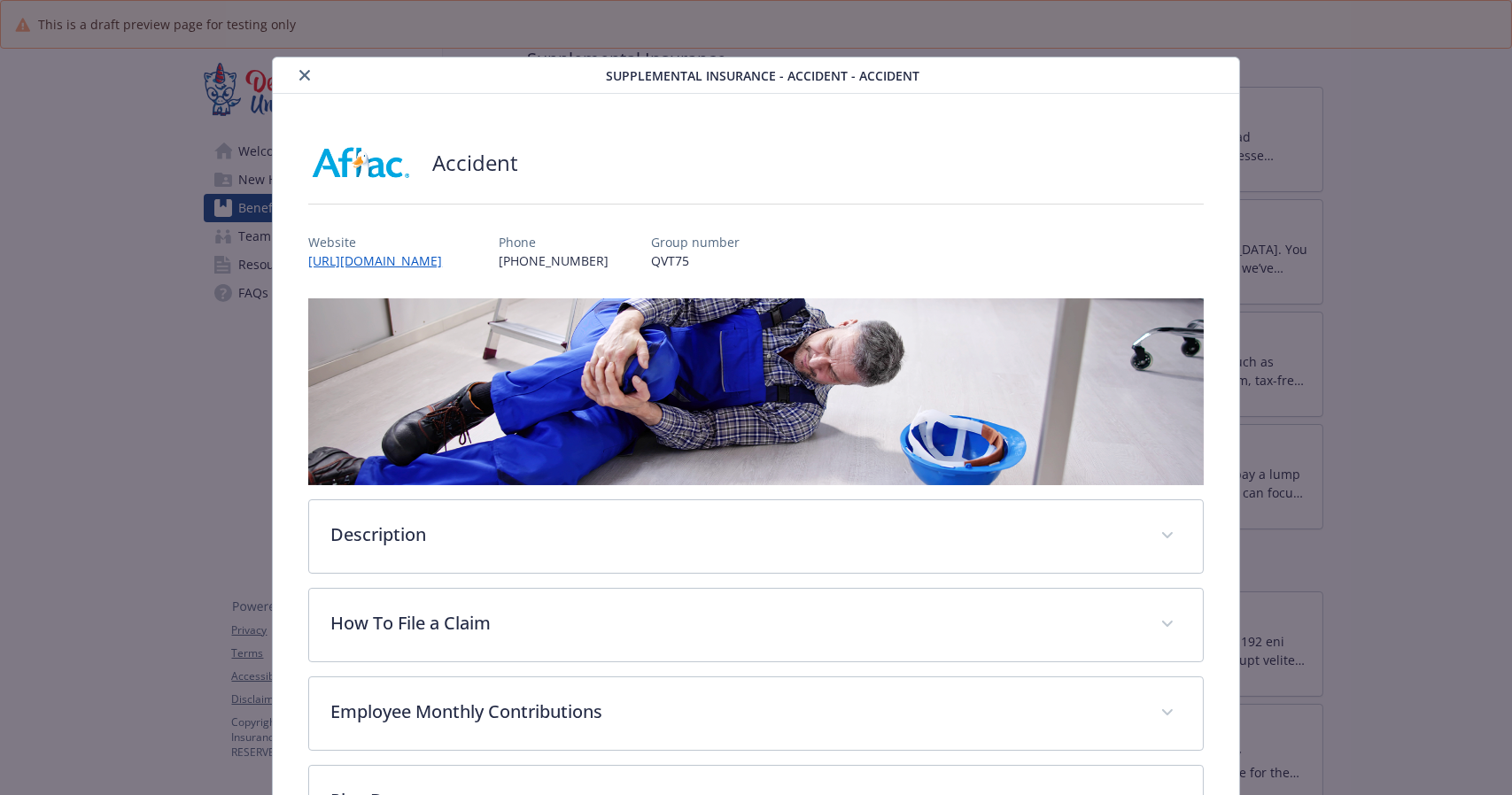
scroll to position [141, 0]
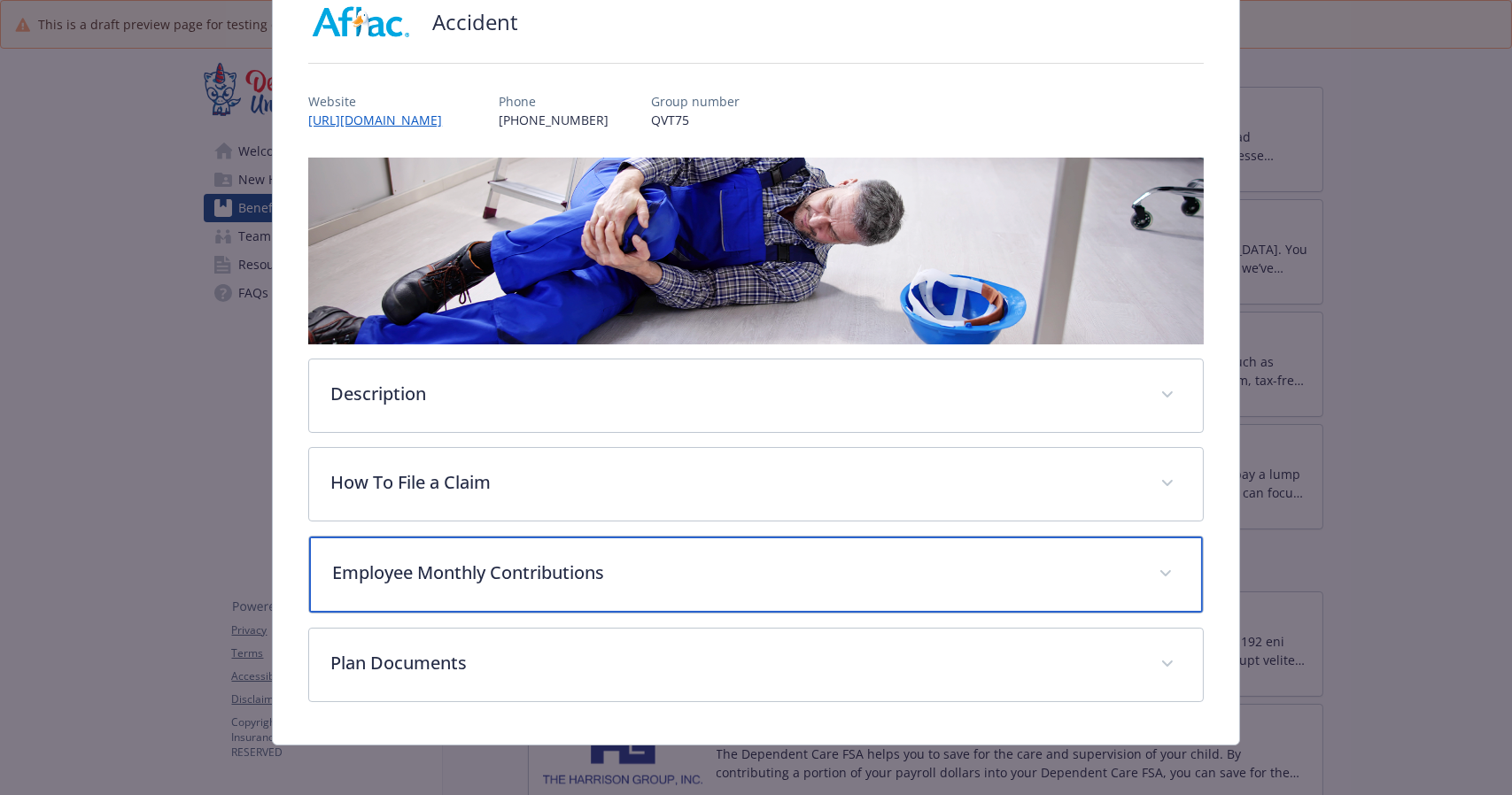
click at [567, 574] on p "Employee Monthly Contributions" at bounding box center [734, 573] width 805 height 27
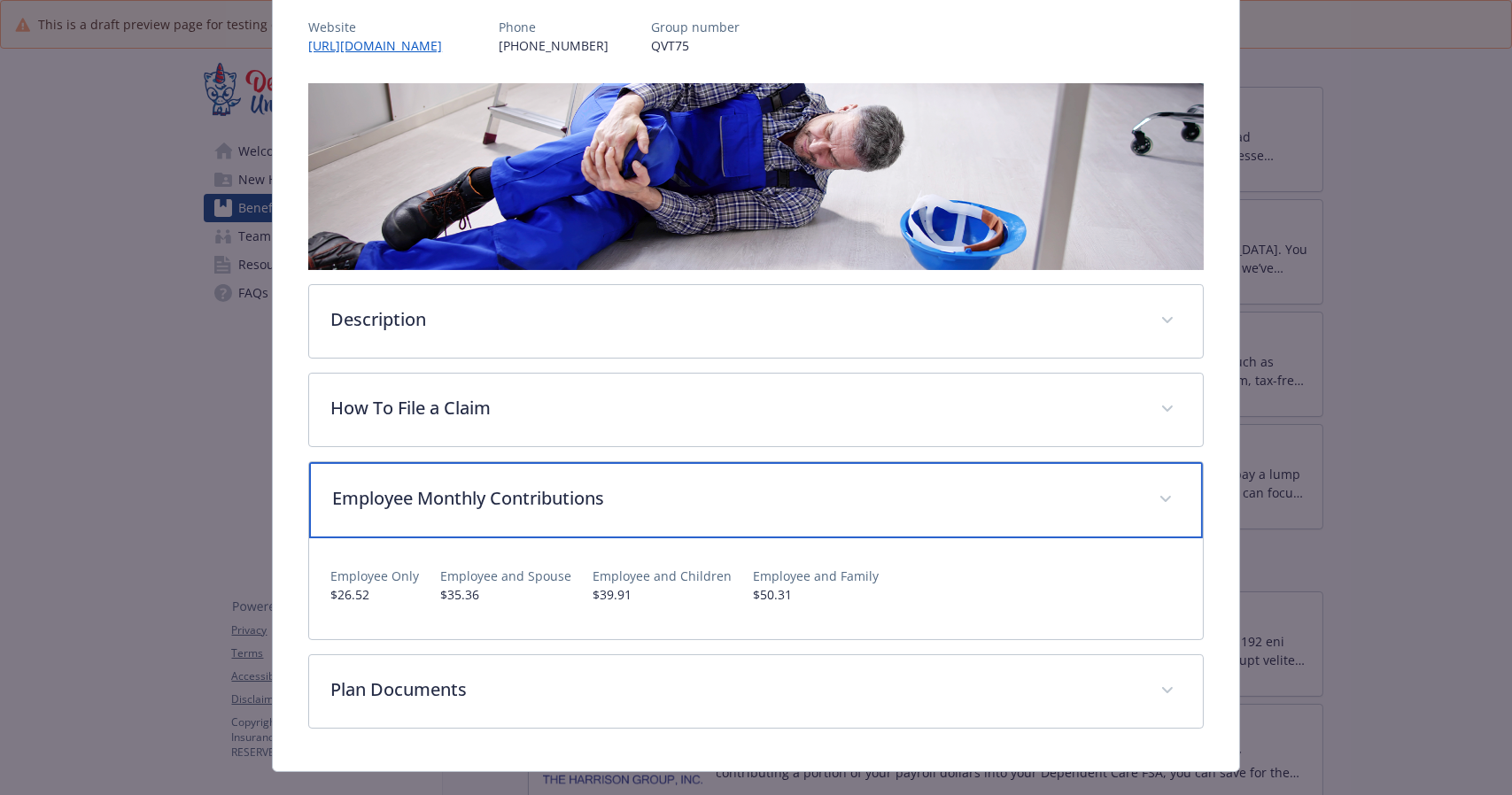
scroll to position [215, 0]
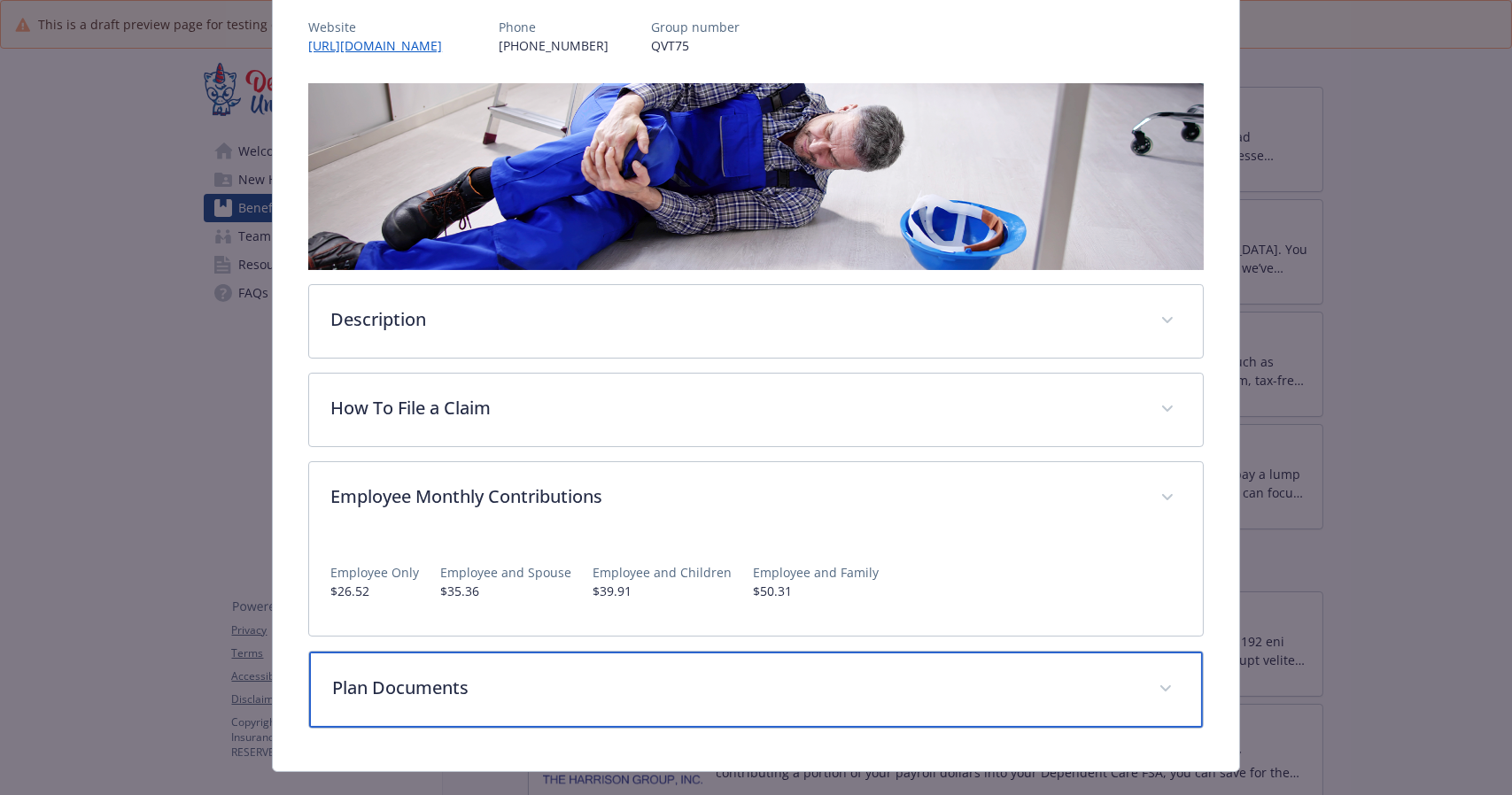
click at [585, 671] on div "Plan Documents" at bounding box center [756, 690] width 893 height 76
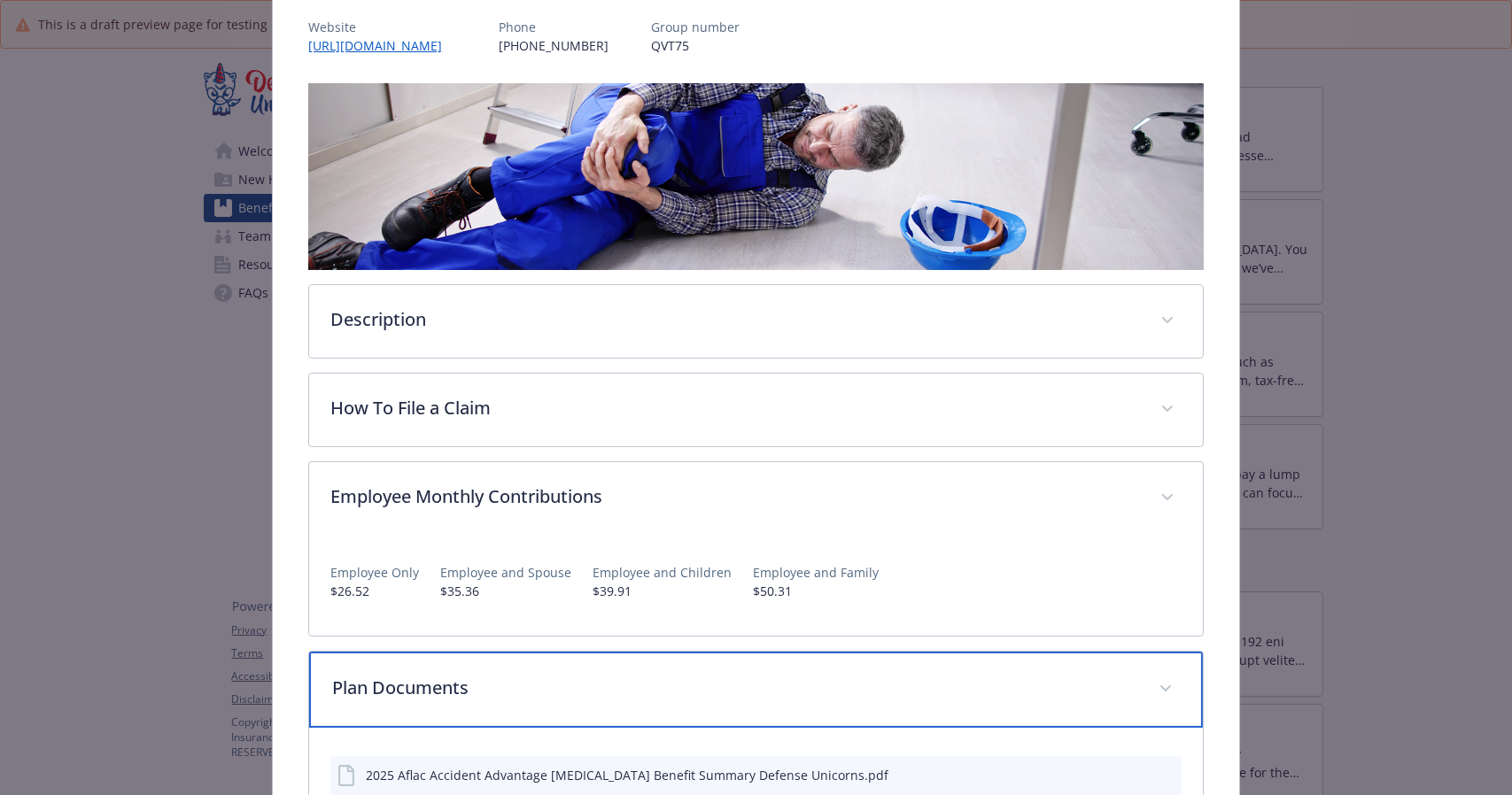
scroll to position [393, 0]
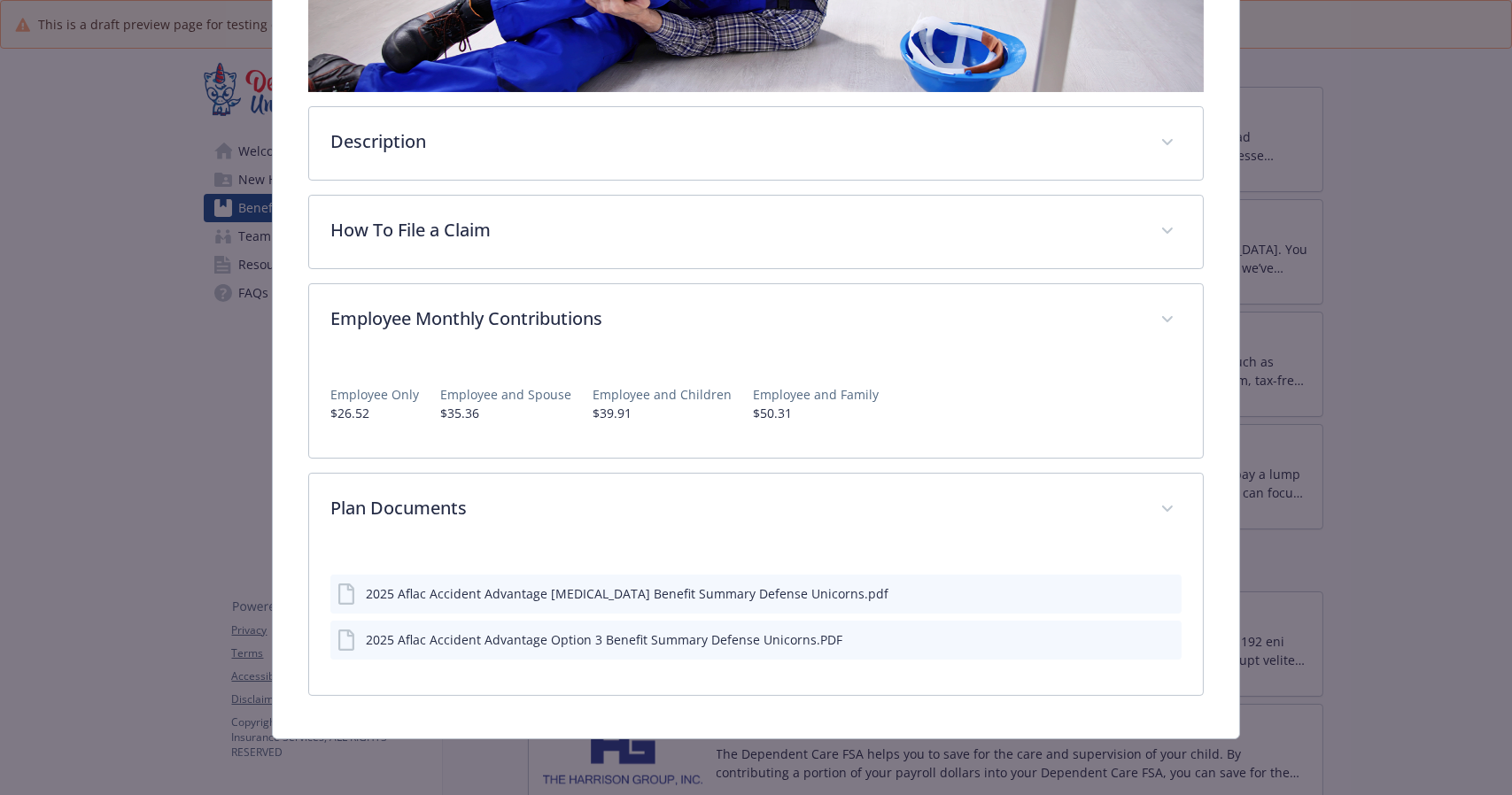
click at [1159, 592] on icon "preview file" at bounding box center [1164, 592] width 16 height 12
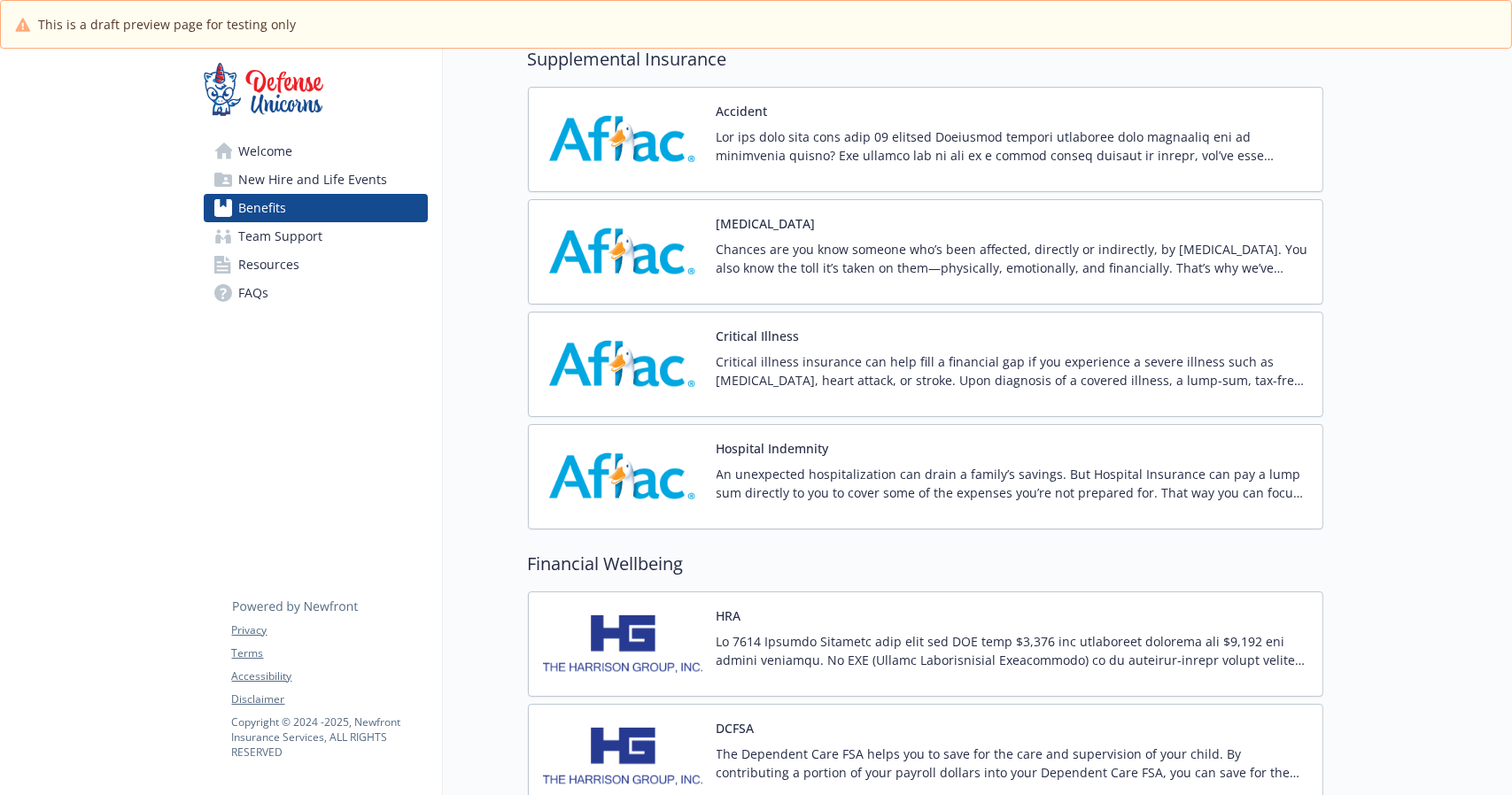
click at [771, 332] on button "Critical Illness" at bounding box center [758, 336] width 83 height 19
click at [666, 262] on img at bounding box center [622, 251] width 159 height 75
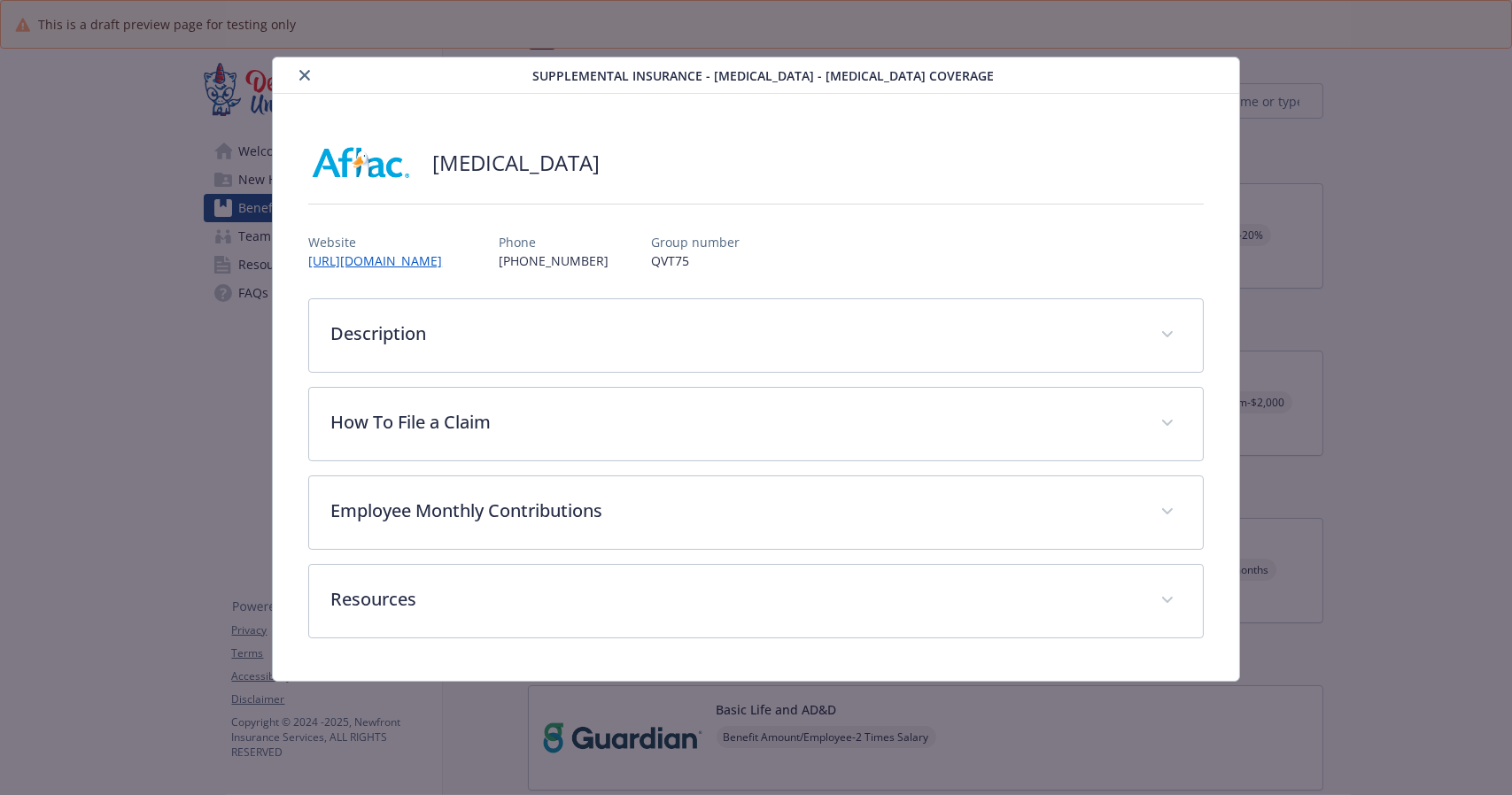
scroll to position [1220, 0]
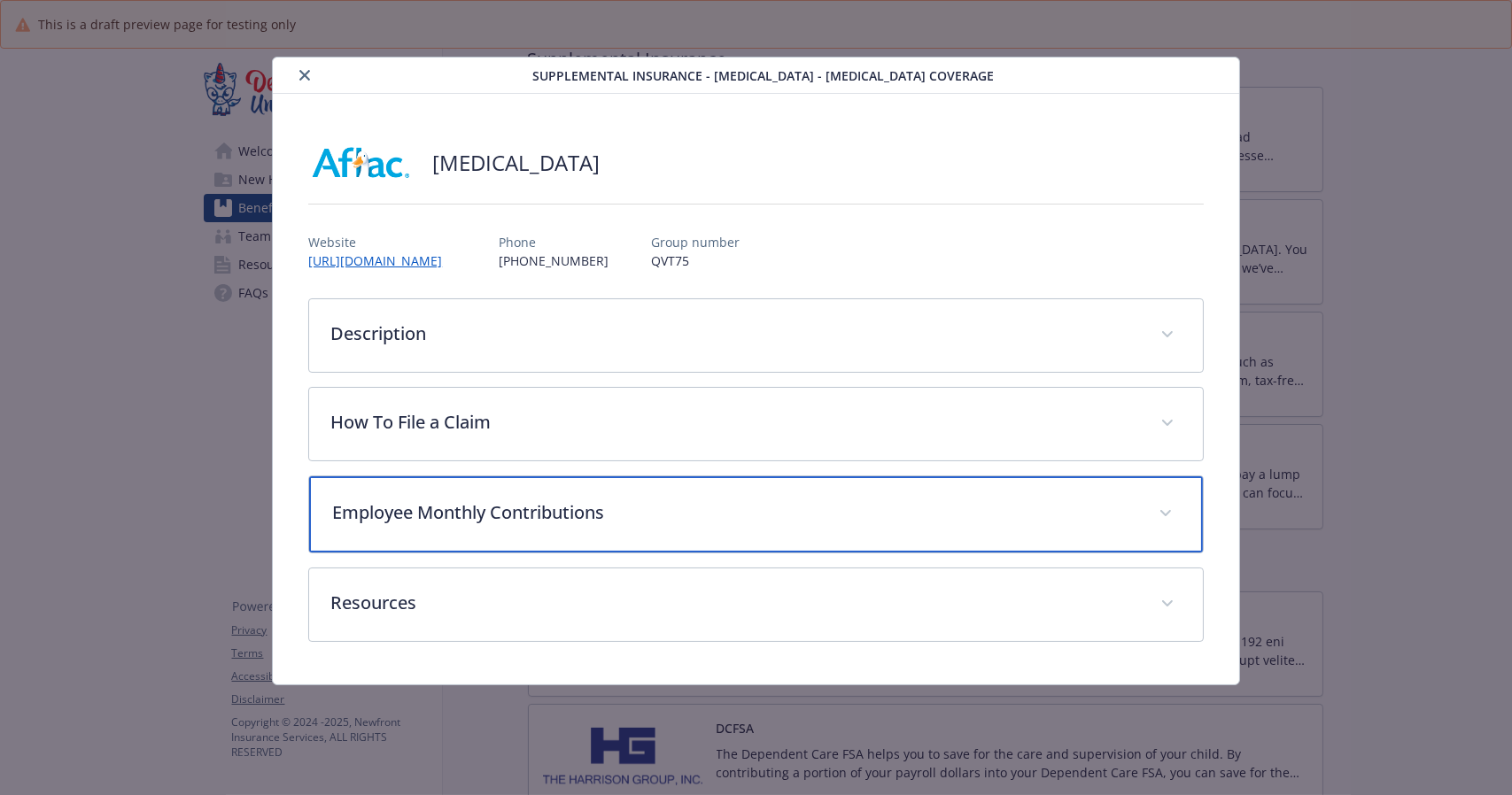
click at [413, 518] on p "Employee Monthly Contributions" at bounding box center [734, 513] width 805 height 27
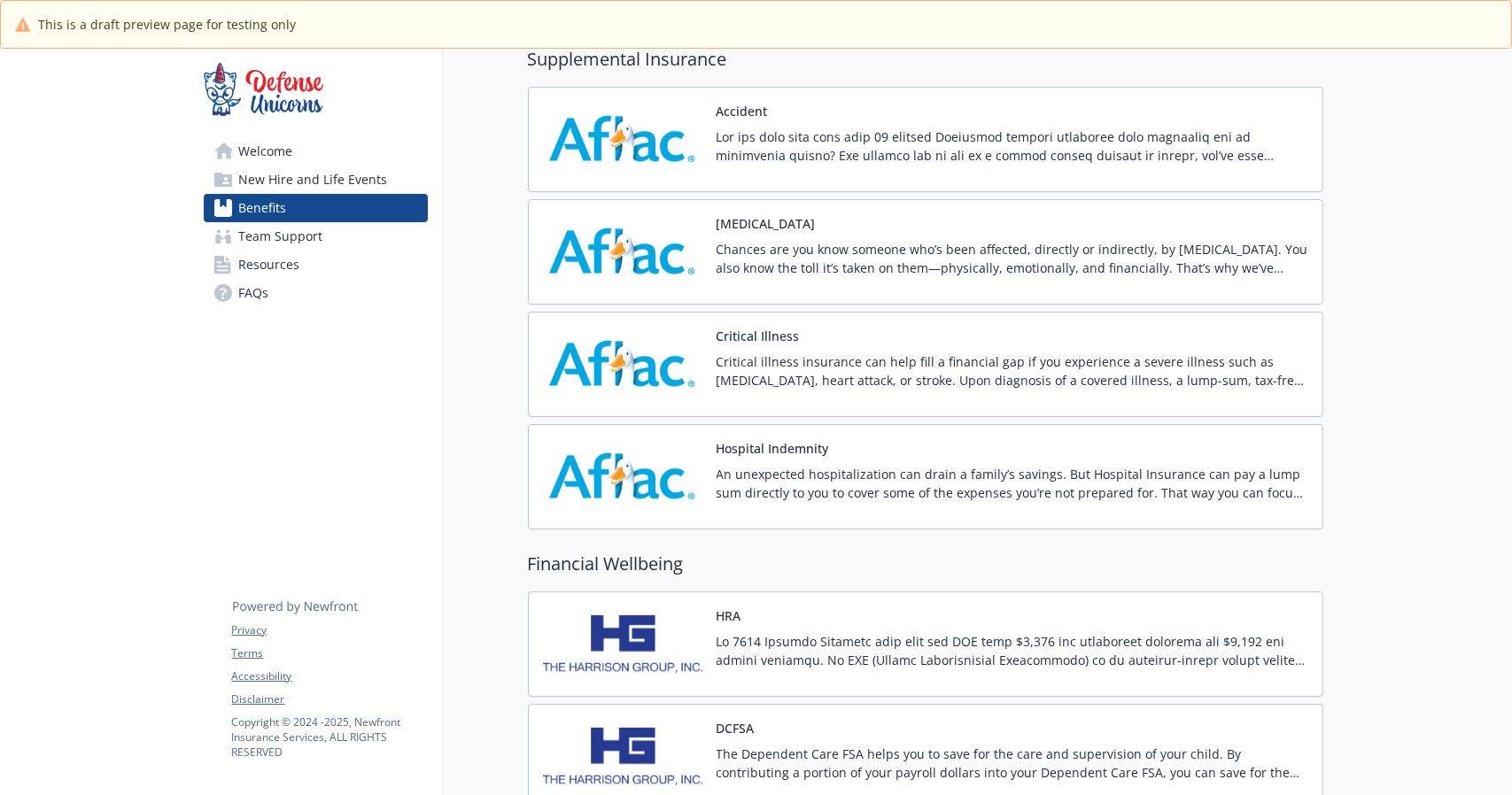
click at [742, 435] on div "Hospital Indemnity An unexpected hospitalization can drain a family’s savings. …" at bounding box center [925, 477] width 795 height 106
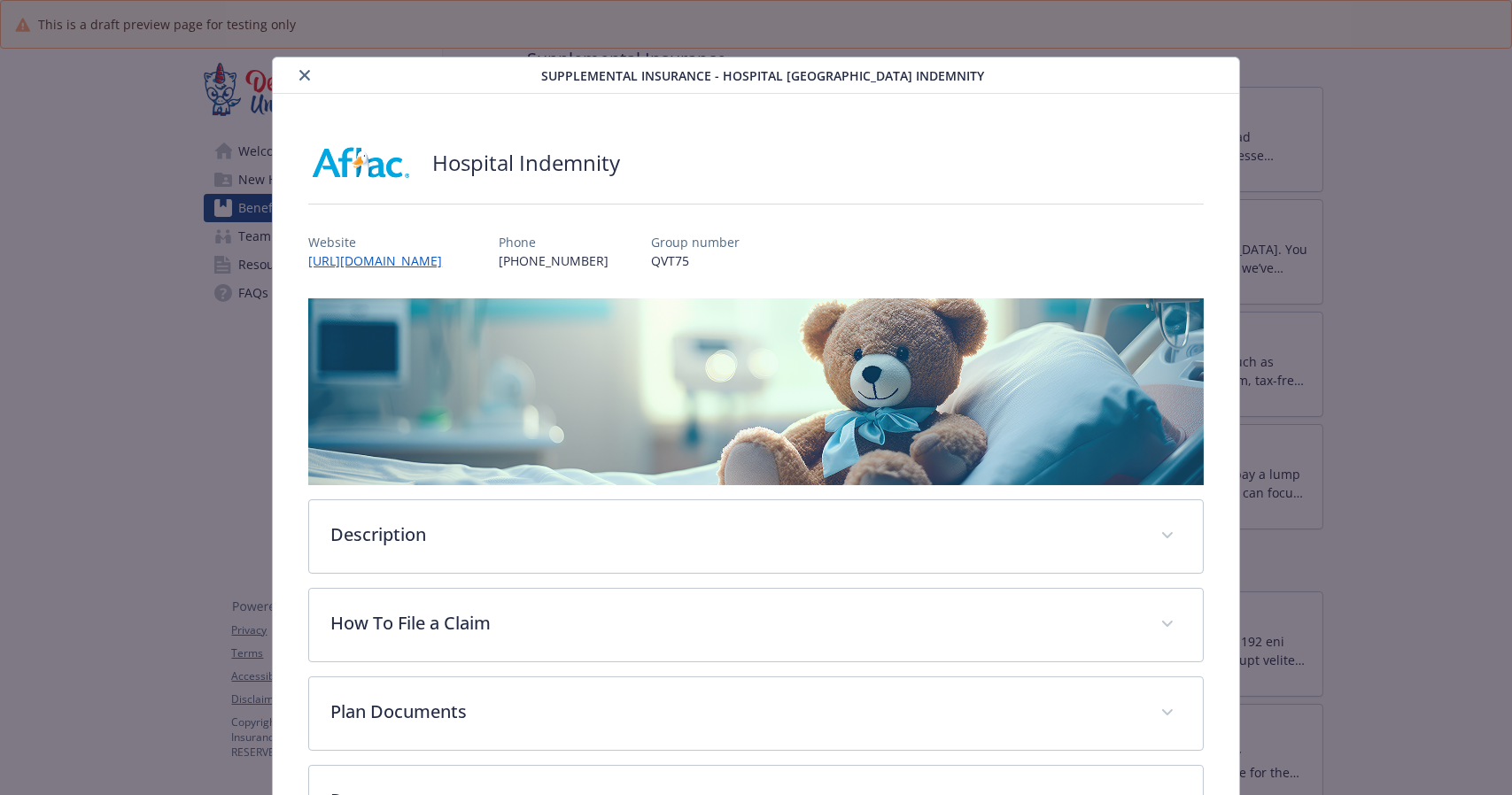
click at [301, 73] on icon "close" at bounding box center [304, 74] width 10 height 10
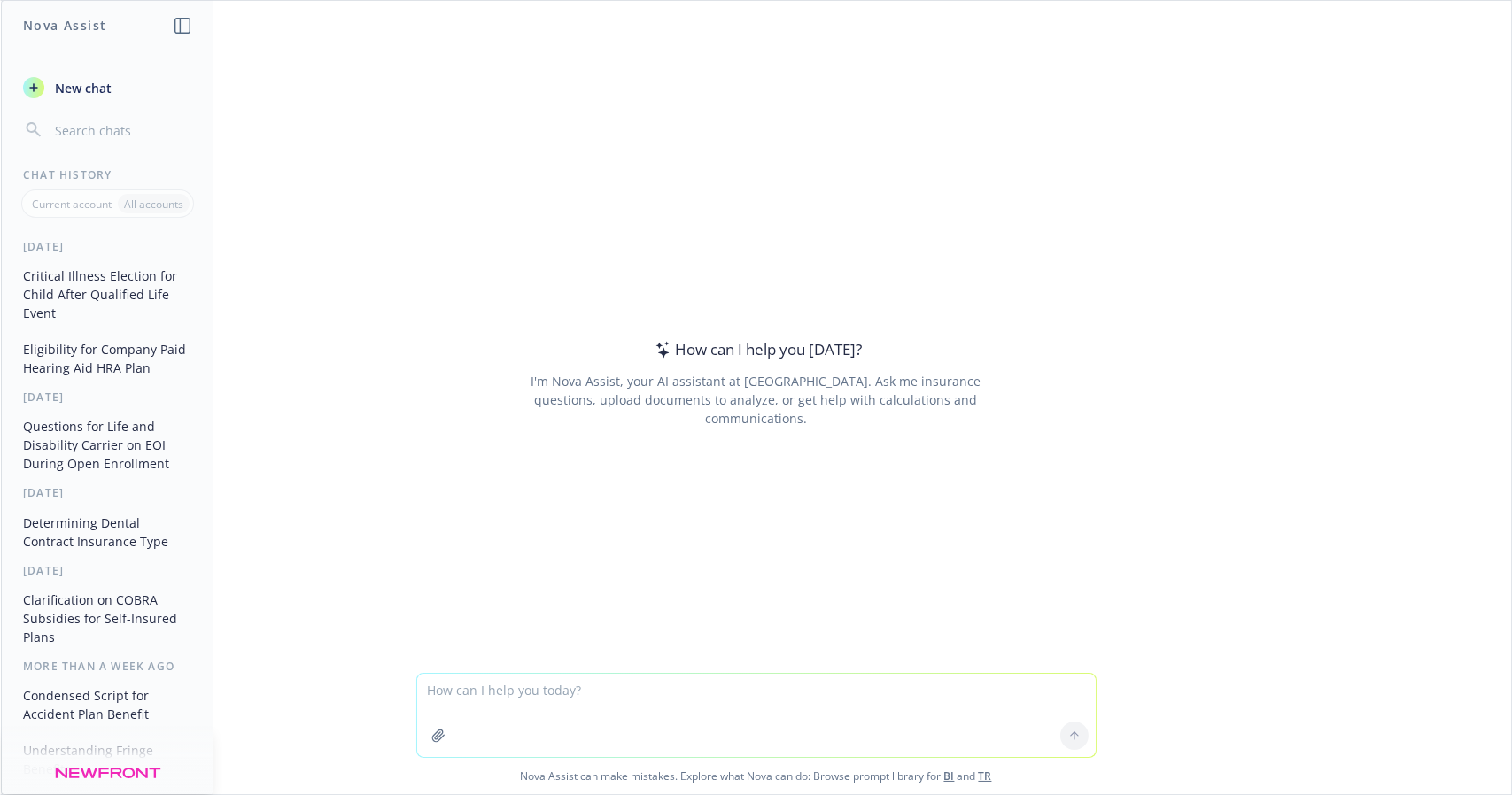
click at [435, 740] on icon "button" at bounding box center [438, 736] width 14 height 14
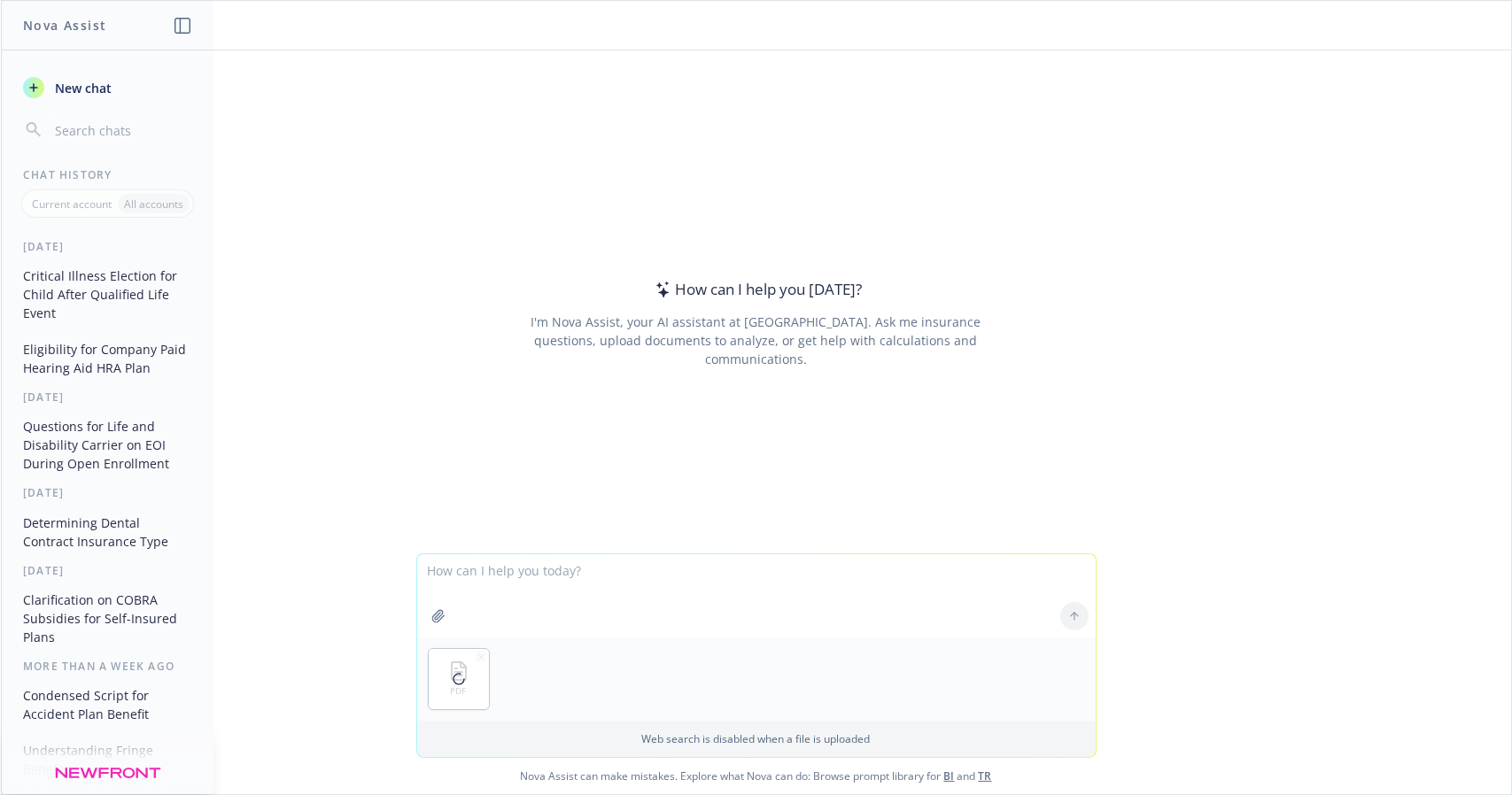
click at [468, 573] on textarea at bounding box center [756, 595] width 679 height 83
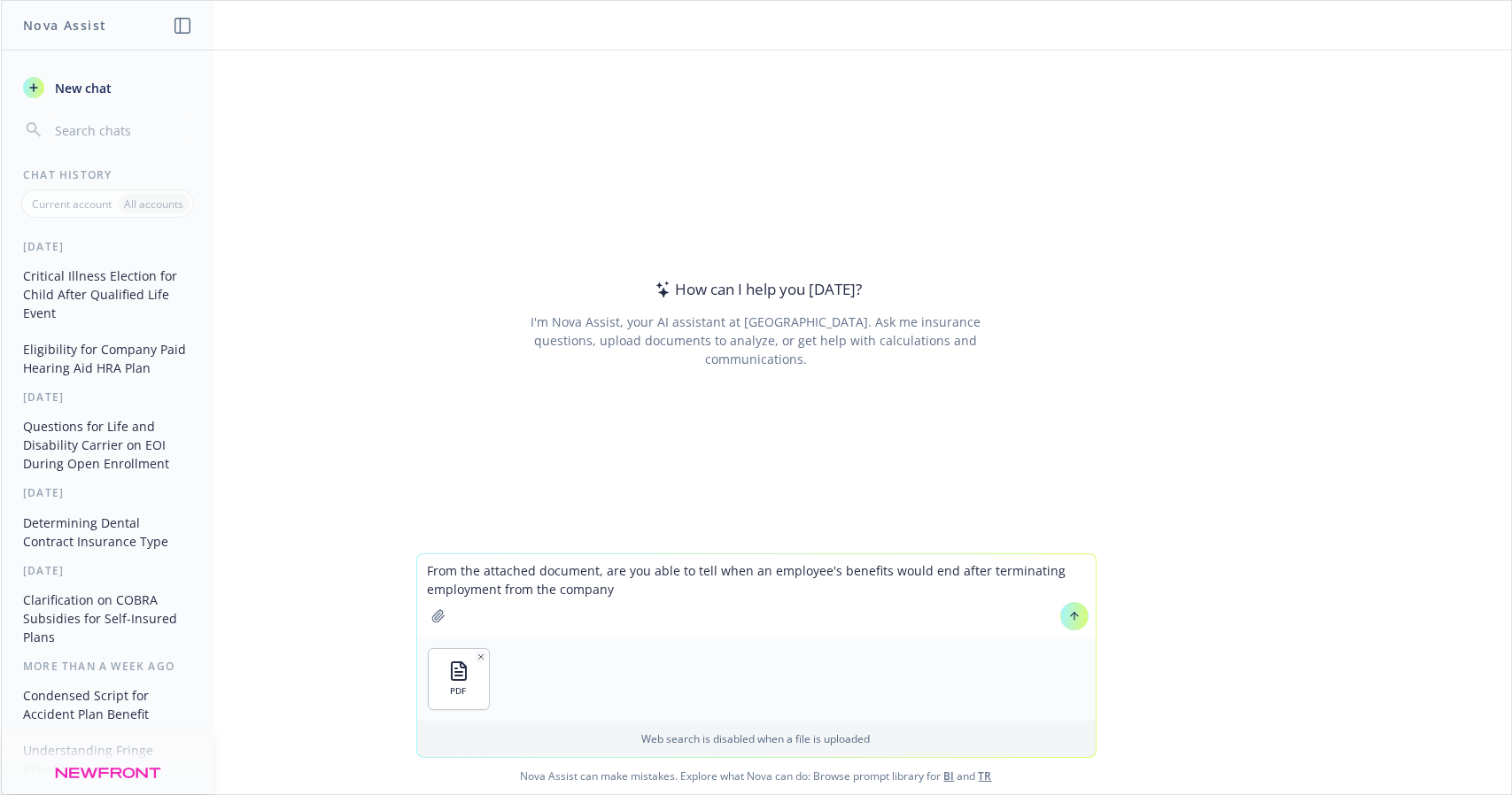
type textarea "From the attached document, are you able to tell when an employee's benefits wo…"
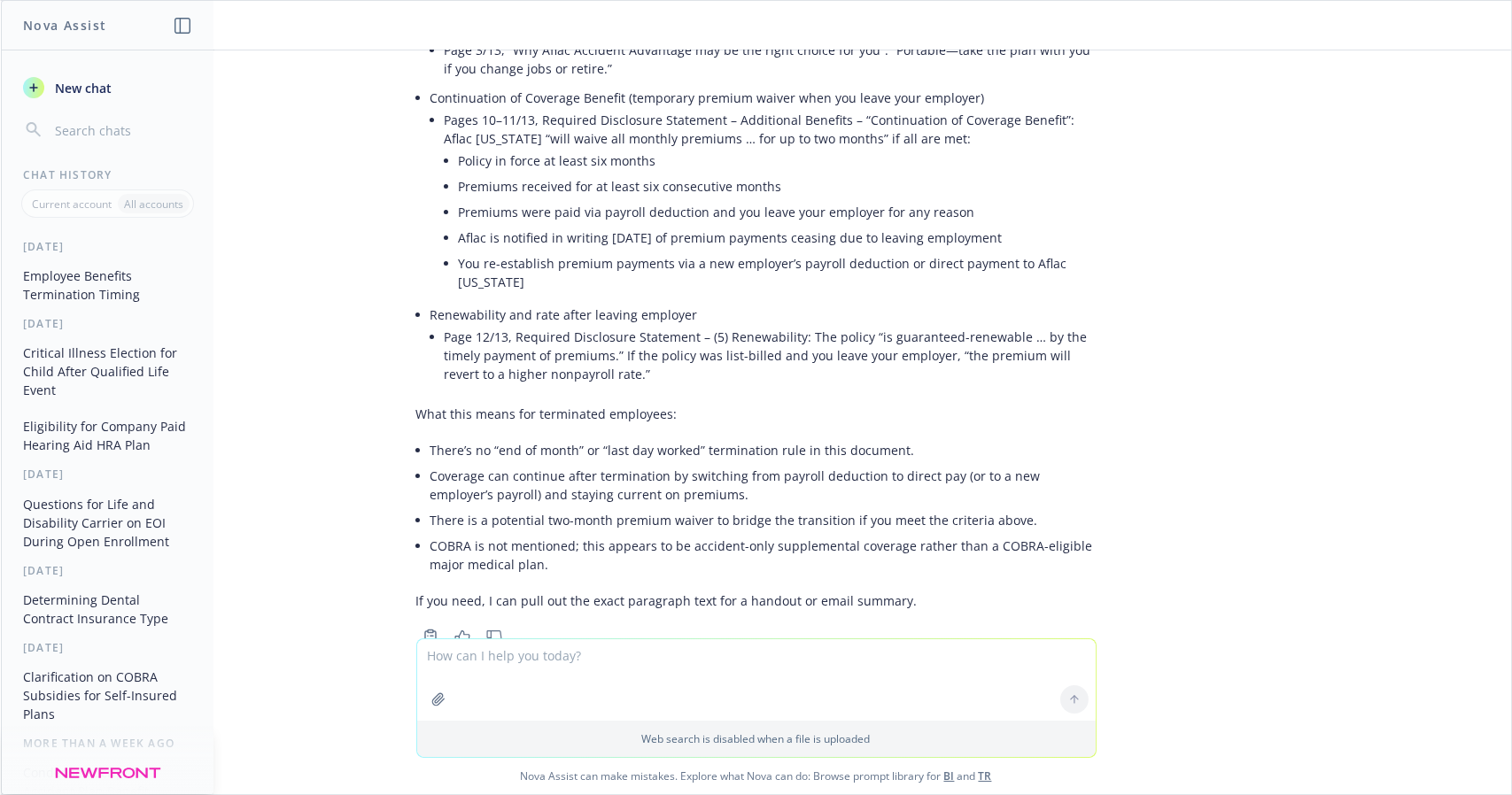
scroll to position [337, 0]
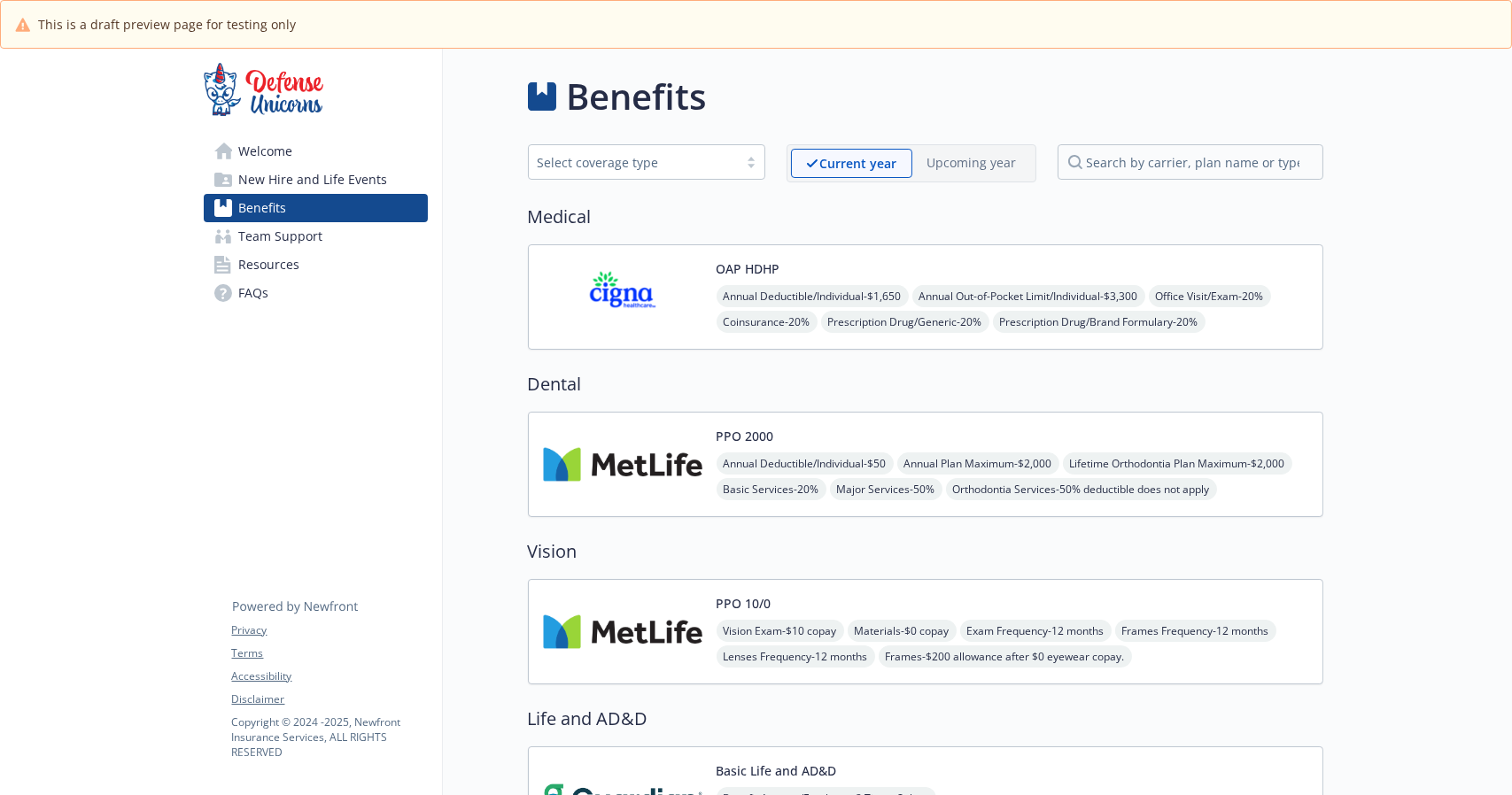
click at [647, 608] on img at bounding box center [622, 631] width 159 height 75
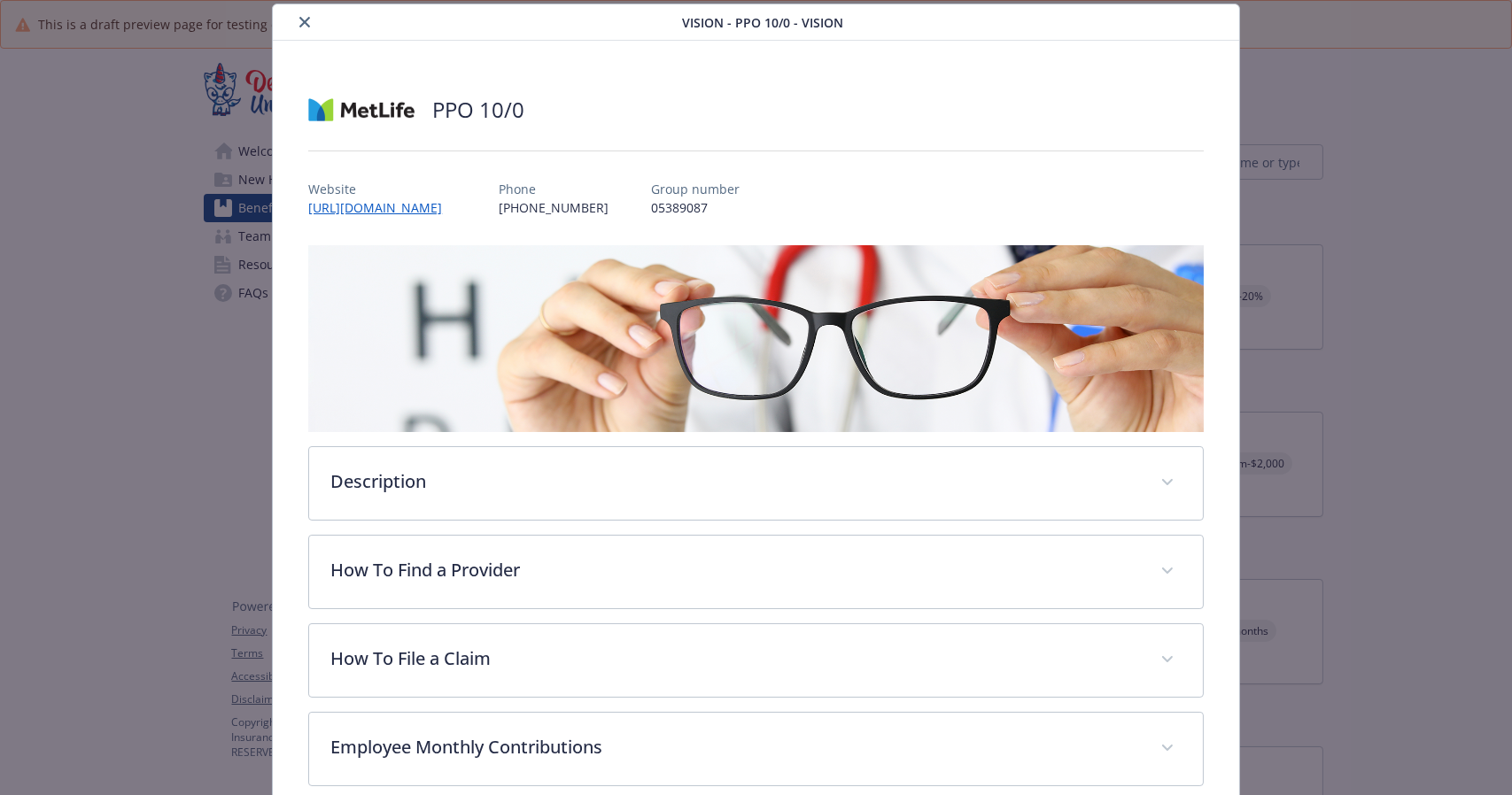
scroll to position [317, 0]
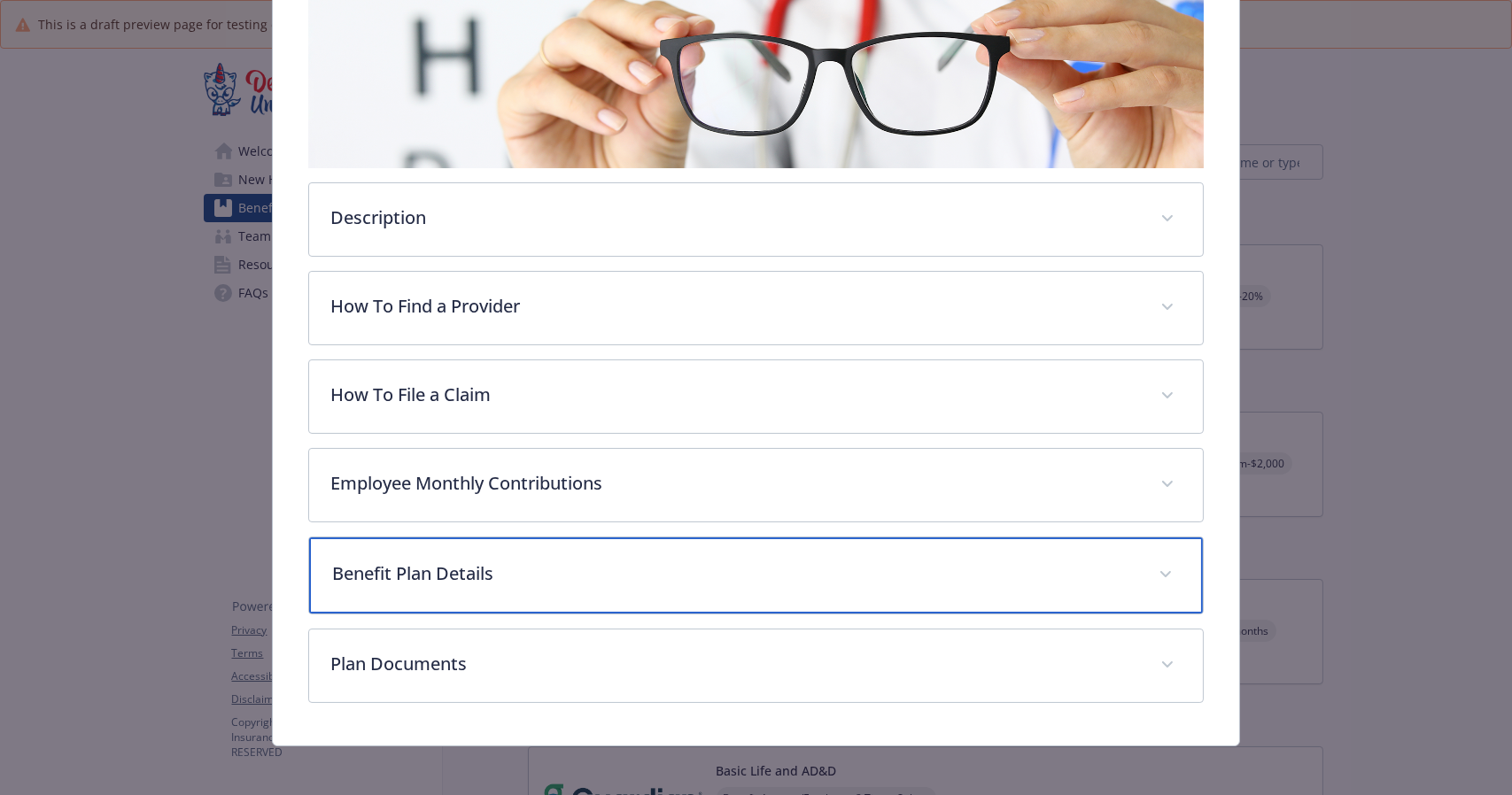
click at [483, 550] on div "Benefit Plan Details" at bounding box center [756, 576] width 893 height 76
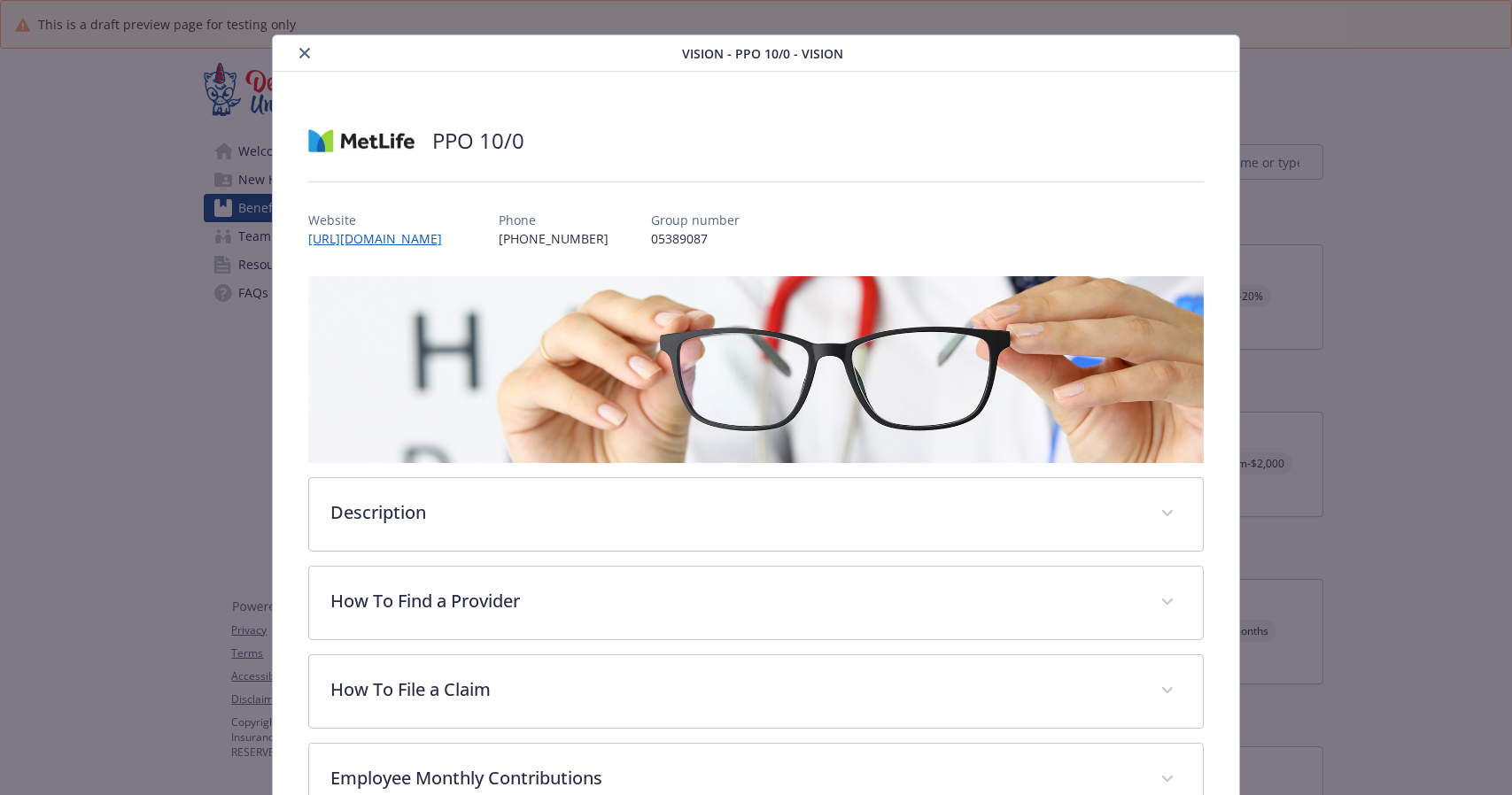
scroll to position [0, 0]
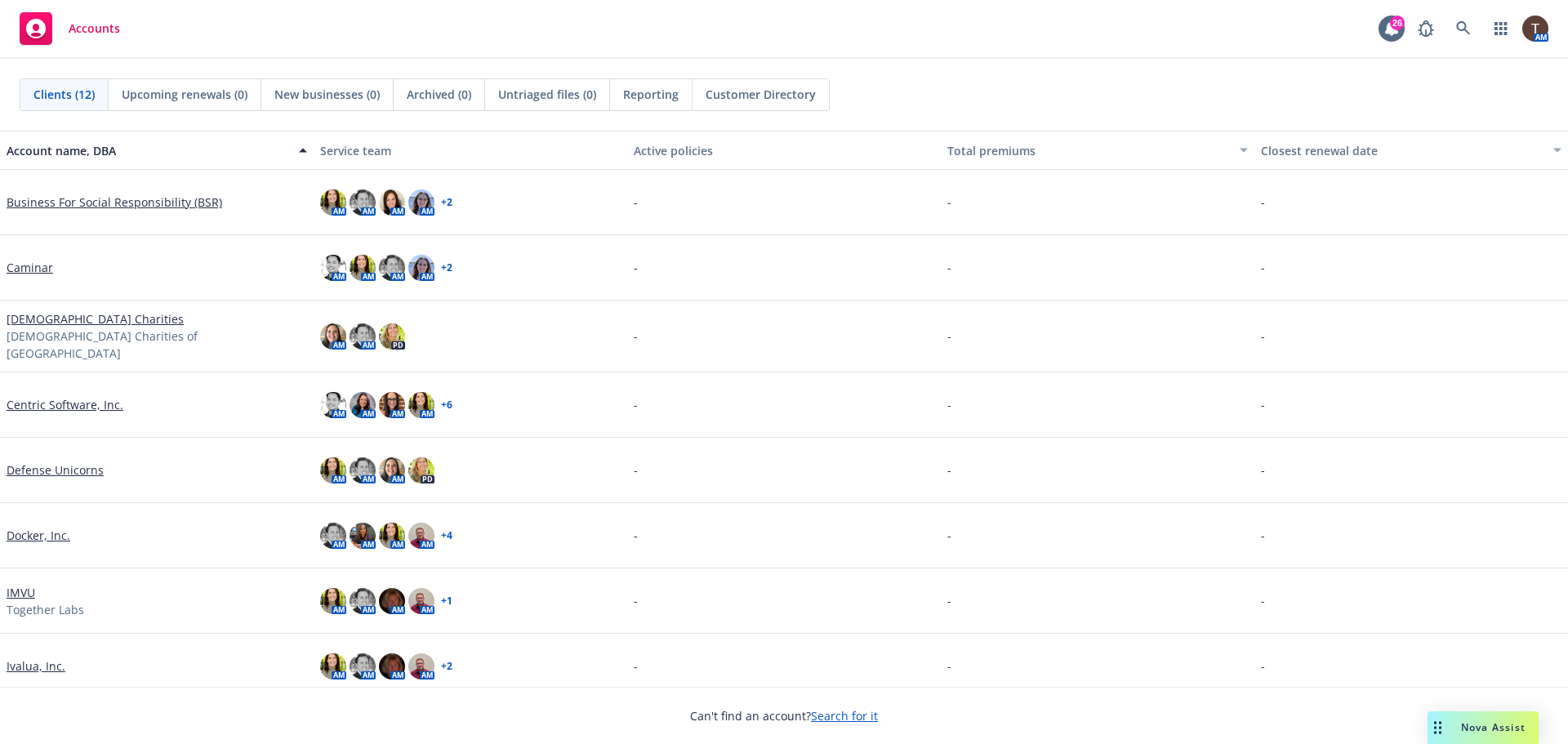
click at [28, 539] on div "Docker, Inc." at bounding box center [156, 536] width 313 height 65
click at [30, 528] on link "Docker, Inc." at bounding box center [38, 536] width 64 height 18
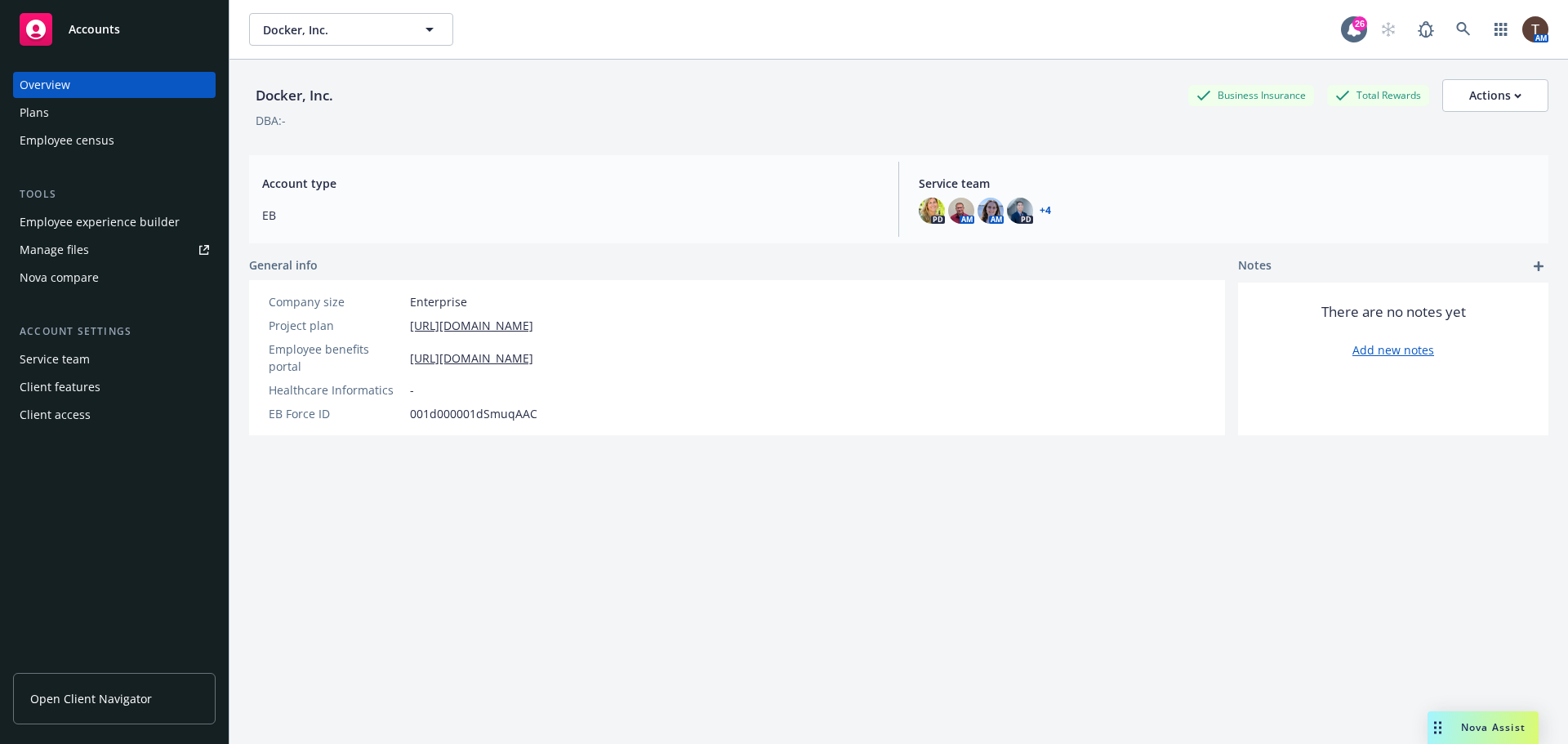
click at [160, 679] on link "Open Client Navigator" at bounding box center [114, 699] width 203 height 52
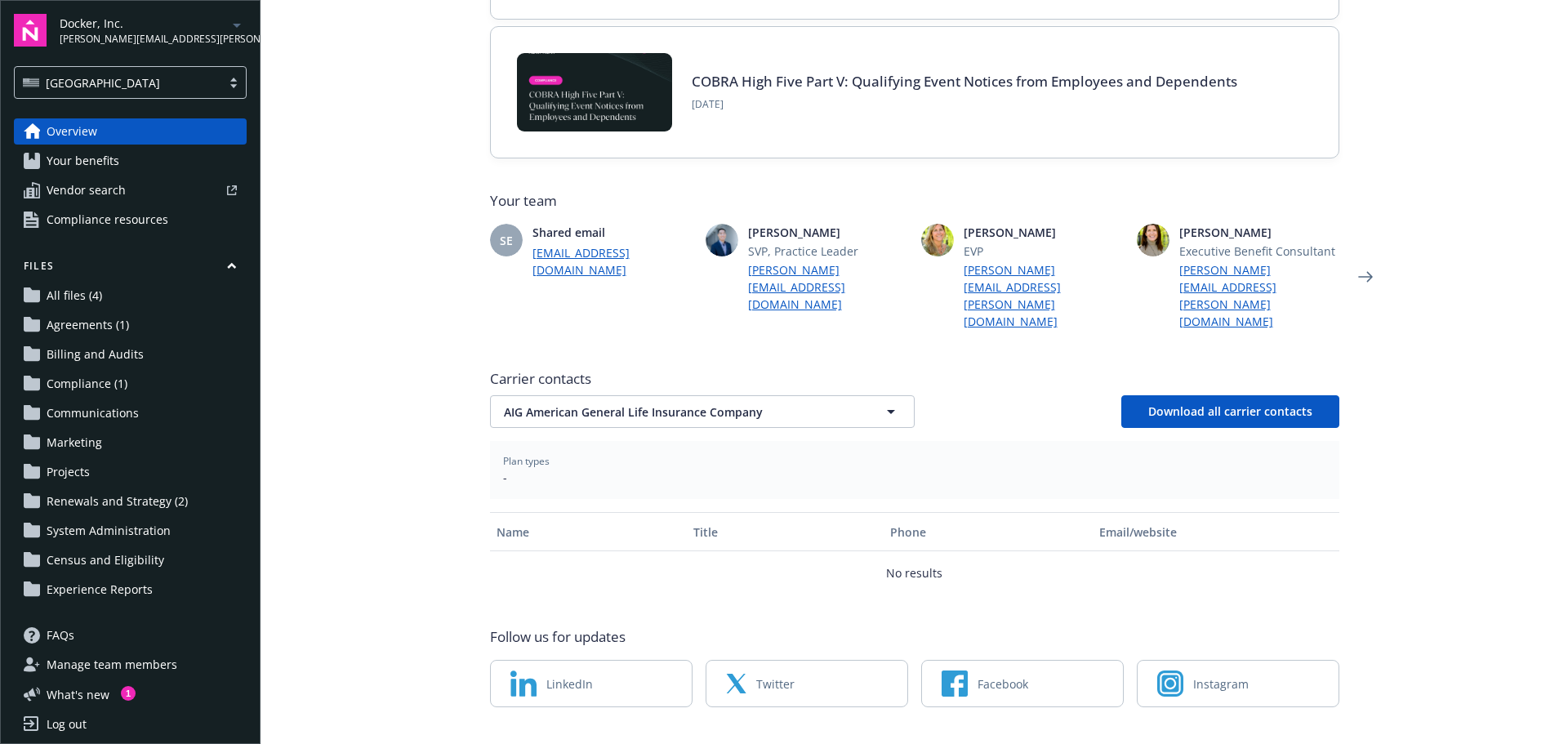
scroll to position [297, 0]
click at [530, 392] on div "Carrier contacts AIG American General Life Insurance Company AIG American Gener…" at bounding box center [914, 478] width 849 height 232
click at [530, 394] on button "AIG American General Life Insurance Company" at bounding box center [702, 410] width 425 height 33
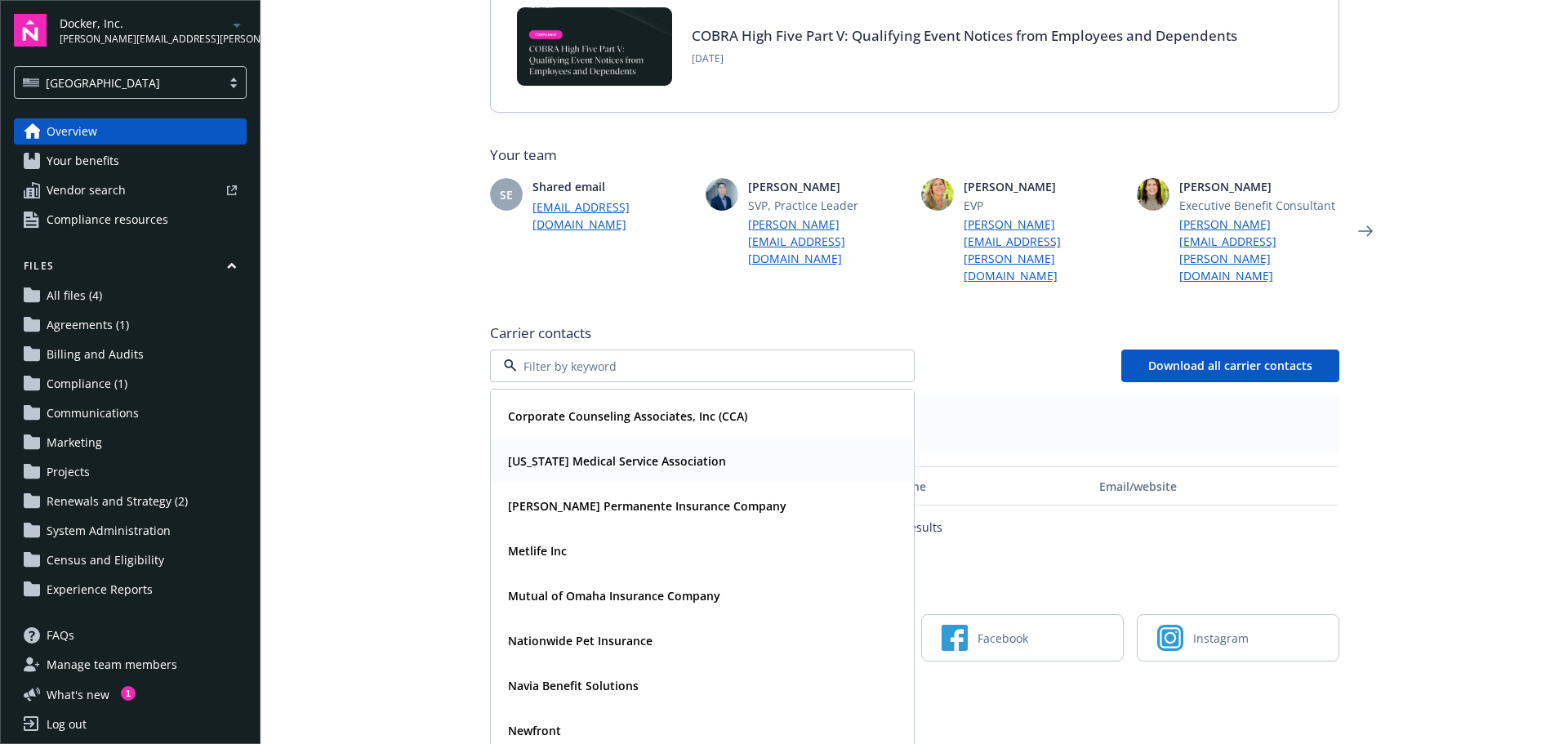
scroll to position [362, 0]
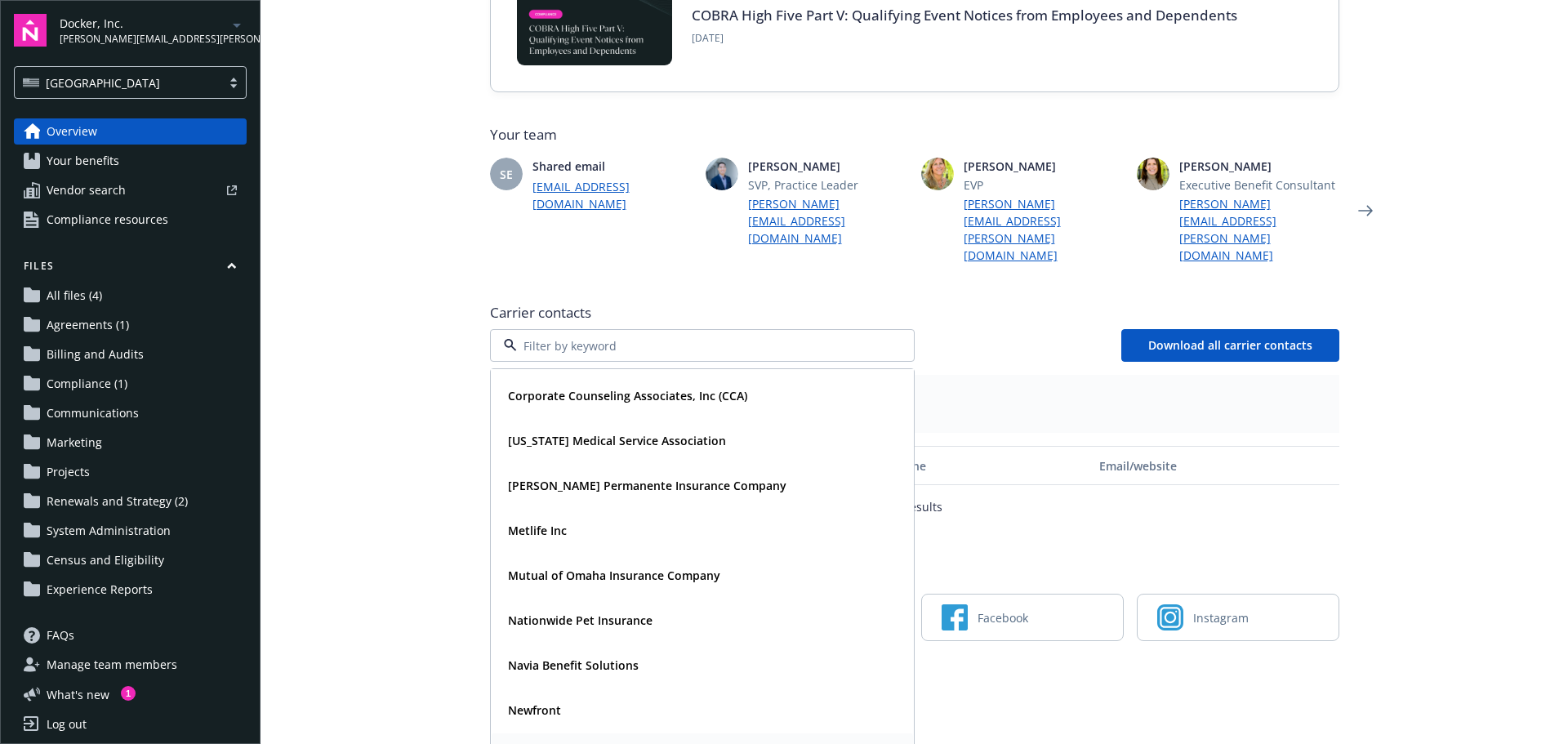
click at [514, 733] on div "Vision Service Plan" at bounding box center [702, 755] width 421 height 43
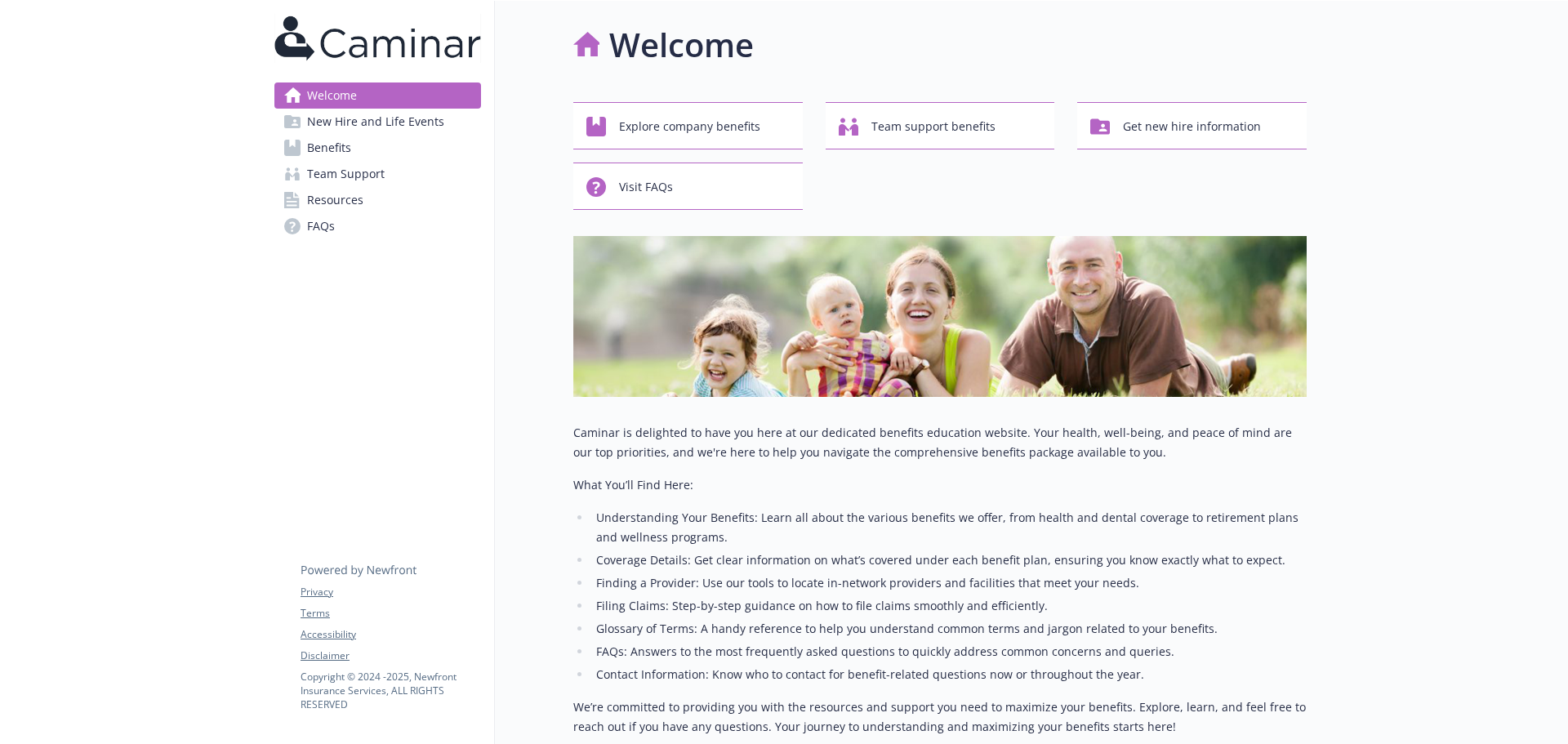
click at [361, 146] on link "Benefits" at bounding box center [378, 148] width 206 height 26
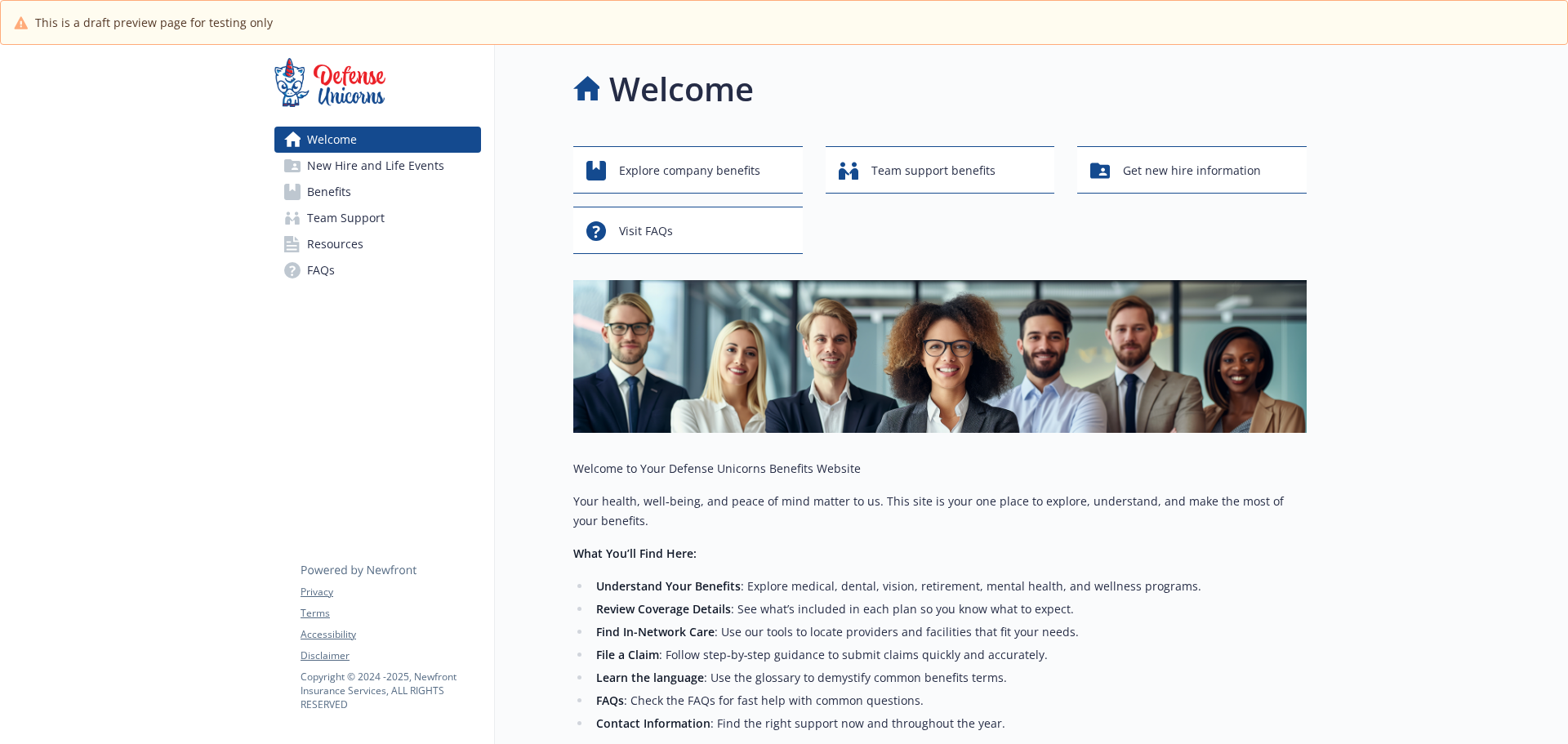
click at [408, 197] on link "Benefits" at bounding box center [378, 192] width 206 height 26
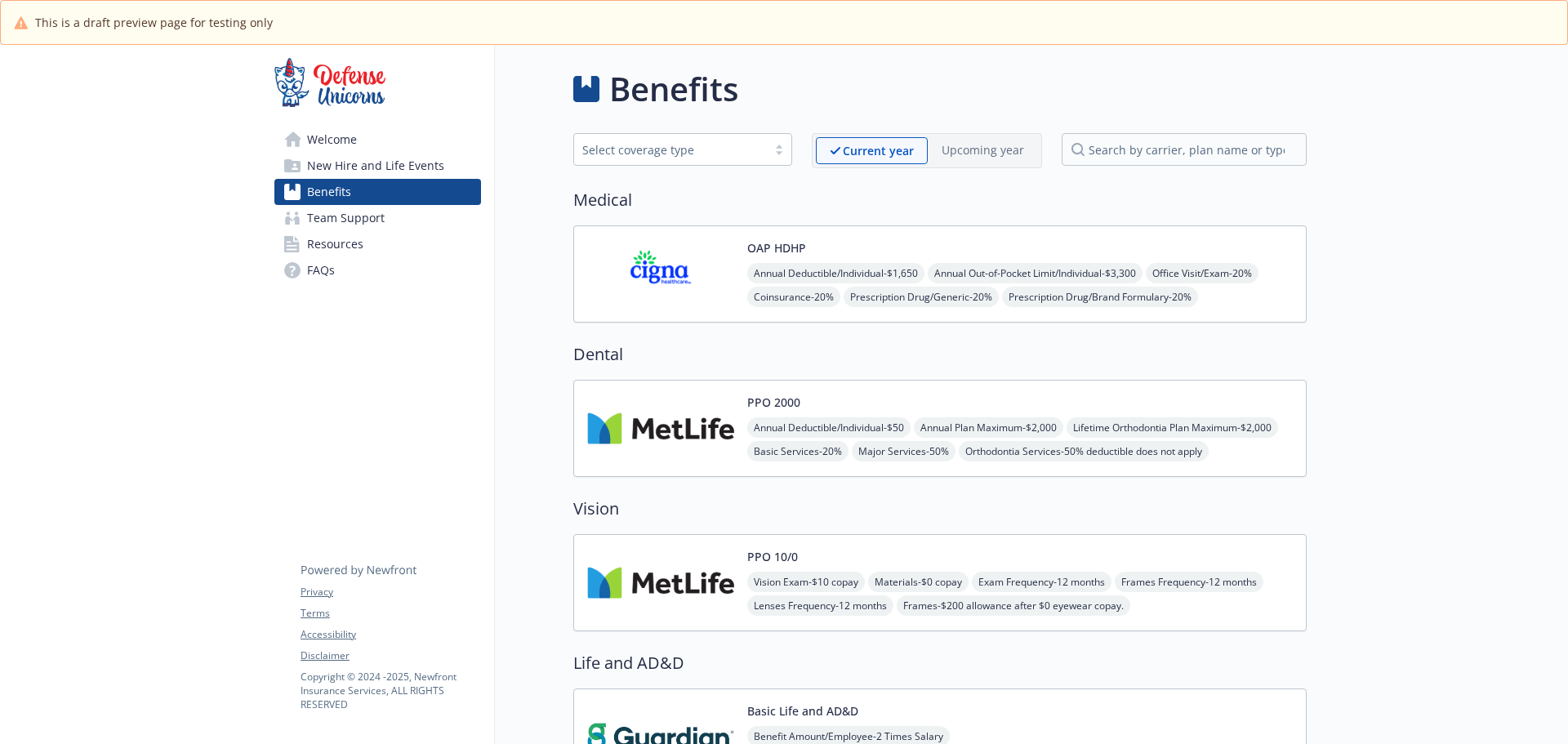
click at [780, 575] on span "Vision Exam - $10 copay" at bounding box center [806, 581] width 118 height 20
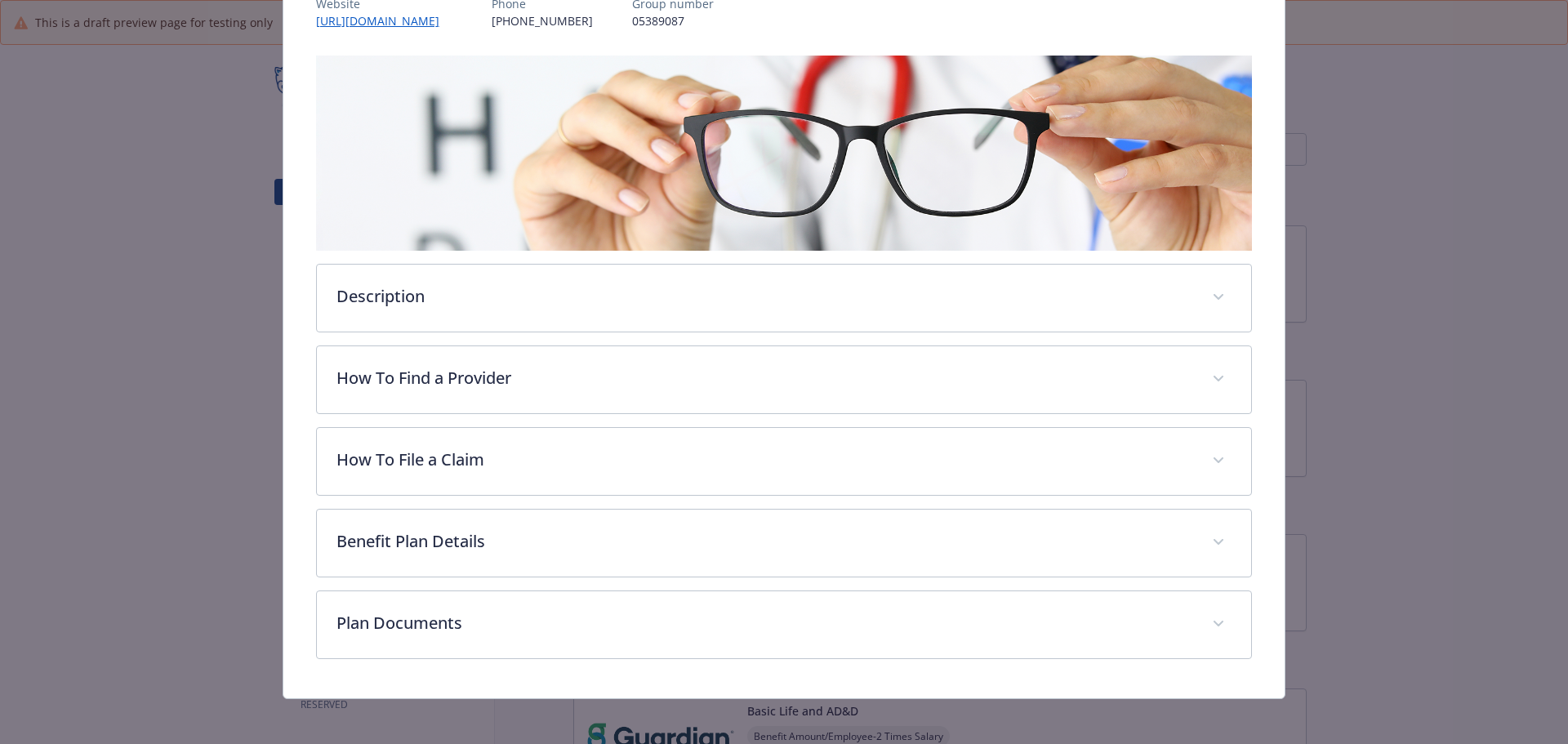
scroll to position [226, 0]
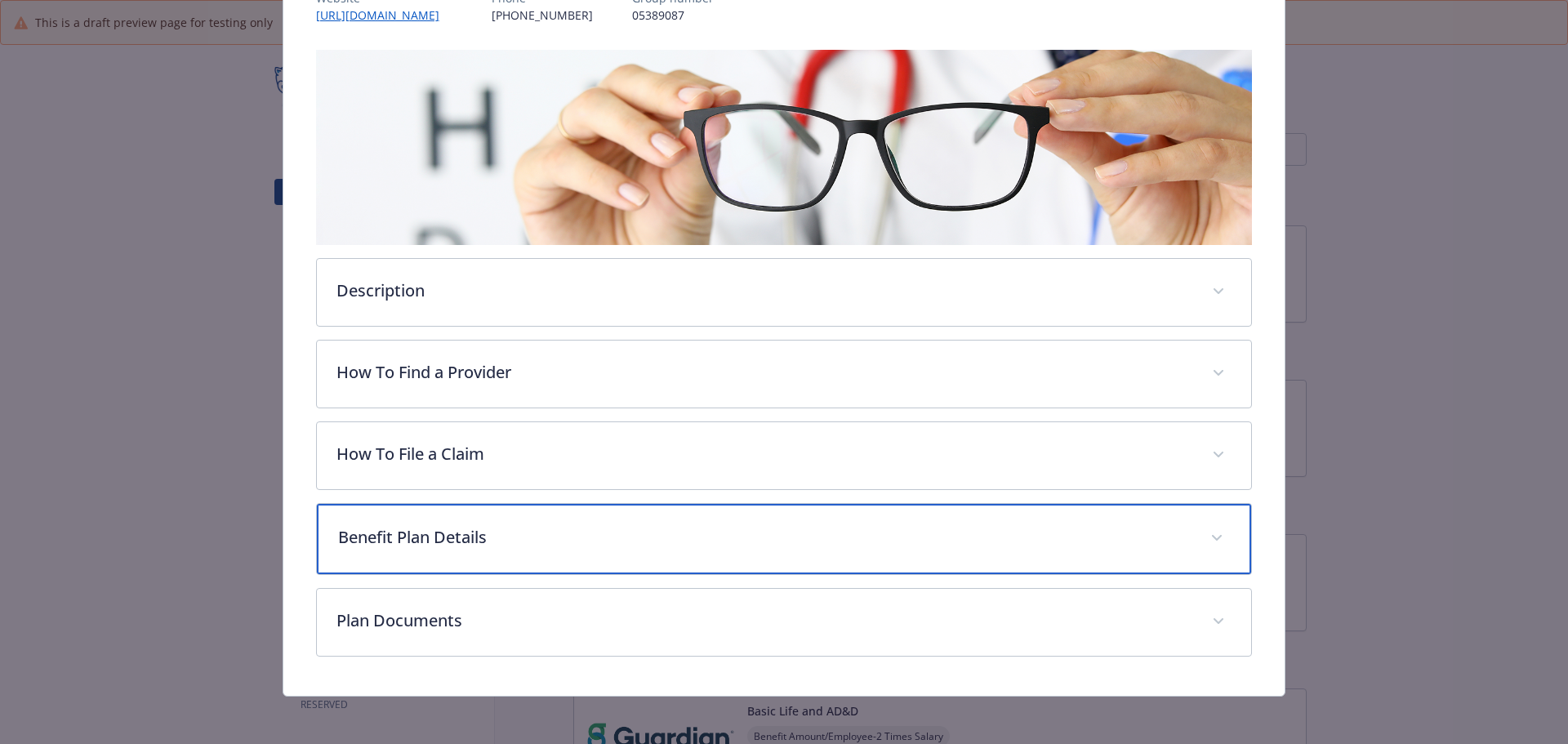
click at [680, 544] on p "Benefit Plan Details" at bounding box center [765, 538] width 853 height 25
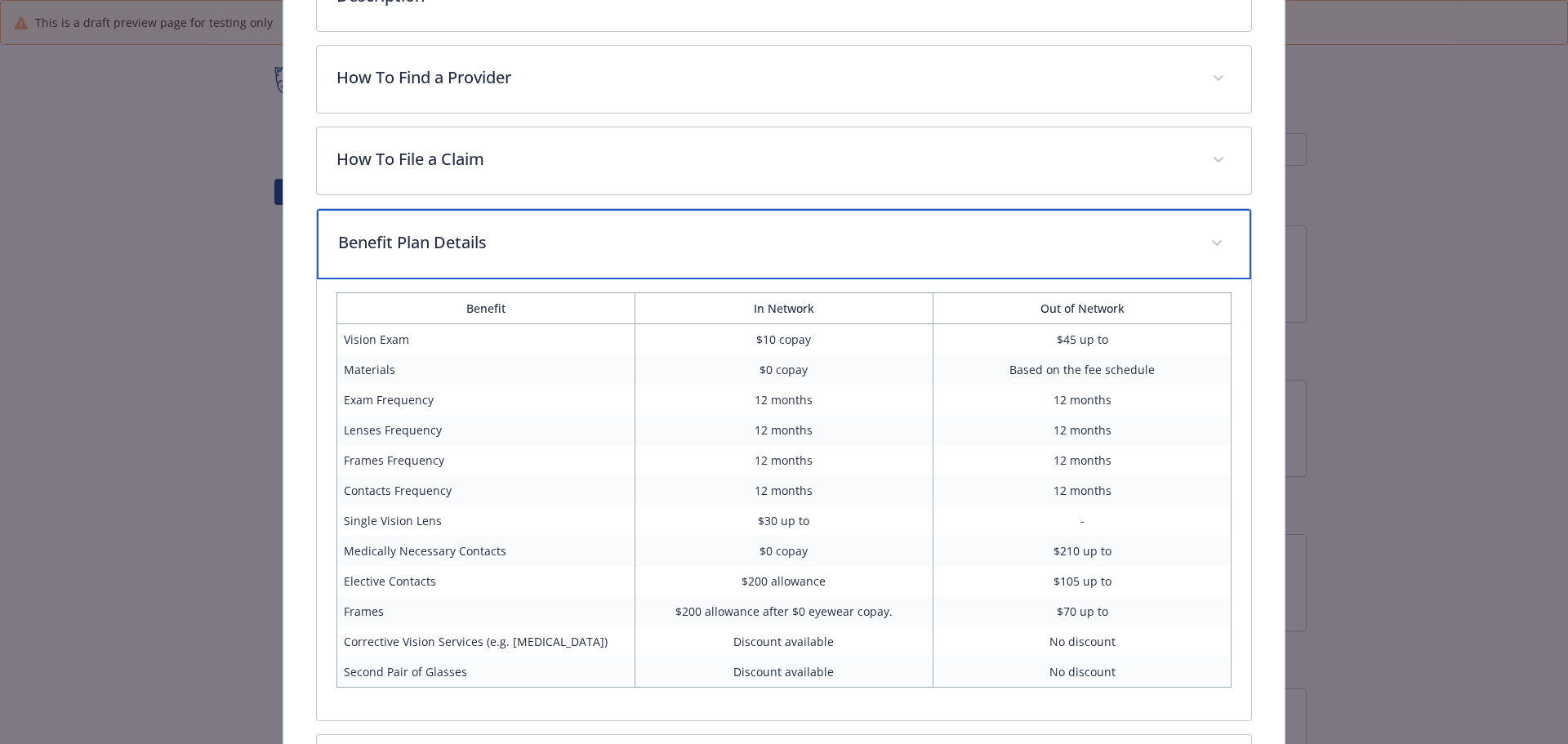
scroll to position [553, 0]
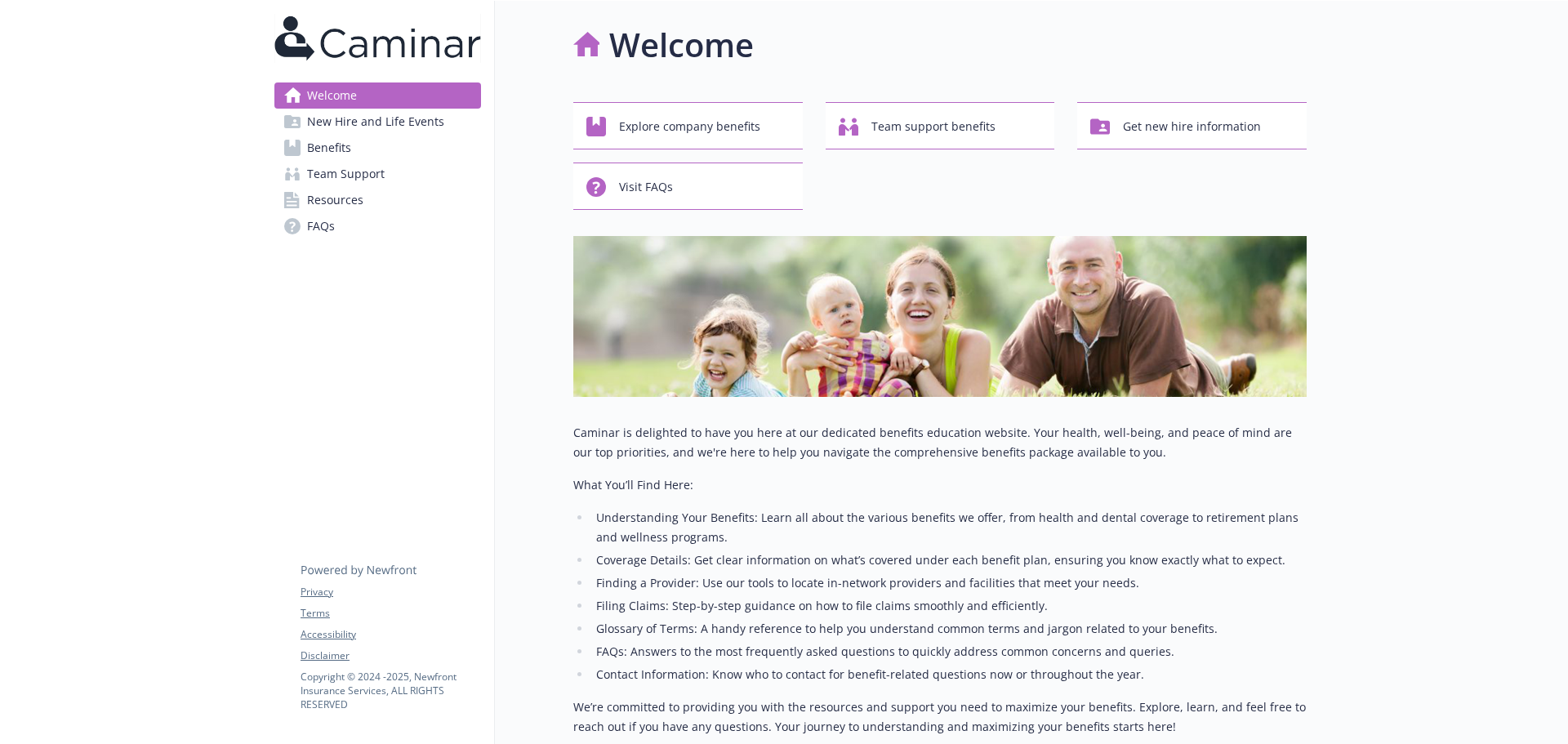
click at [380, 142] on link "Benefits" at bounding box center [378, 148] width 206 height 26
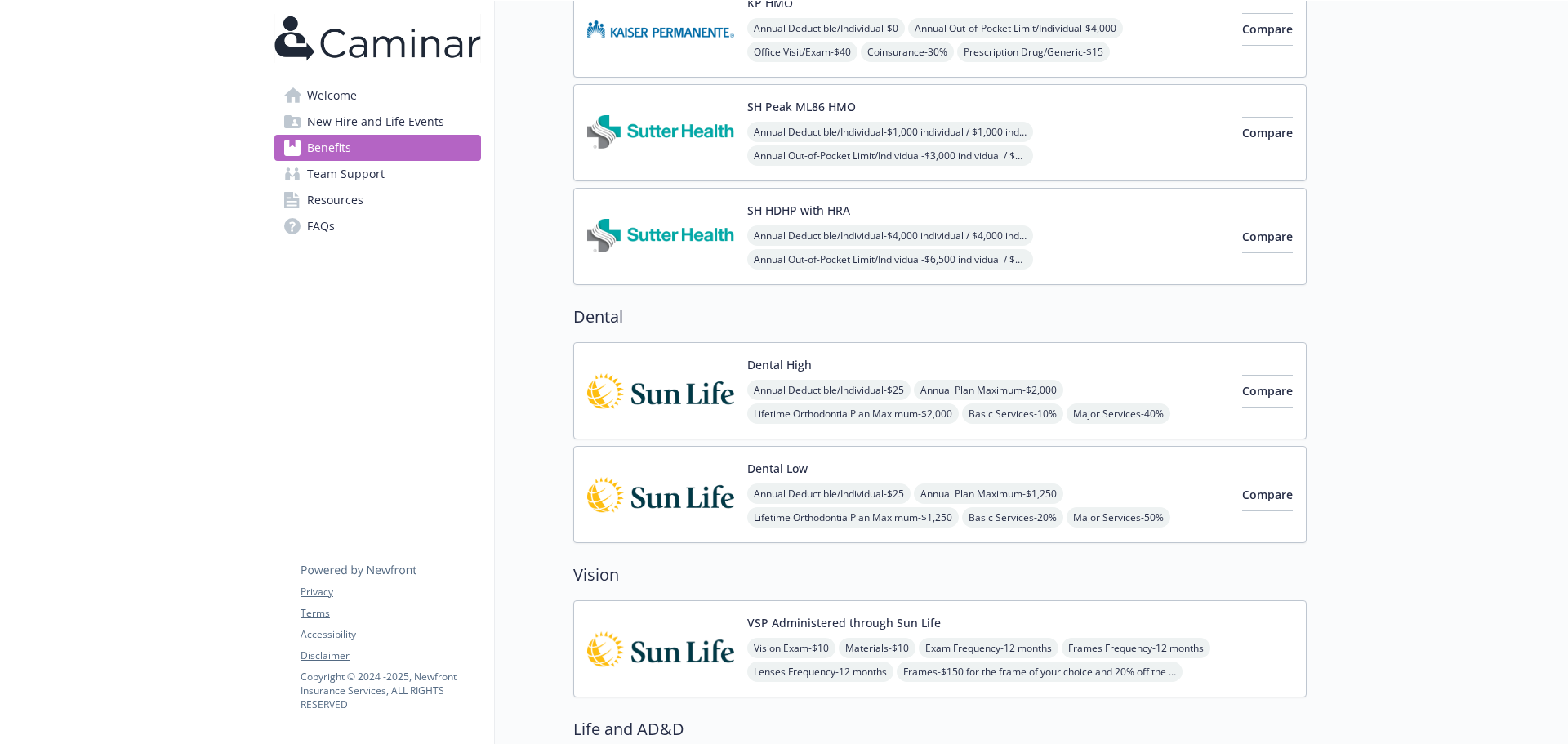
click at [894, 629] on button "VSP Administered through Sun Life" at bounding box center [844, 624] width 193 height 18
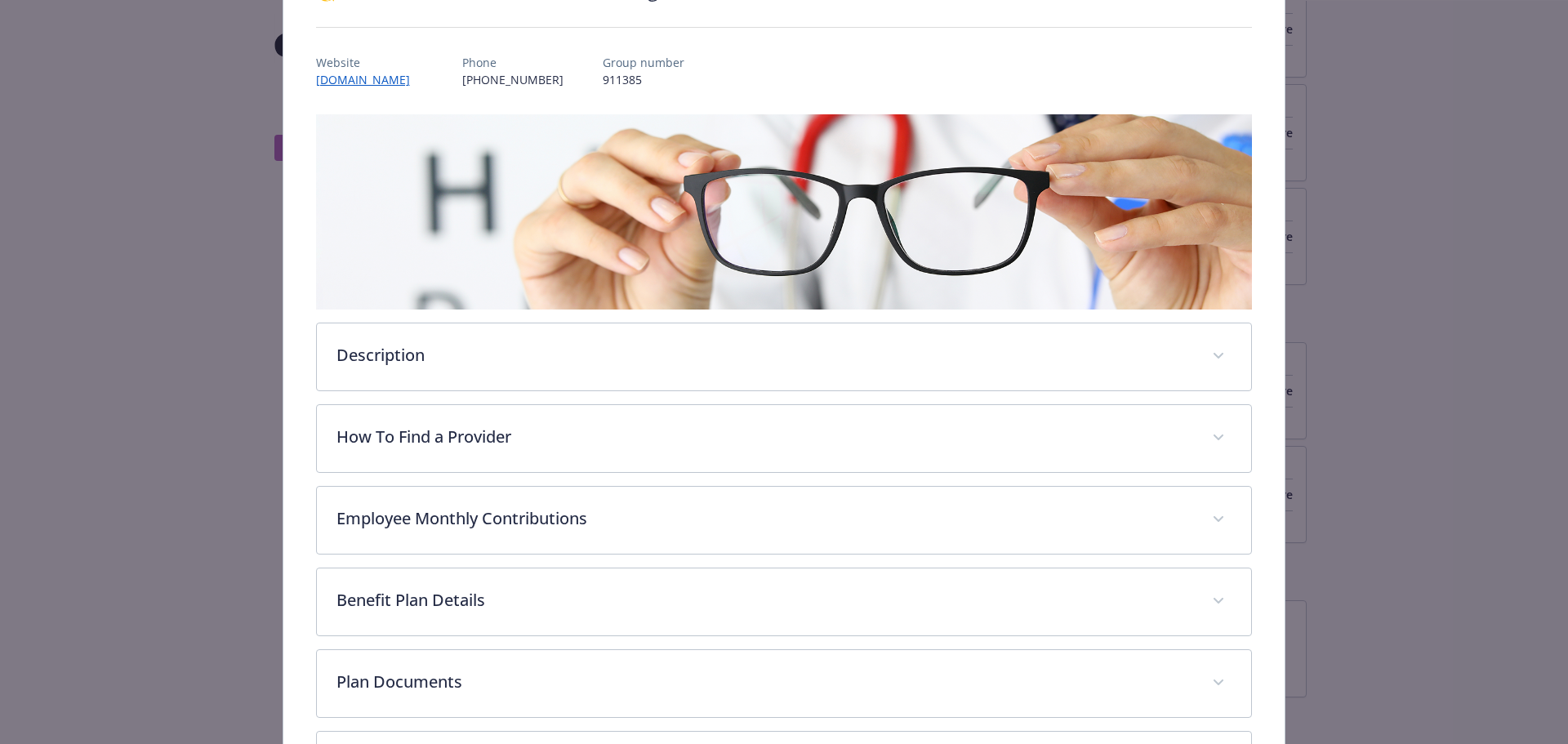
scroll to position [307, 0]
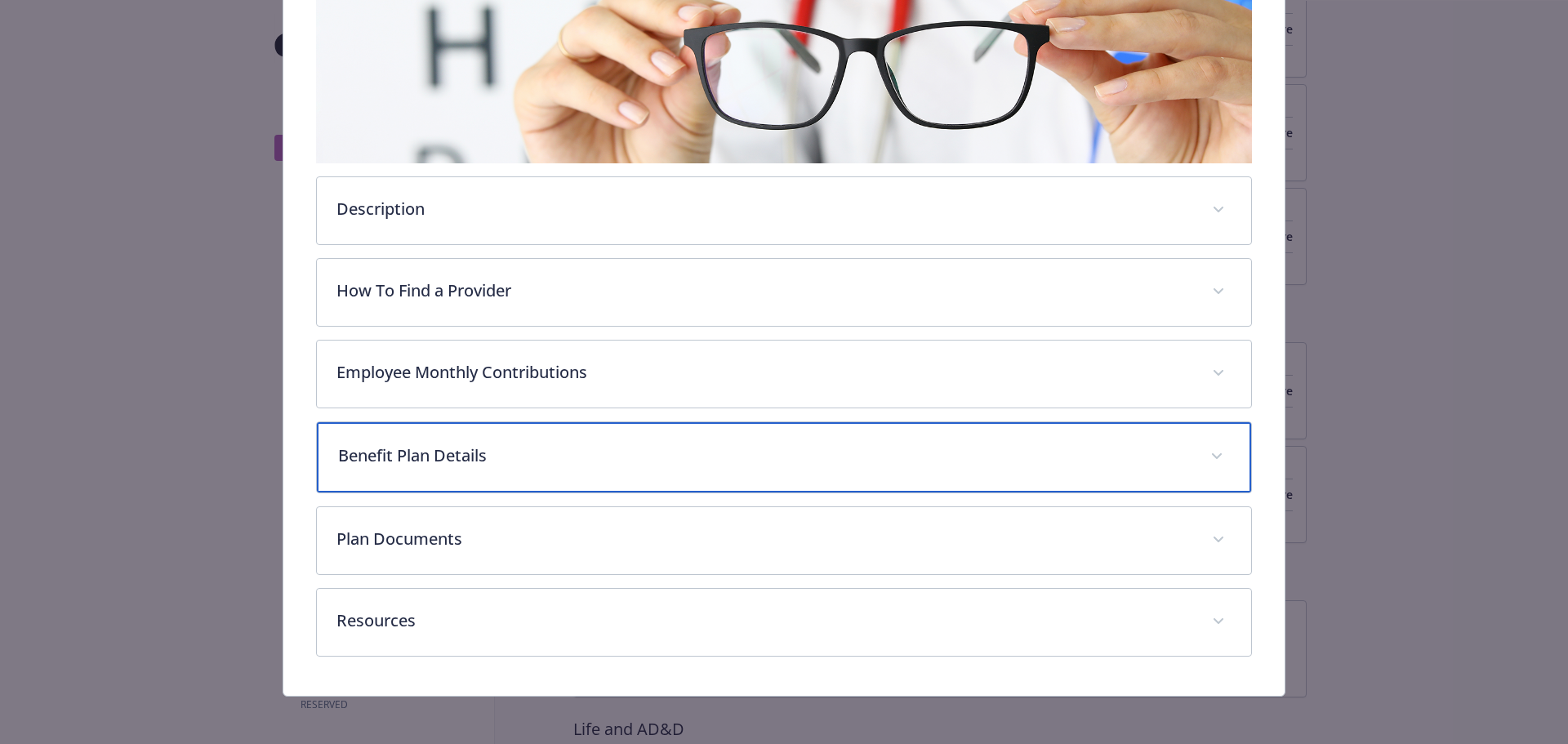
click at [831, 474] on div "Benefit Plan Details" at bounding box center [784, 458] width 935 height 70
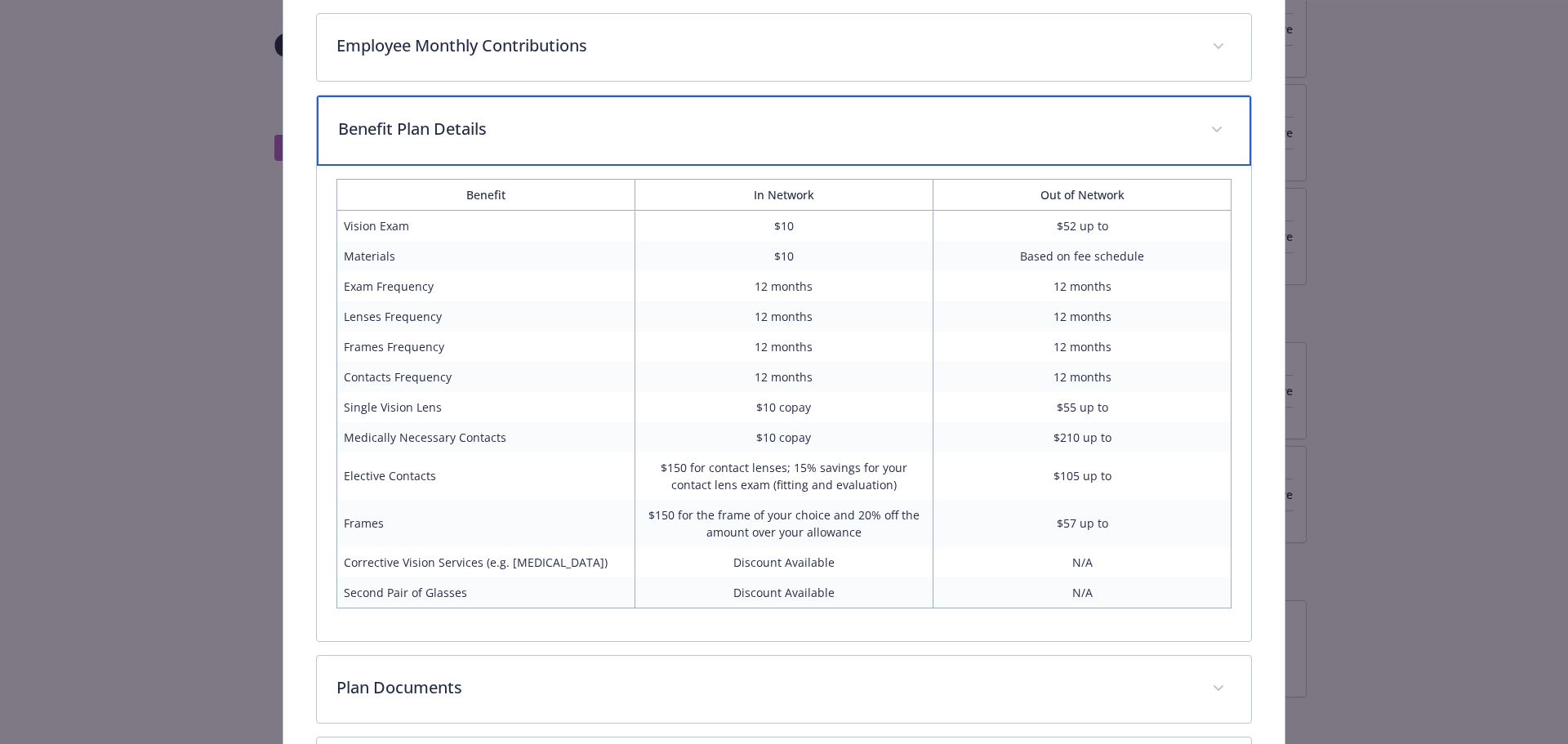
scroll to position [0, 0]
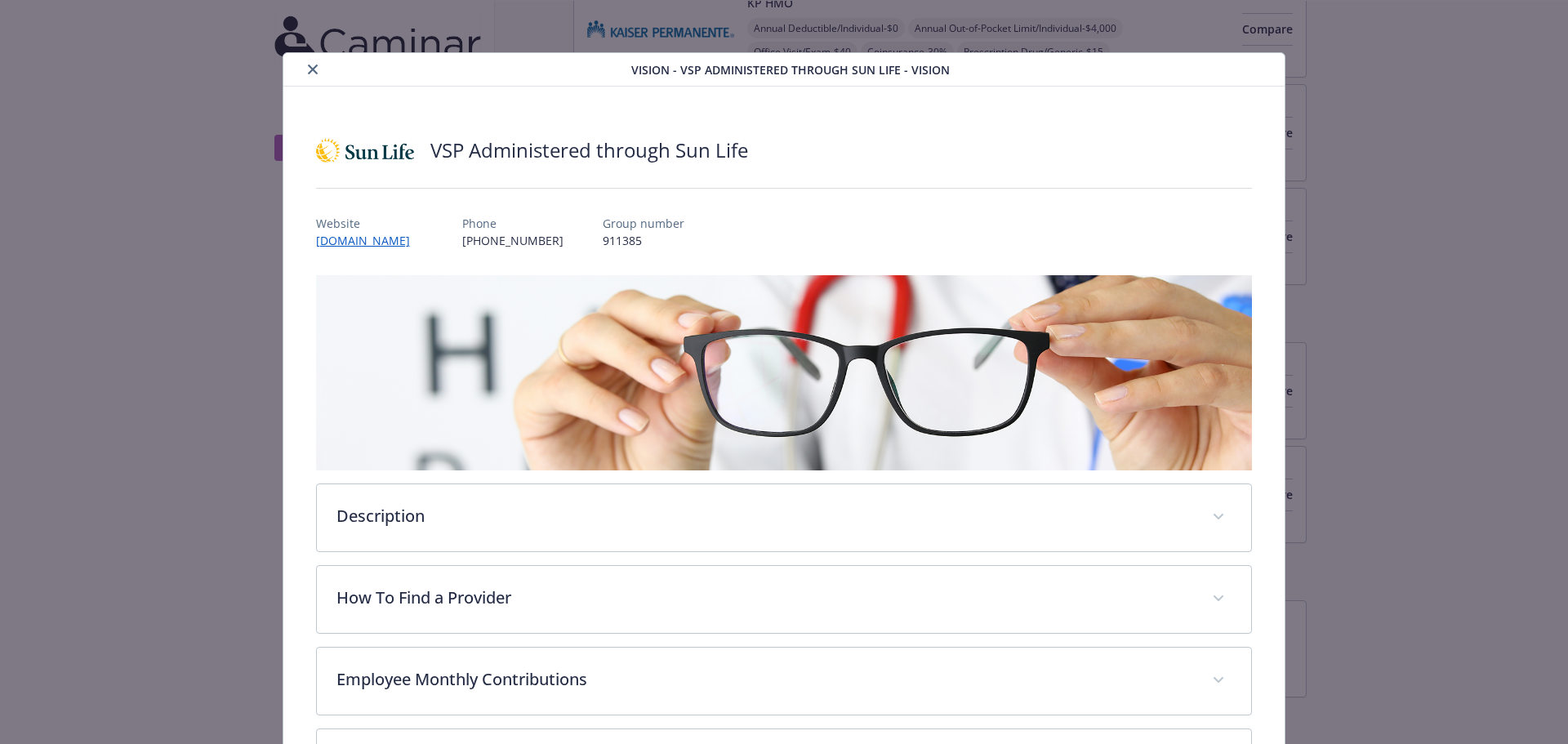
click at [346, 196] on div "details for plan Vision - VSP Administered through Sun Life - Vision" at bounding box center [784, 188] width 937 height 27
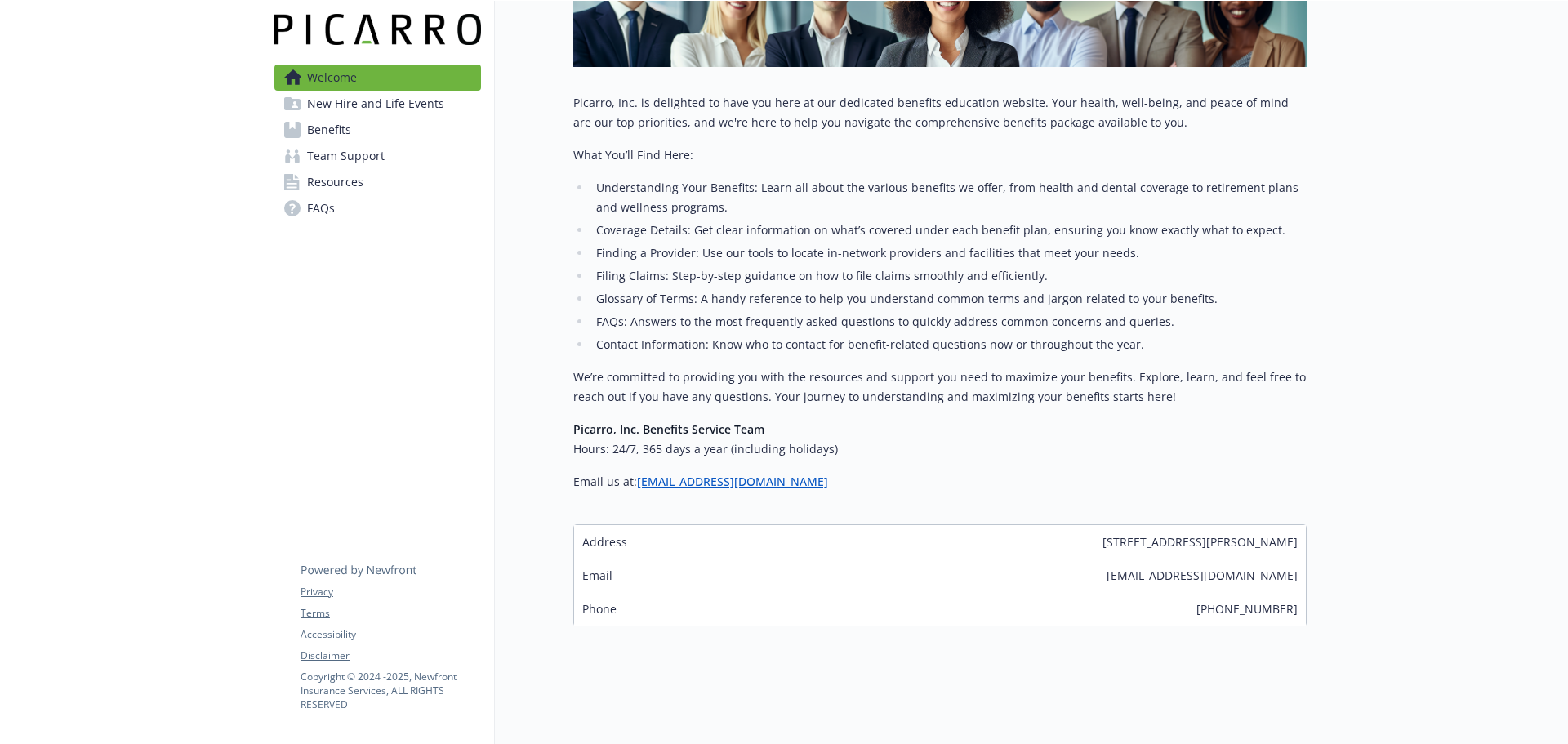
click at [382, 126] on link "Benefits" at bounding box center [378, 130] width 206 height 26
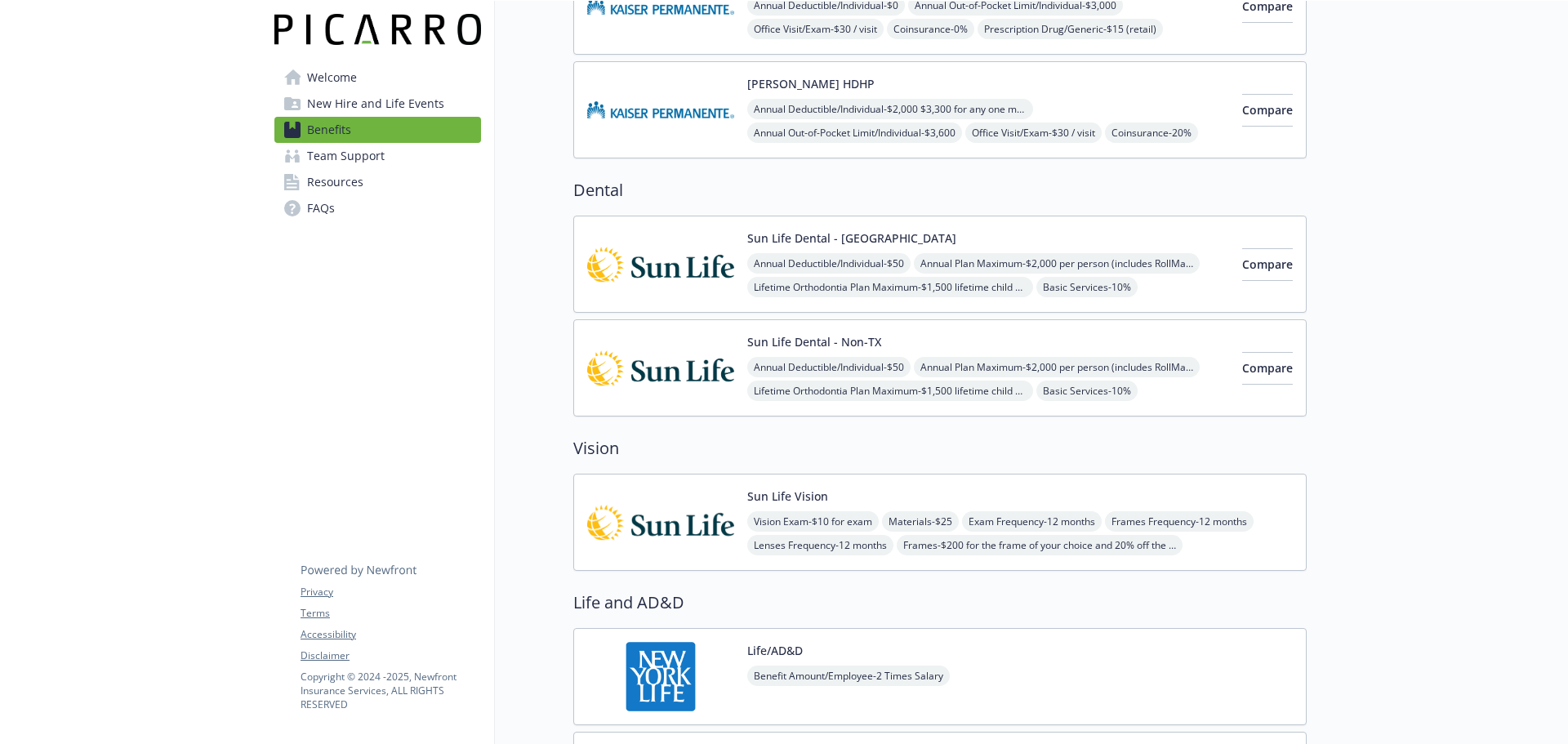
click at [826, 507] on div "Sun Life Vision Vision Exam - $10 for exam Materials - $25 Exam Frequency - 12 …" at bounding box center [1019, 522] width 545 height 69
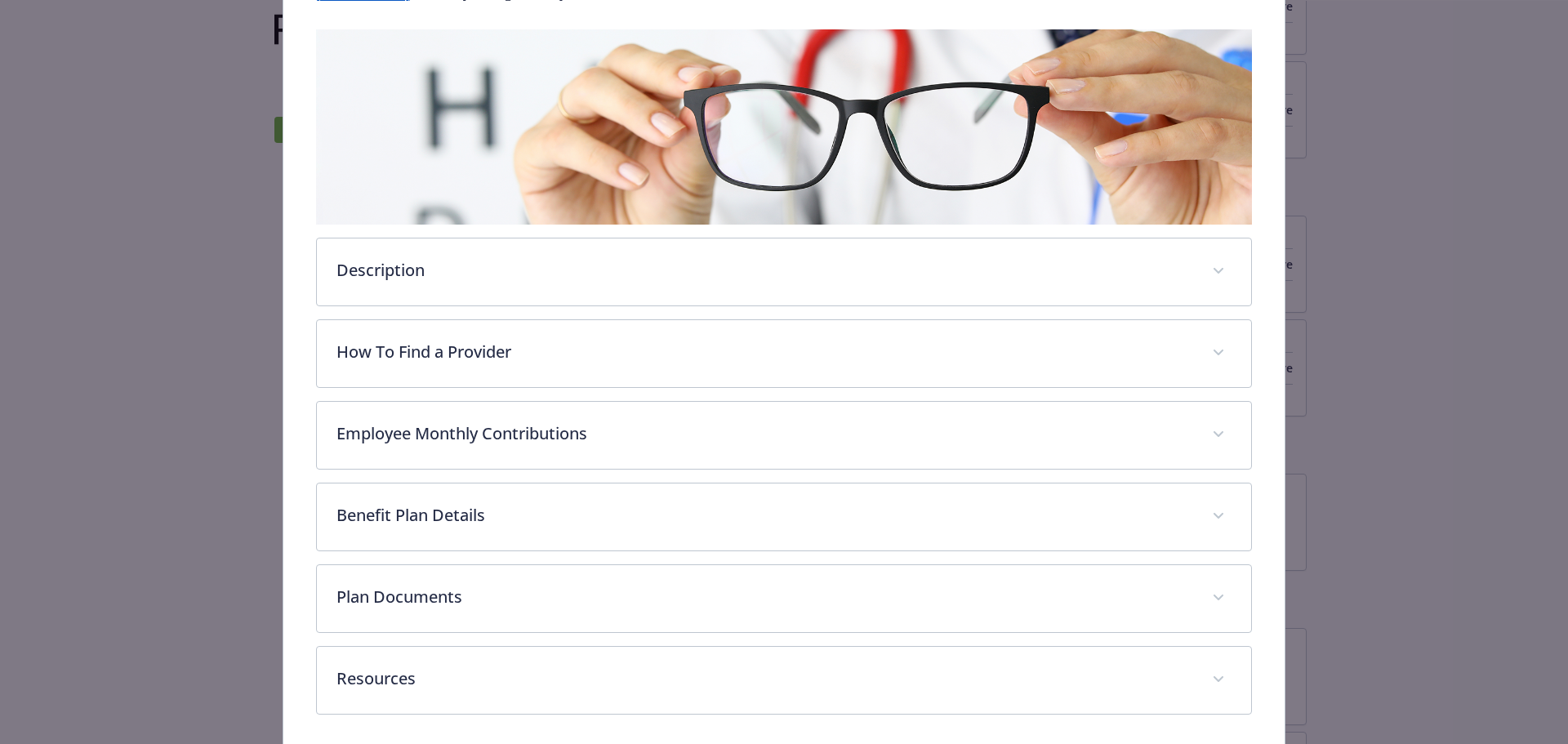
scroll to position [307, 0]
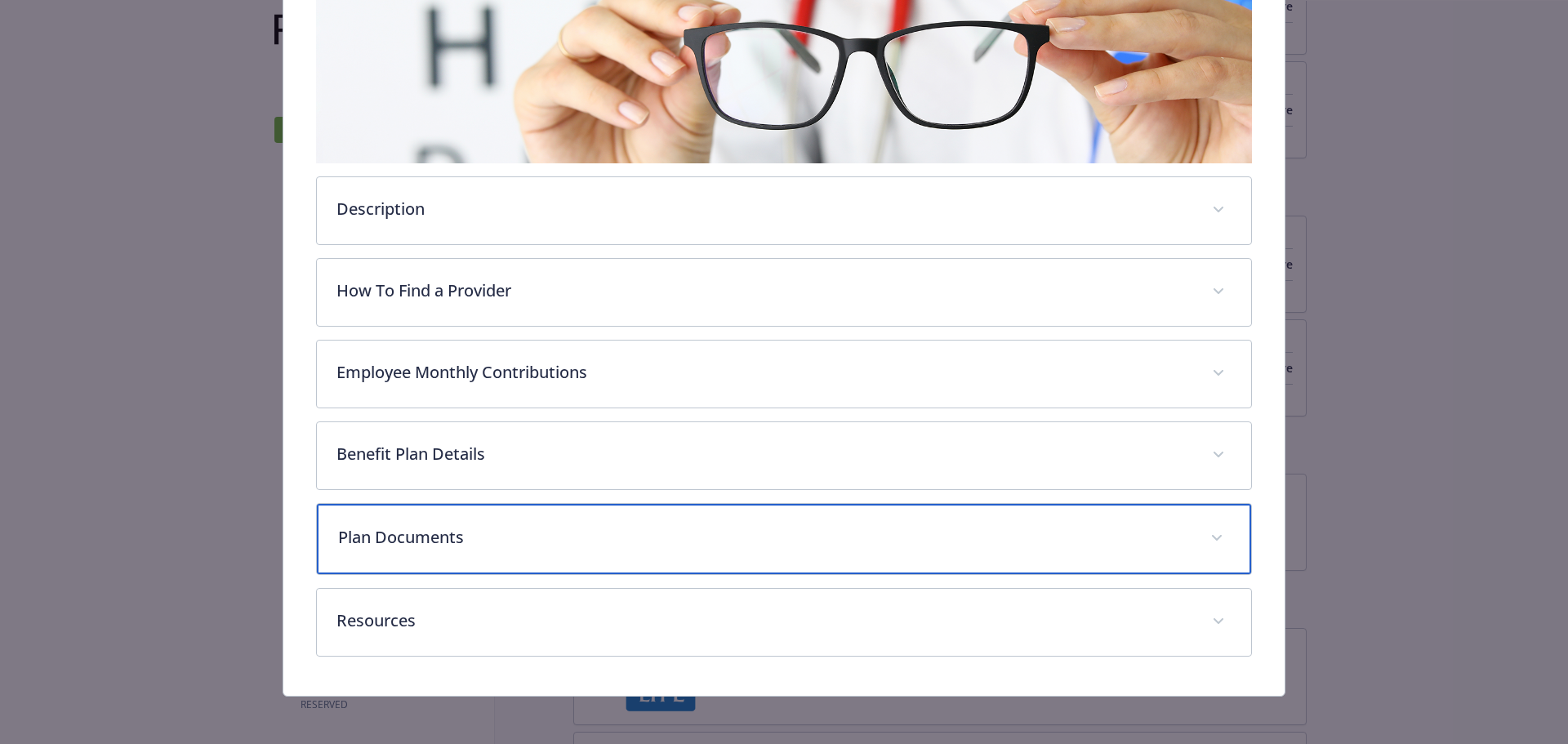
click at [878, 522] on div "Plan Documents" at bounding box center [784, 539] width 935 height 70
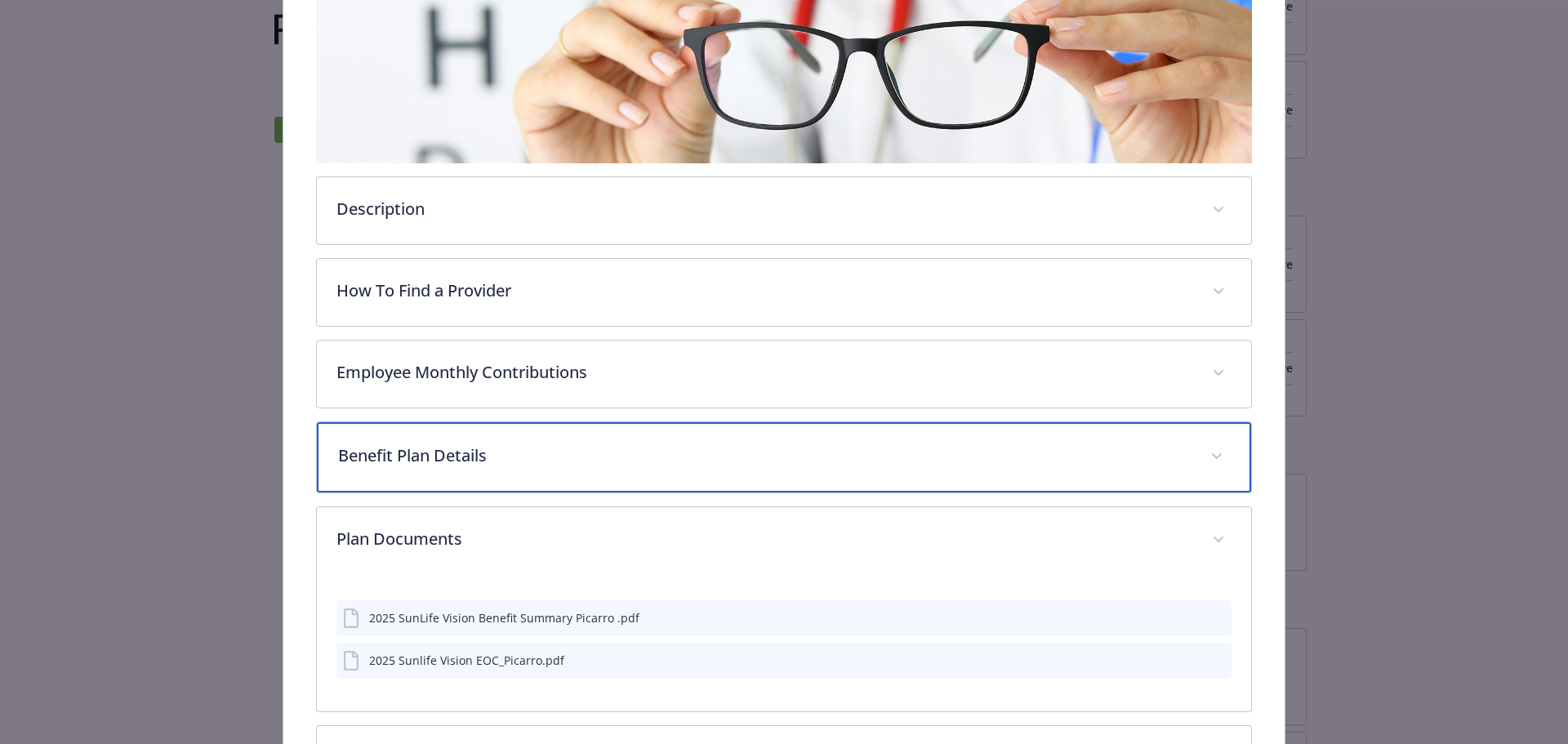
click at [888, 463] on p "Benefit Plan Details" at bounding box center [765, 456] width 853 height 25
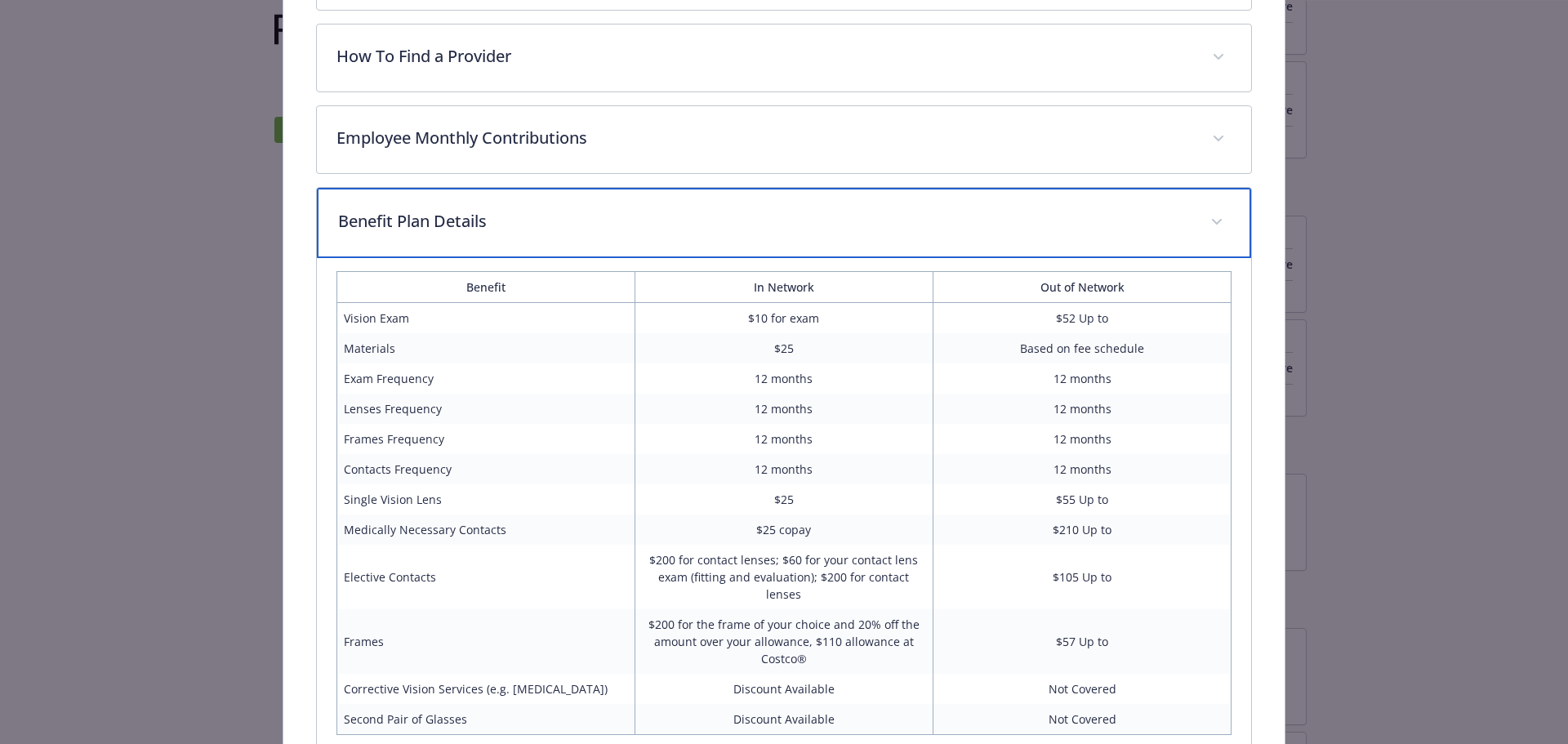
scroll to position [553, 0]
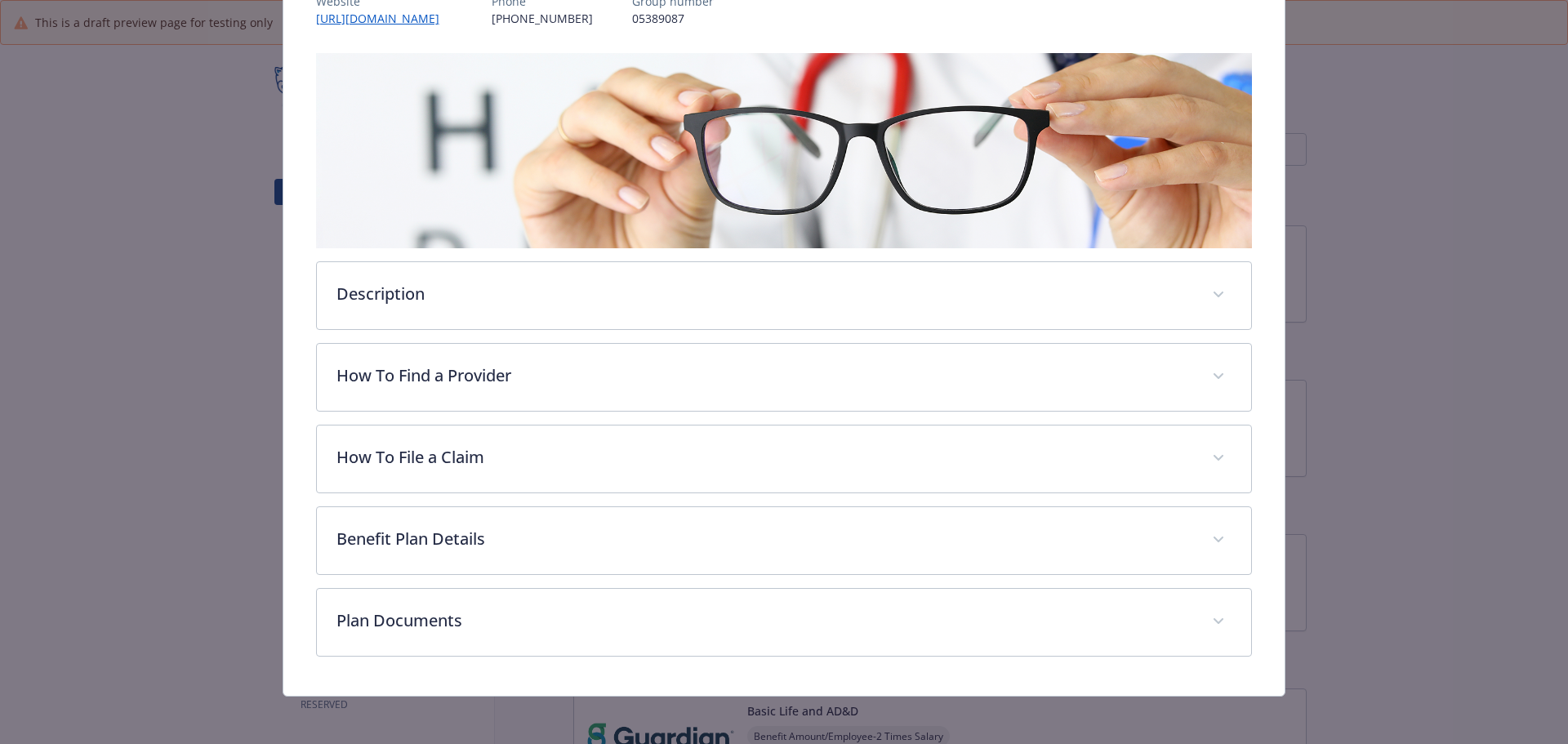
scroll to position [226, 0]
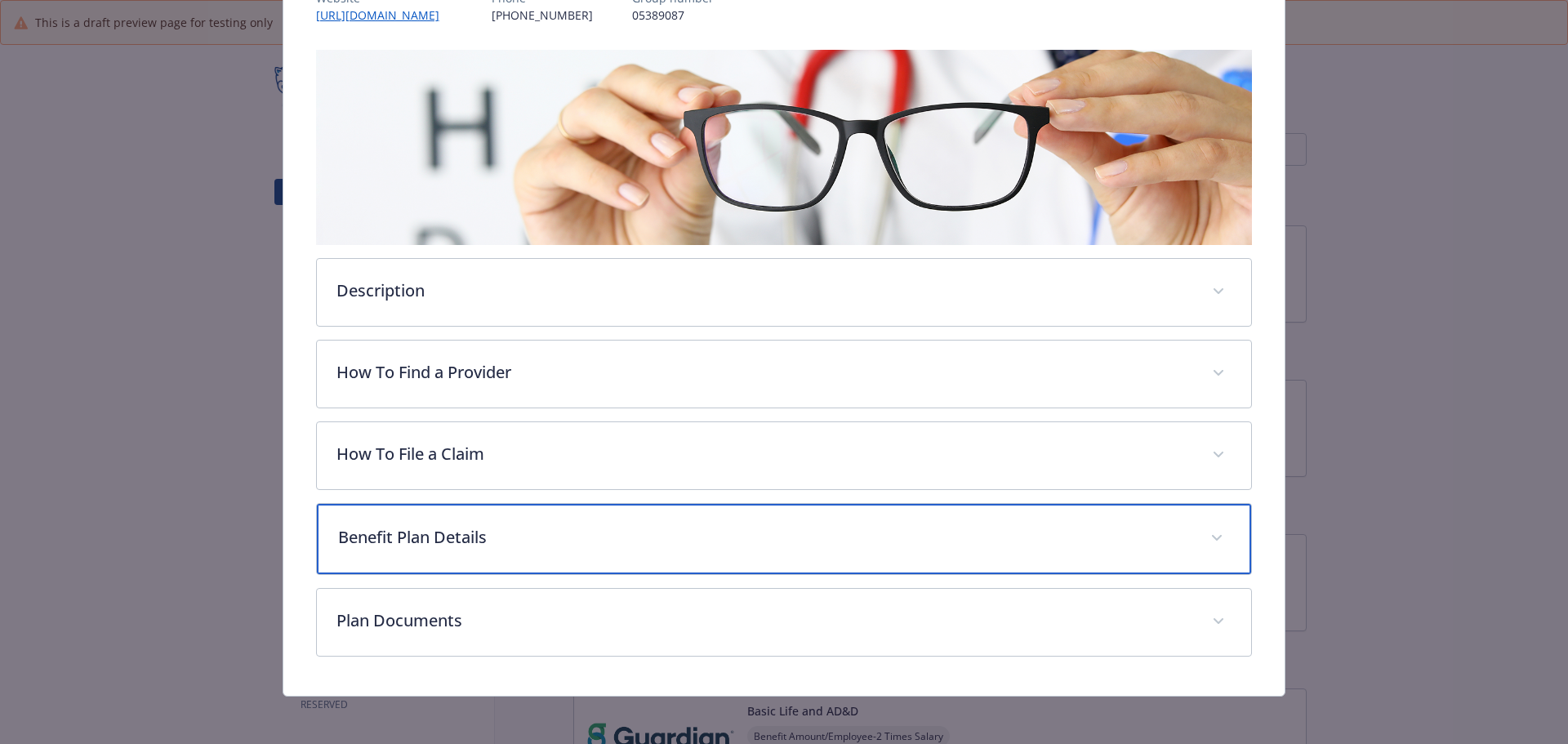
click at [713, 542] on p "Benefit Plan Details" at bounding box center [765, 538] width 853 height 25
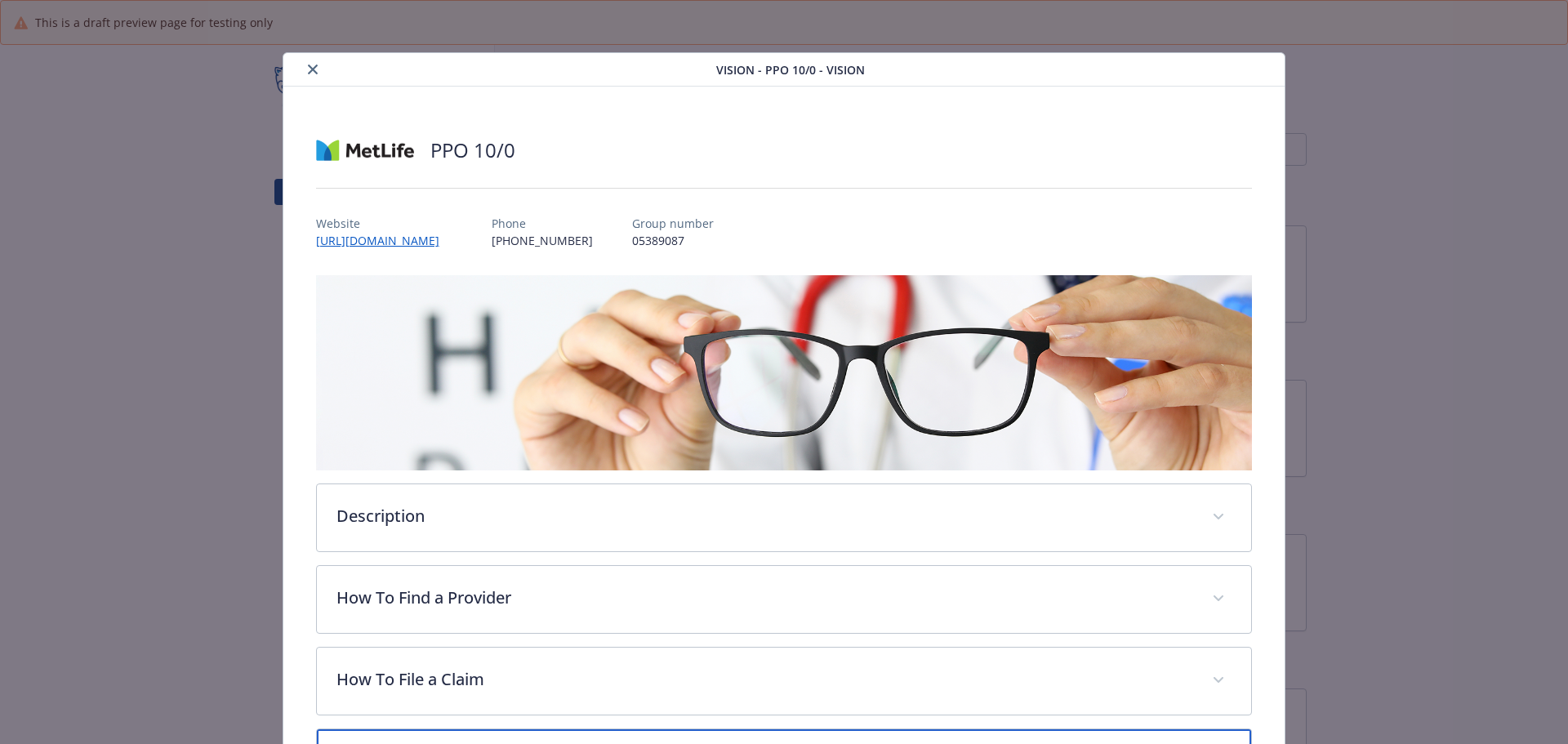
scroll to position [327, 0]
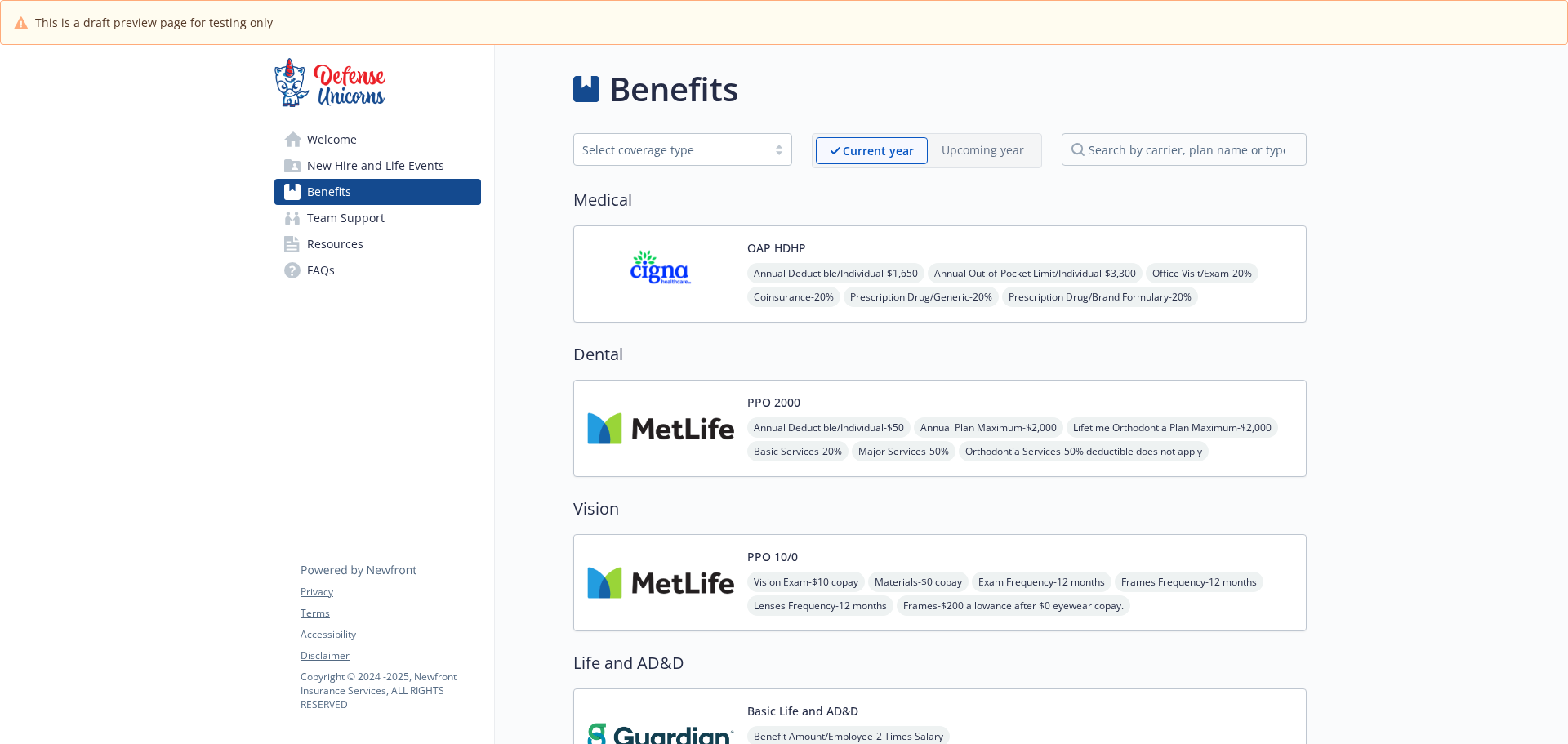
click at [638, 295] on img at bounding box center [660, 274] width 147 height 69
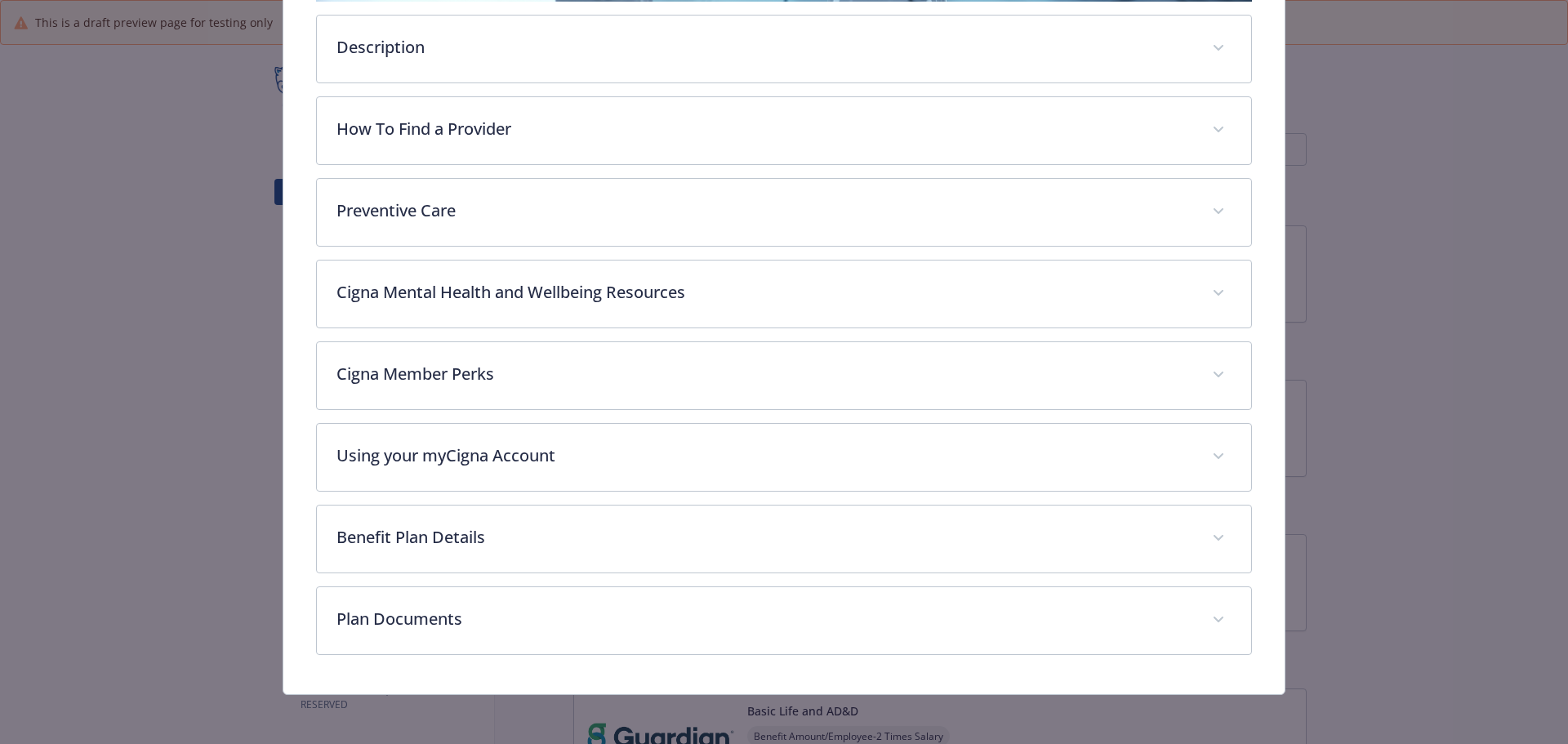
scroll to position [471, 0]
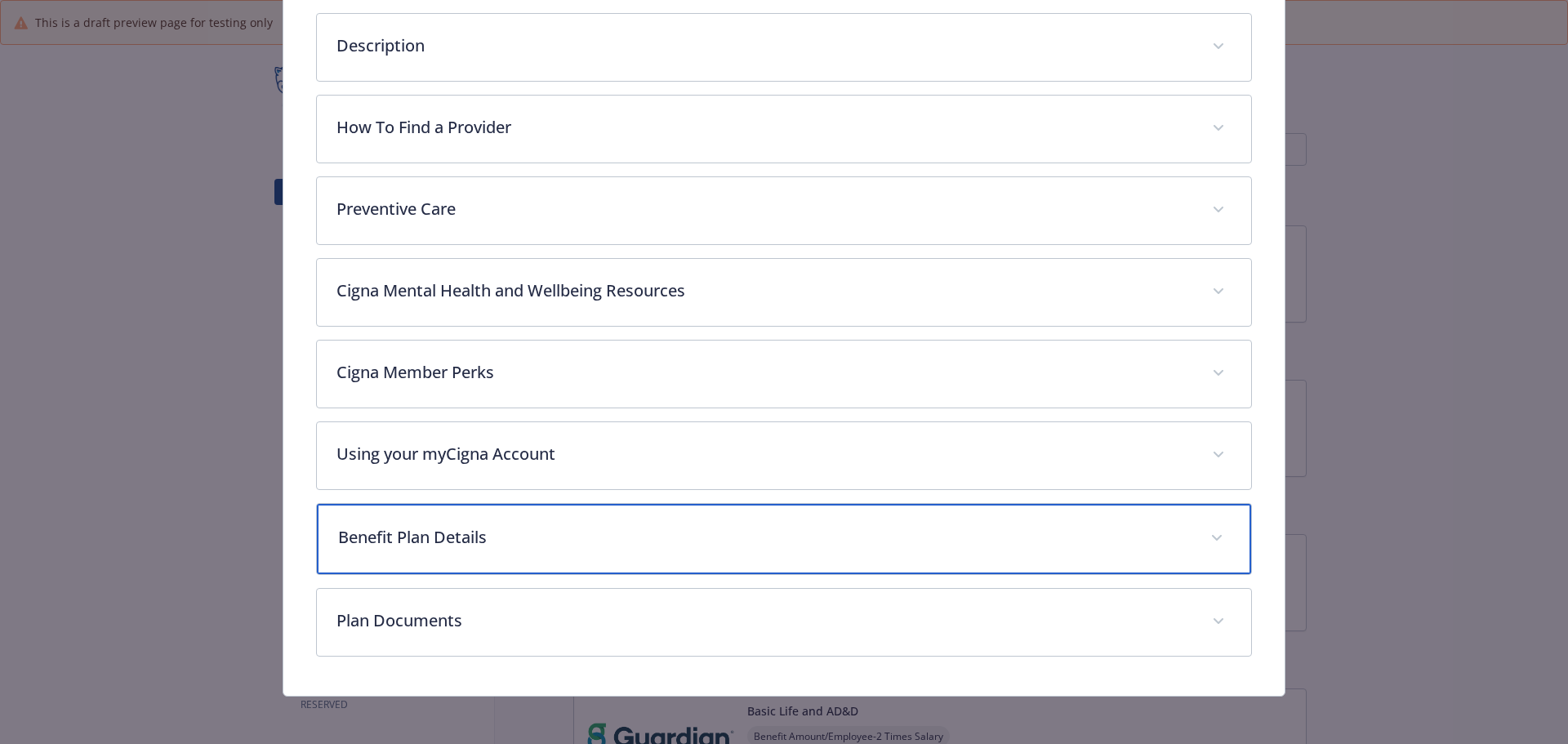
click at [352, 509] on div "Benefit Plan Details" at bounding box center [784, 539] width 935 height 70
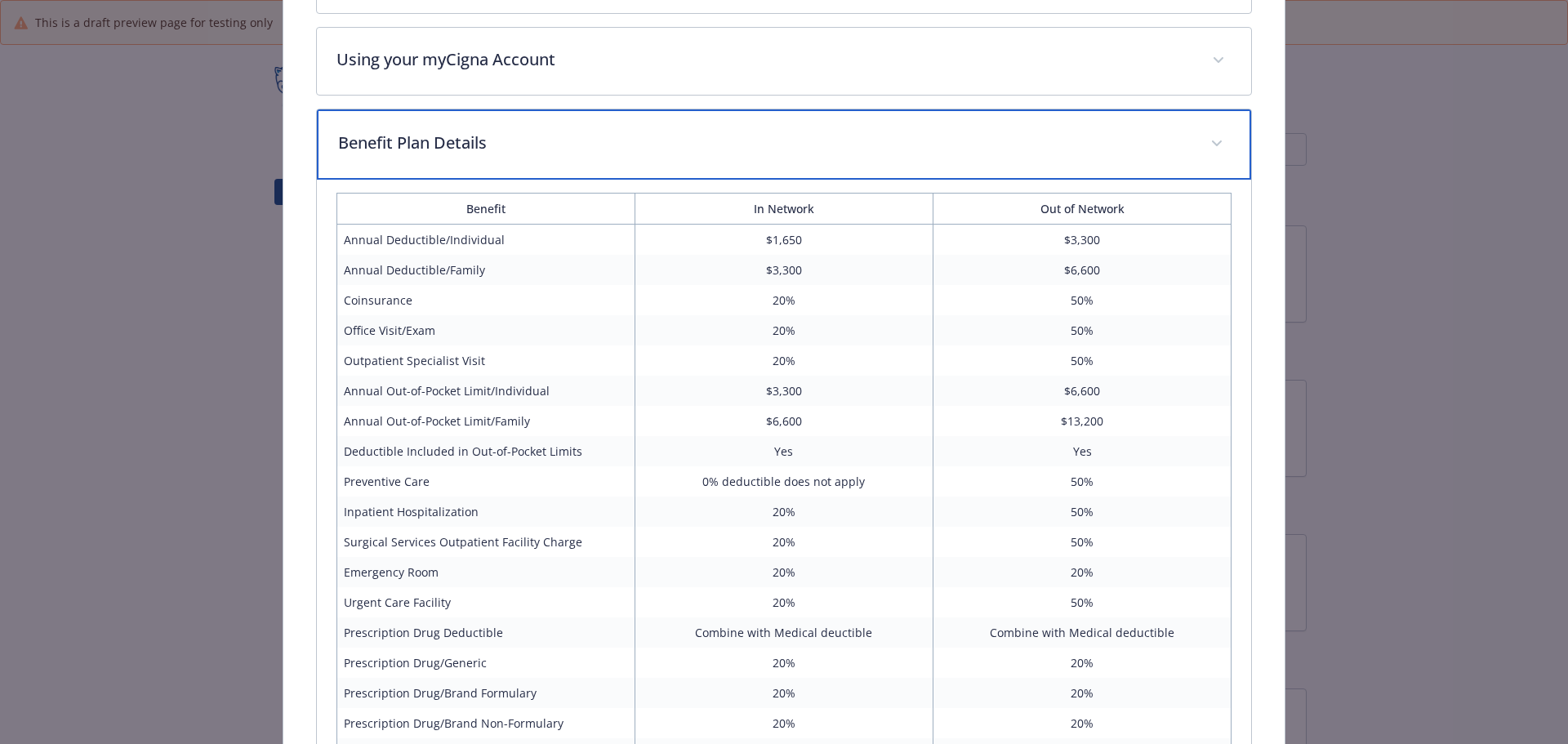
scroll to position [879, 0]
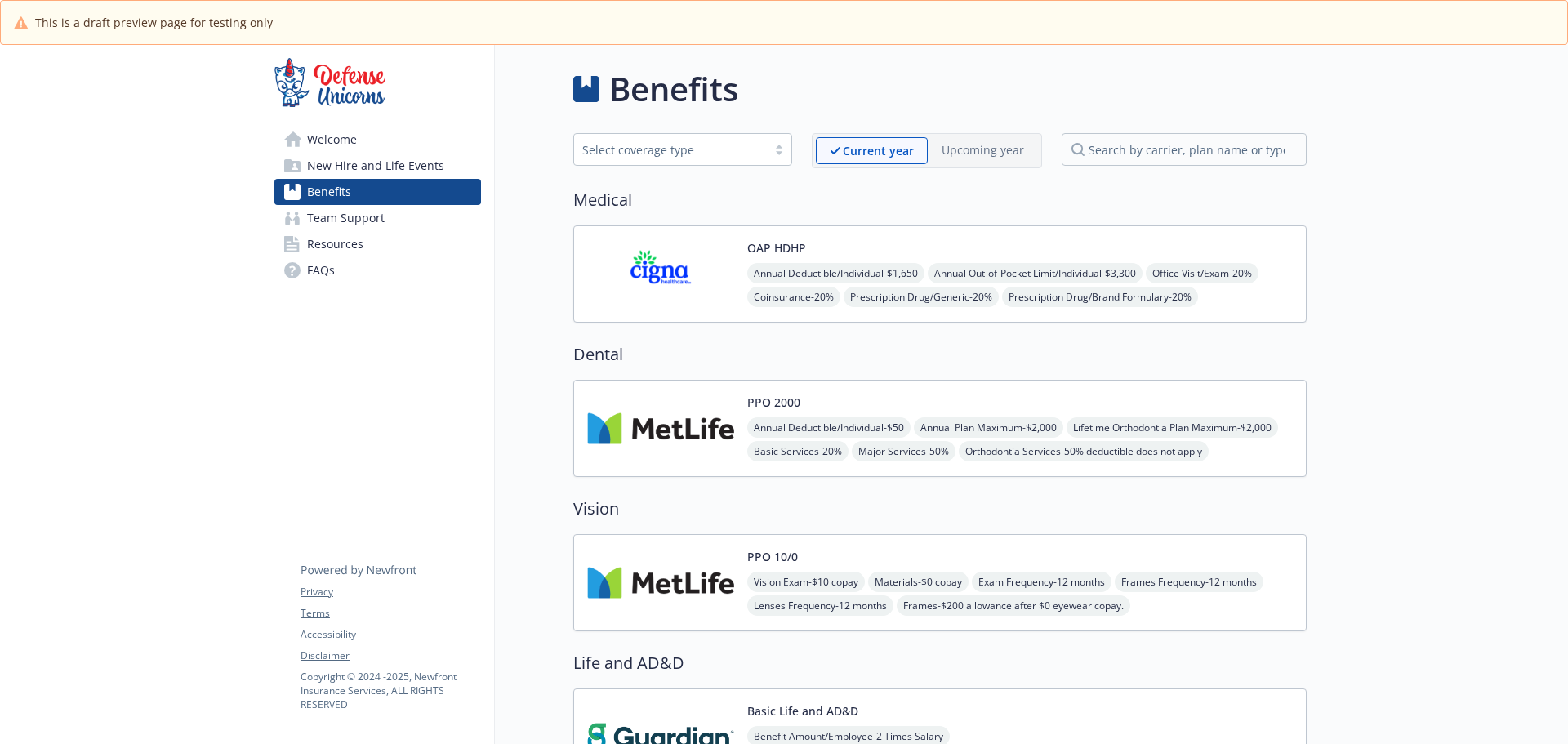
click at [1067, 438] on span "Lifetime Orthodontia Plan Maximum - $2,000" at bounding box center [1172, 427] width 212 height 20
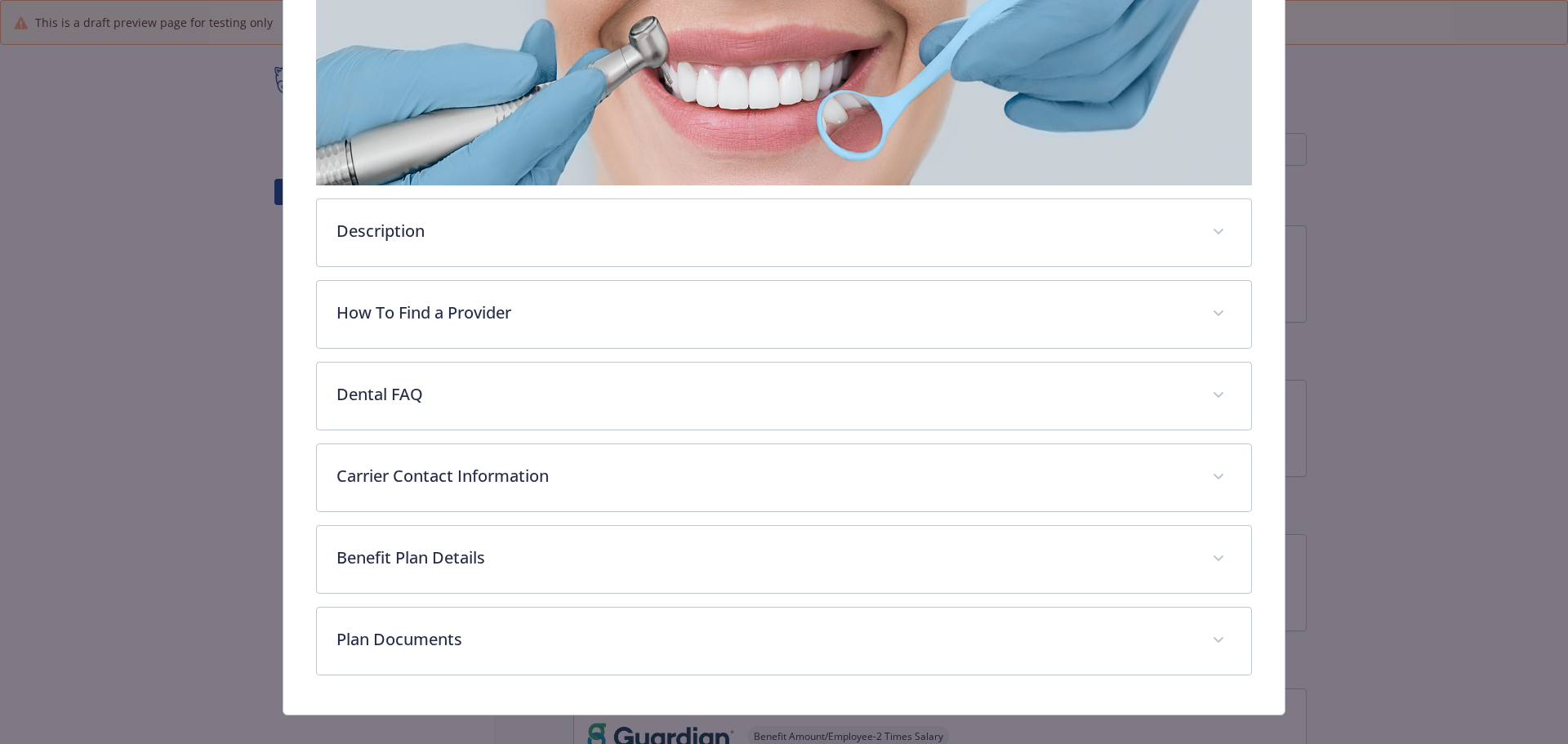
scroll to position [307, 0]
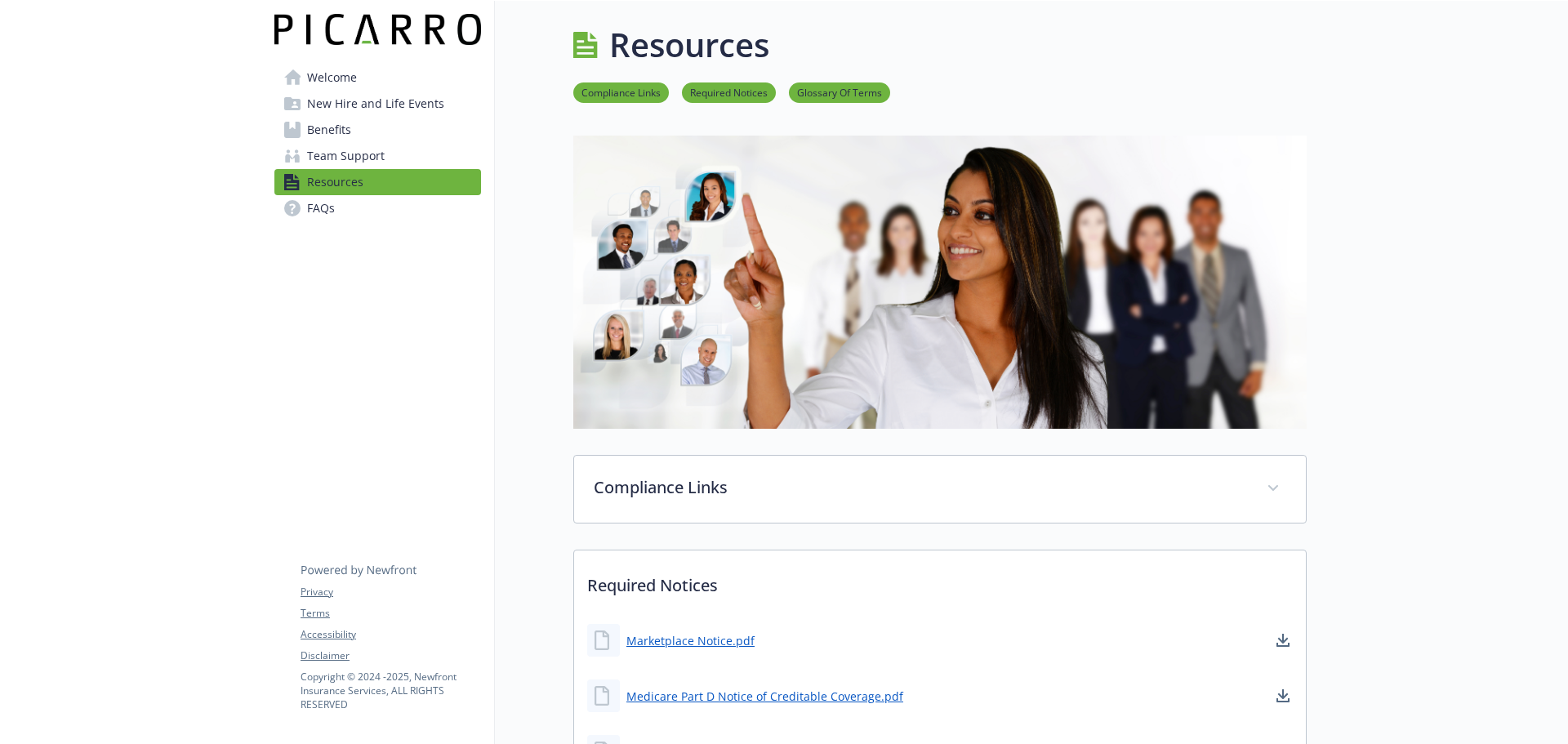
drag, startPoint x: 534, startPoint y: 223, endPoint x: 569, endPoint y: 206, distance: 38.9
